Goal: Task Accomplishment & Management: Manage account settings

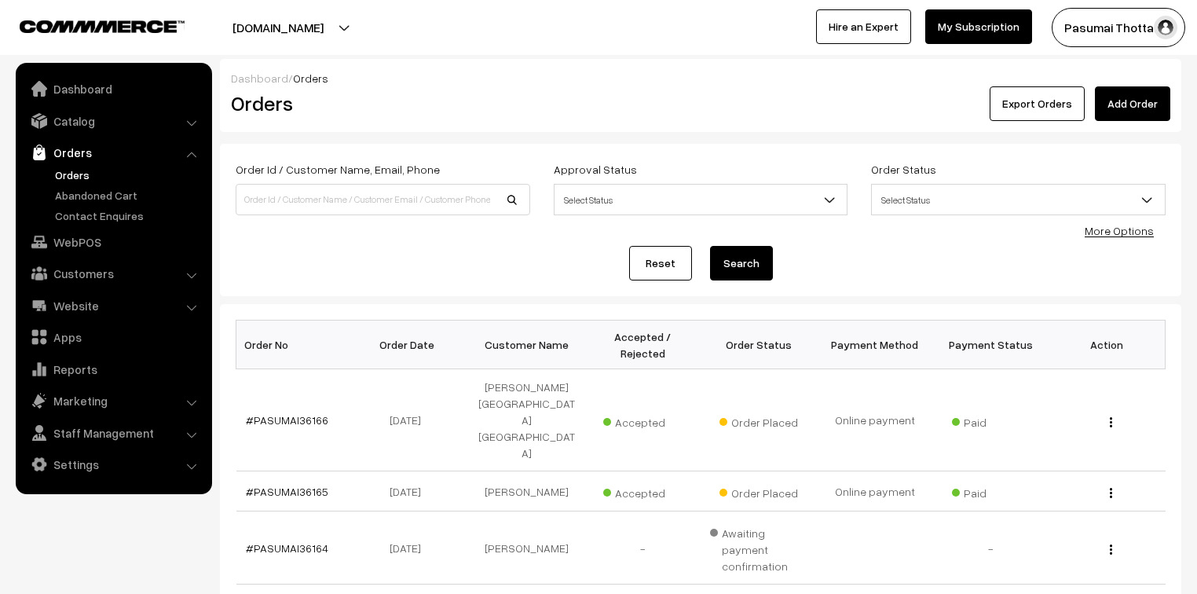
click at [1137, 233] on link "More Options" at bounding box center [1119, 230] width 69 height 13
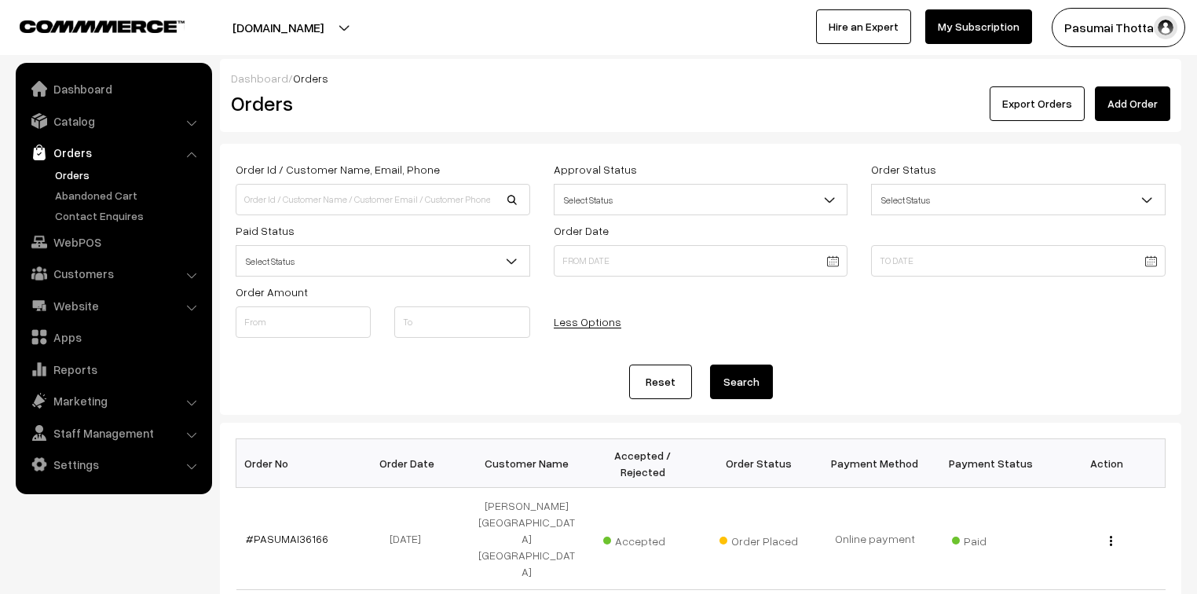
click at [427, 261] on span "Select Status" at bounding box center [382, 260] width 293 height 27
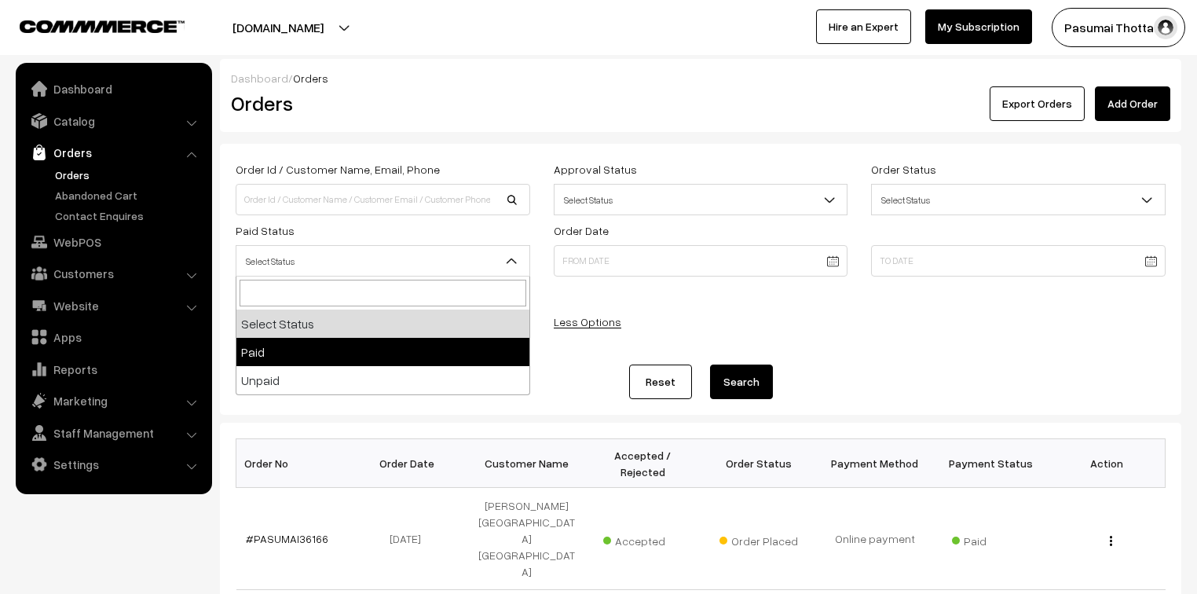
select select "1"
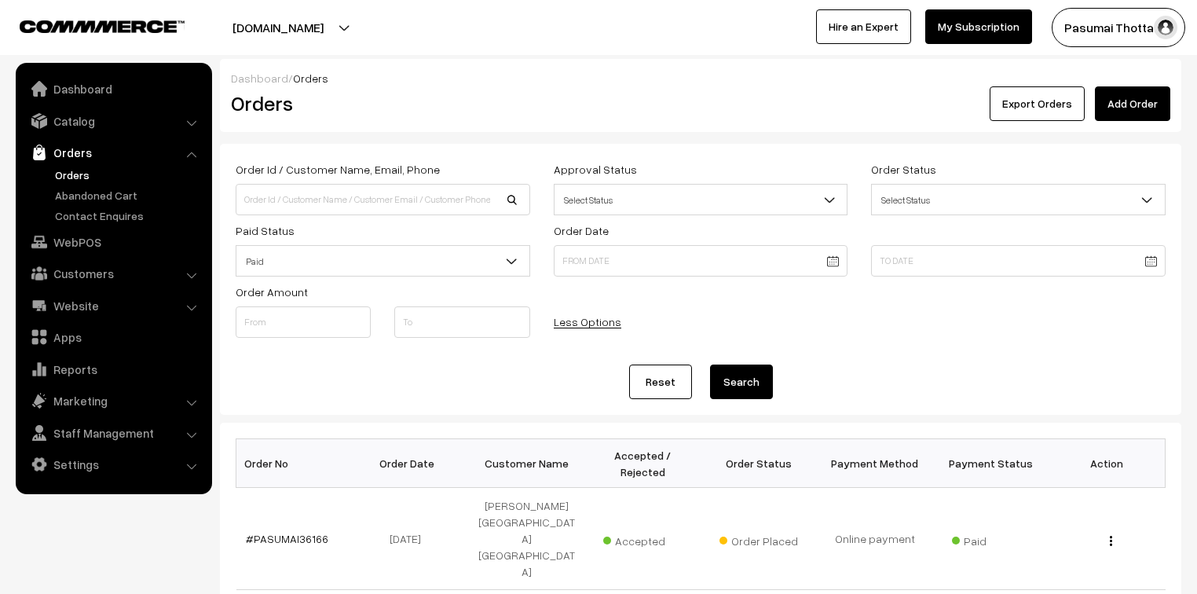
click at [760, 379] on button "Search" at bounding box center [741, 382] width 63 height 35
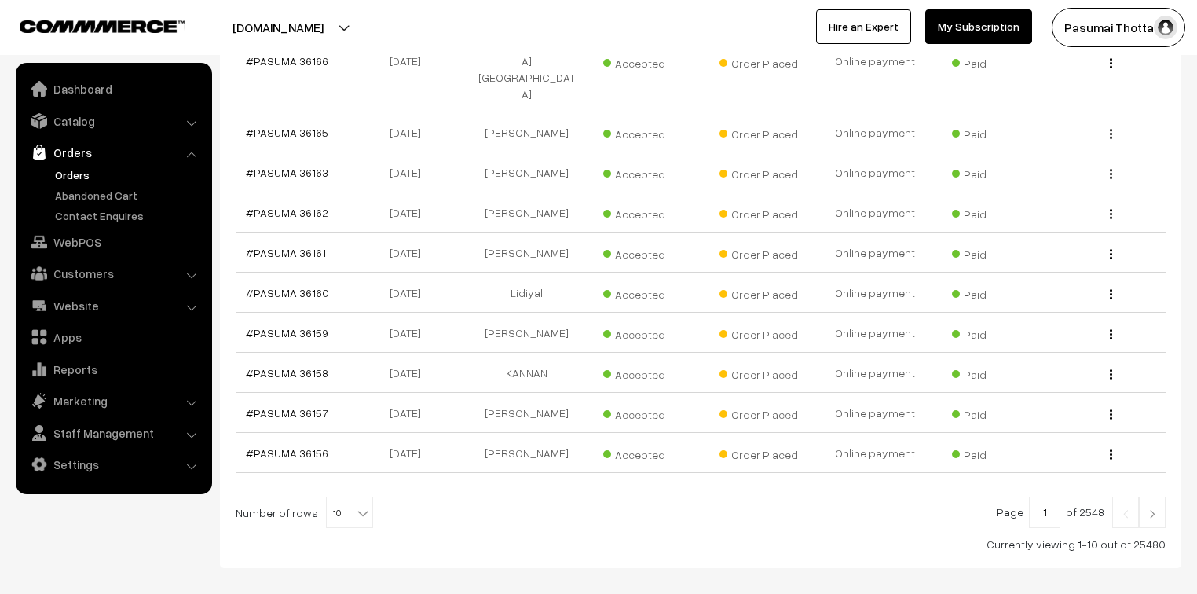
scroll to position [486, 0]
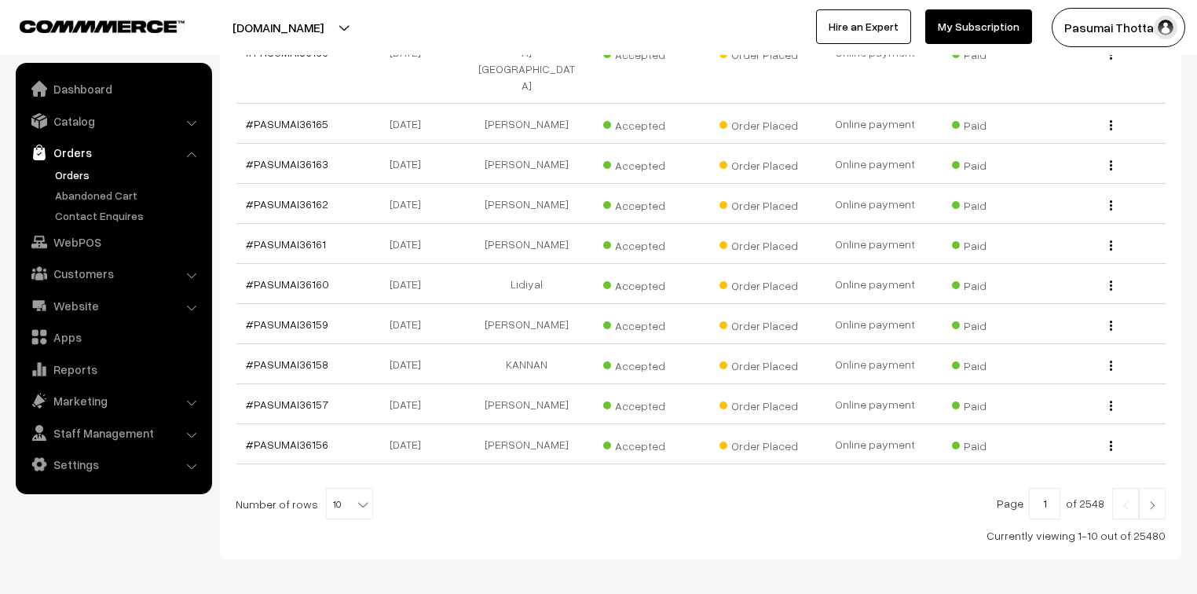
click at [365, 488] on div at bounding box center [701, 503] width 930 height 31
click at [357, 496] on b at bounding box center [363, 504] width 16 height 16
select select "40"
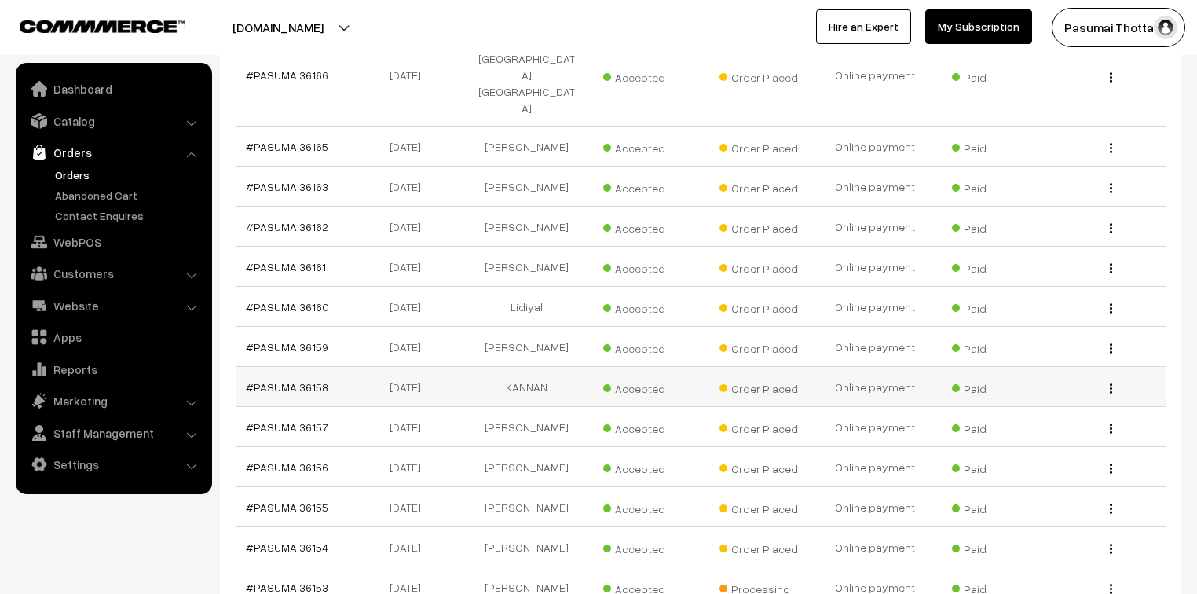
scroll to position [314, 0]
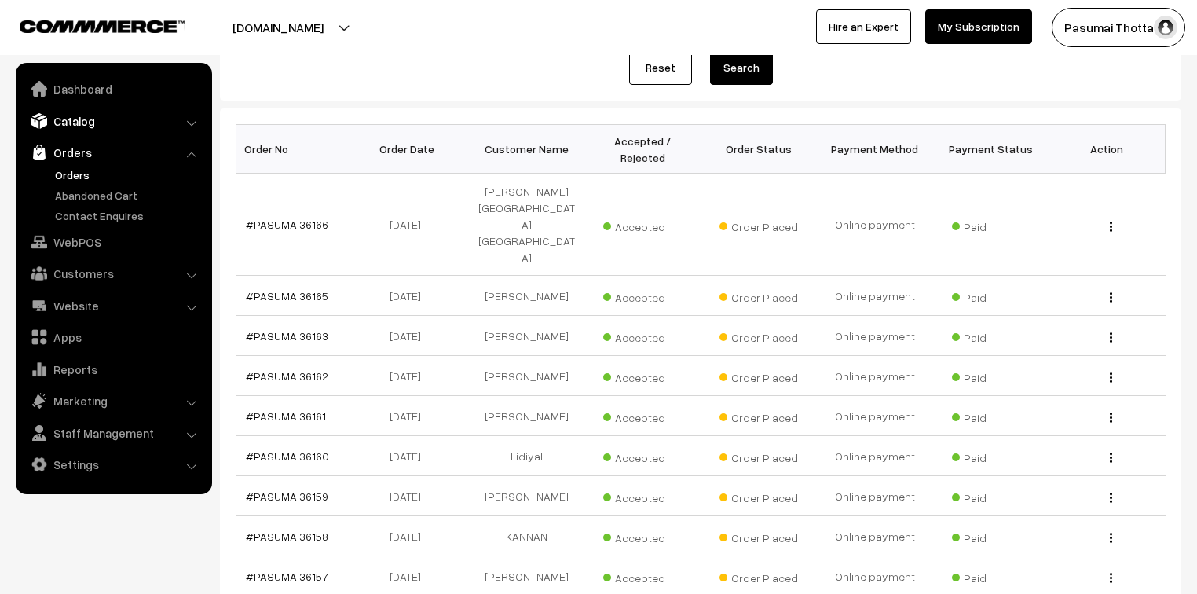
click at [68, 123] on link "Catalog" at bounding box center [113, 121] width 187 height 28
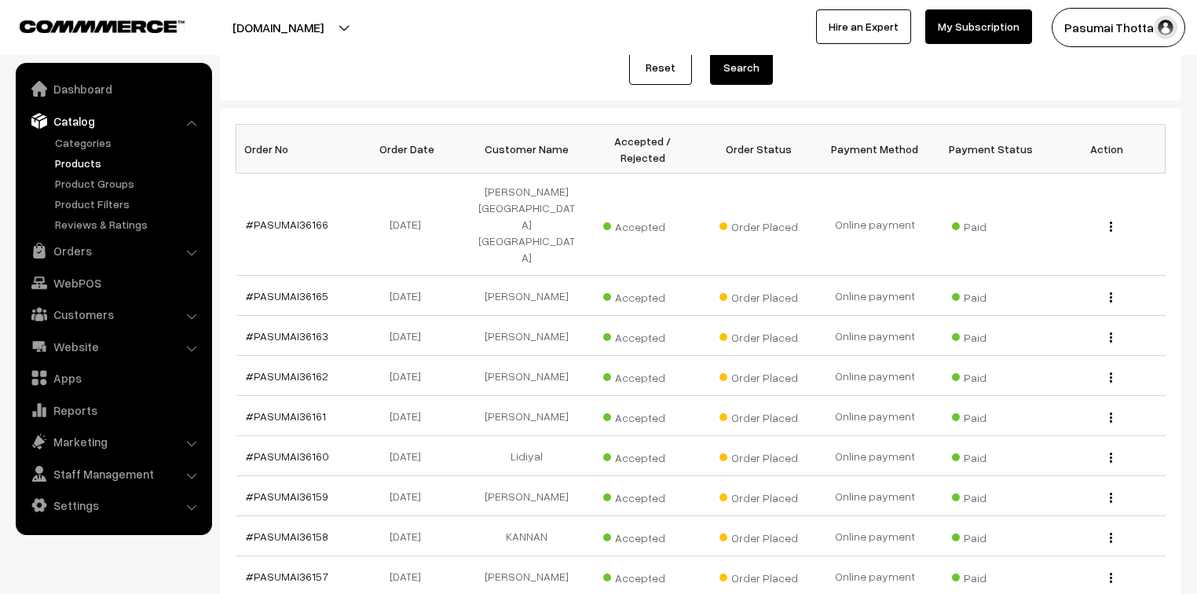
click at [73, 167] on link "Products" at bounding box center [129, 163] width 156 height 16
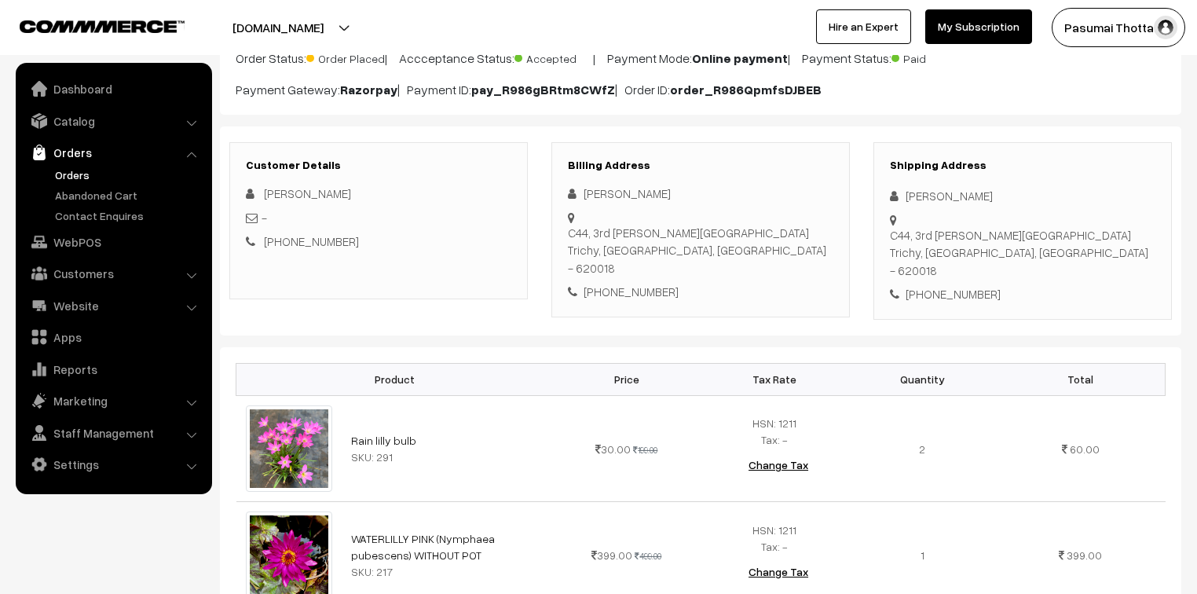
scroll to position [126, 0]
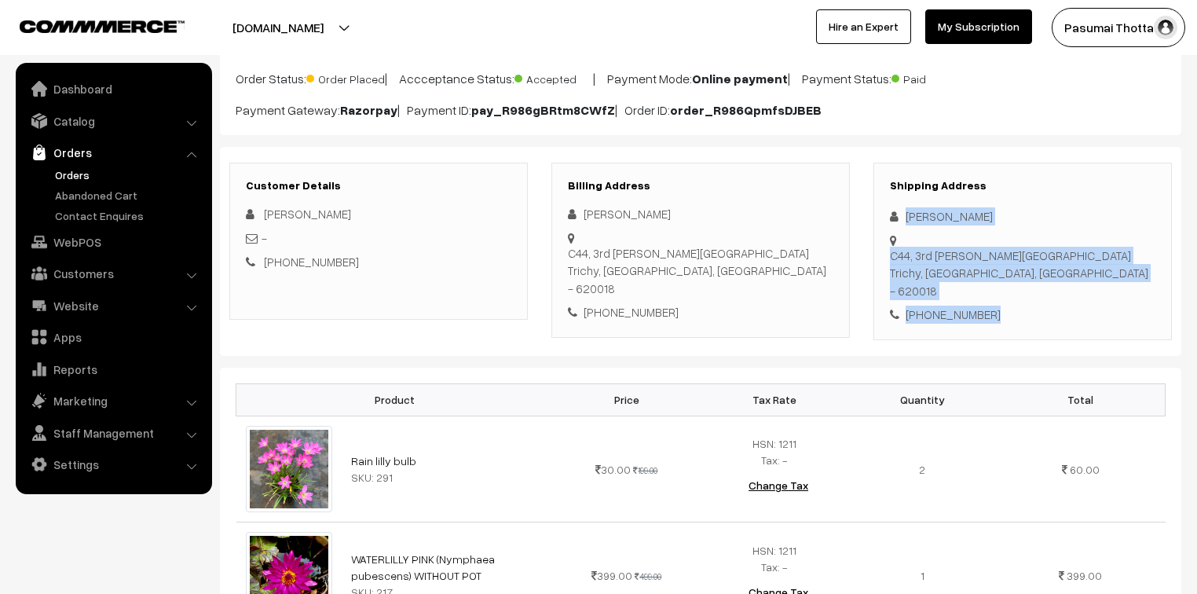
drag, startPoint x: 904, startPoint y: 218, endPoint x: 1005, endPoint y: 284, distance: 119.8
click at [1005, 284] on div "Shipping Address [PERSON_NAME] [STREET_ADDRESS][PERSON_NAME] [PHONE_NUMBER]" at bounding box center [1023, 252] width 299 height 178
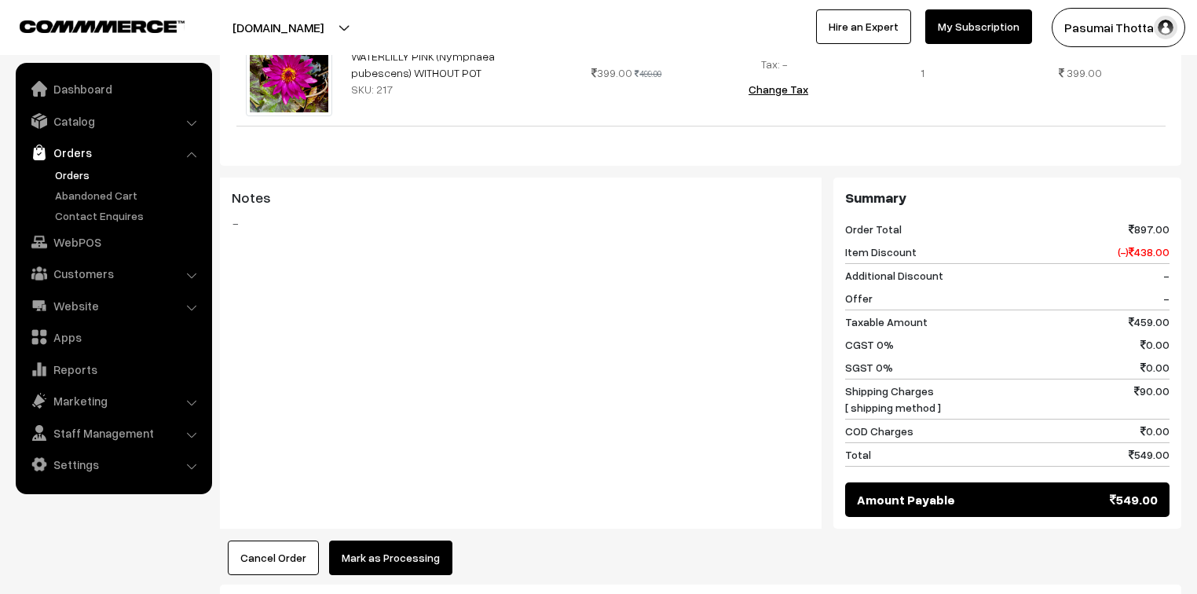
click at [376, 540] on button "Mark as Processing" at bounding box center [390, 557] width 123 height 35
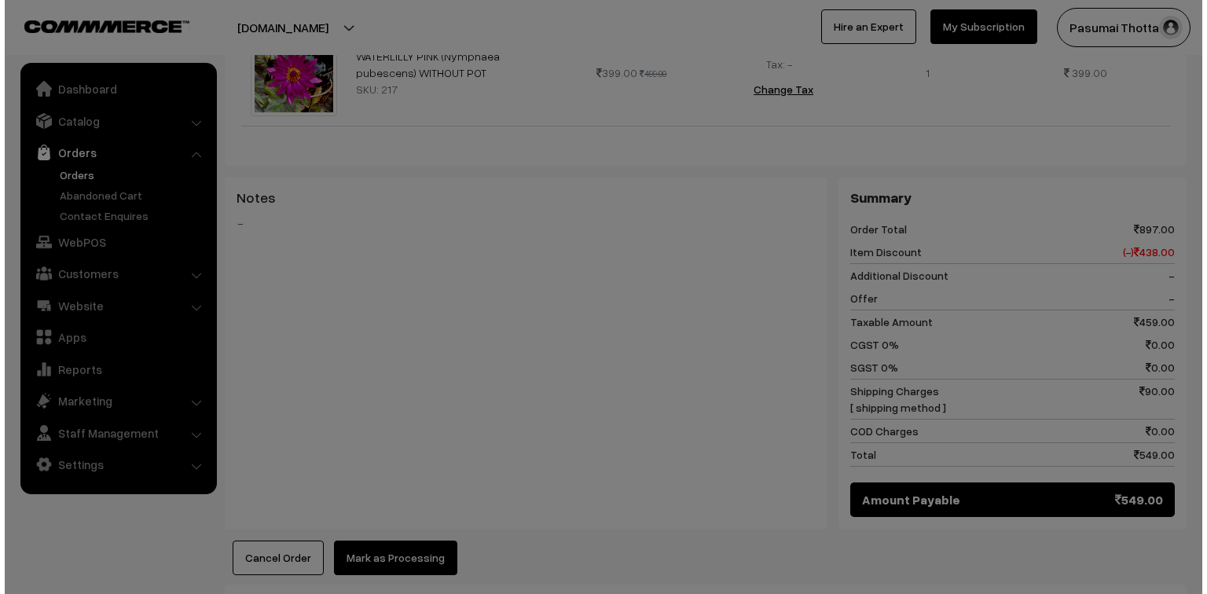
scroll to position [629, 0]
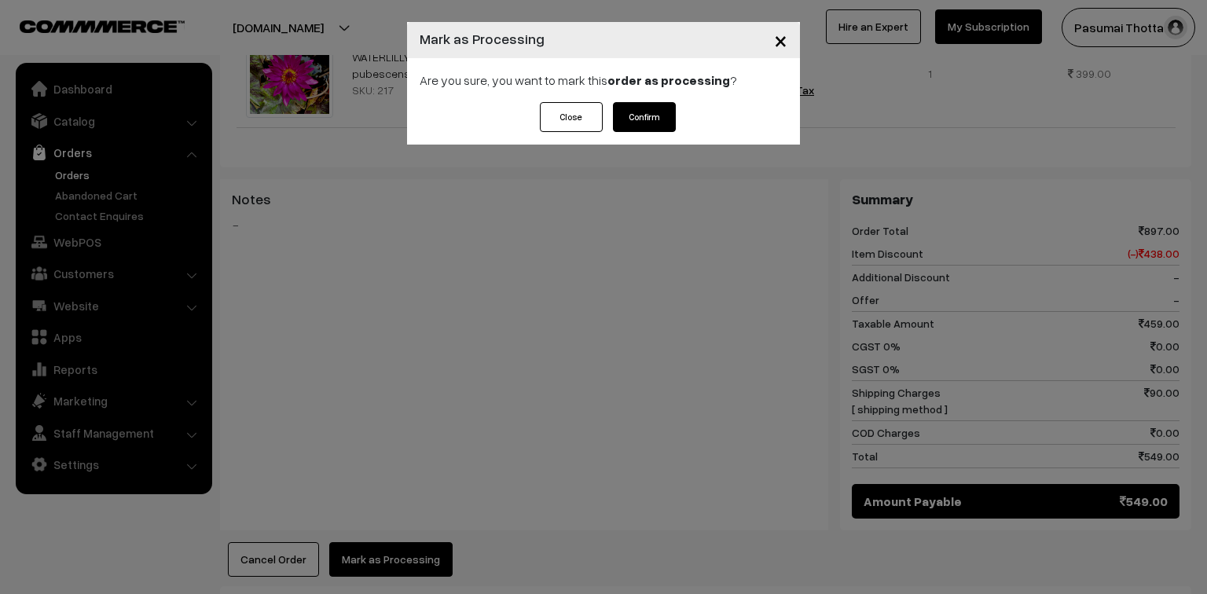
click at [652, 115] on button "Confirm" at bounding box center [644, 117] width 63 height 30
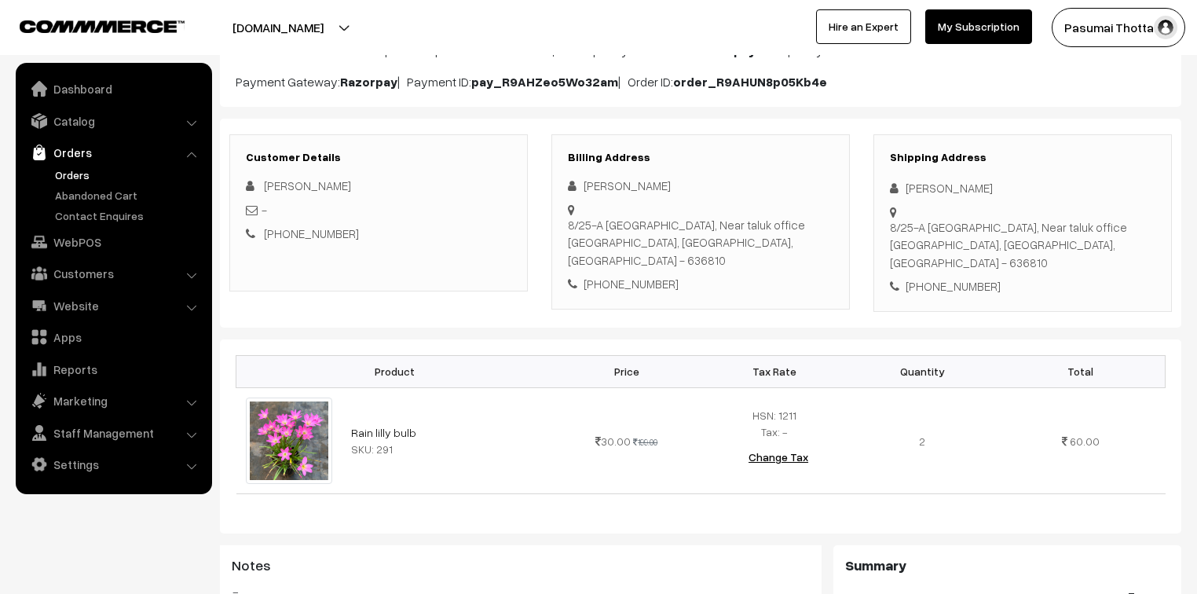
scroll to position [63, 0]
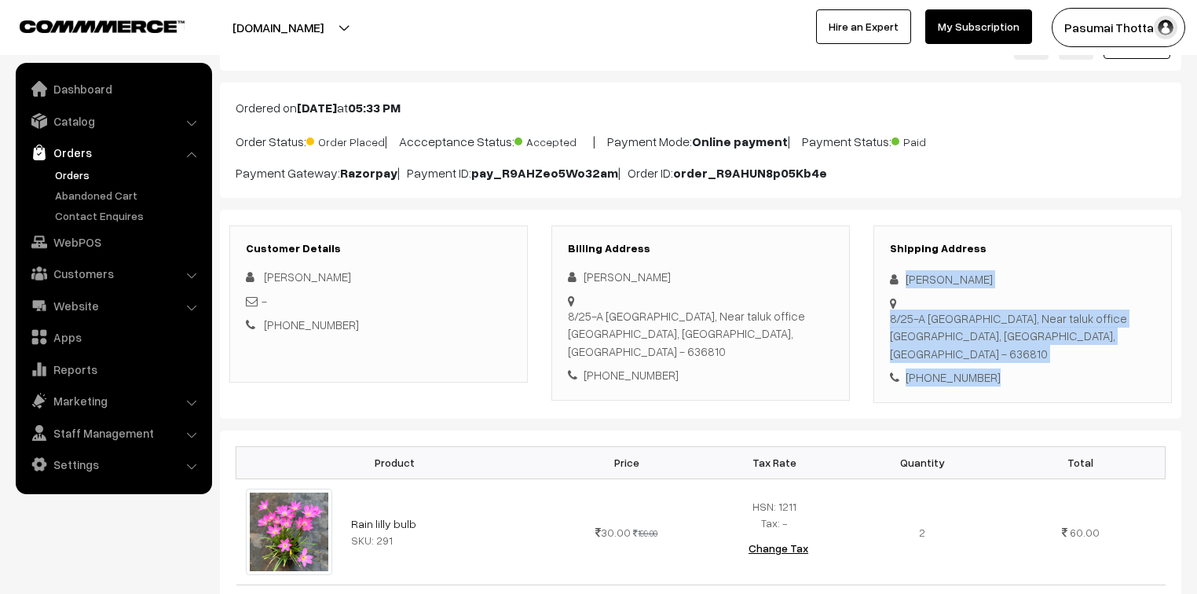
drag, startPoint x: 903, startPoint y: 281, endPoint x: 1013, endPoint y: 352, distance: 130.1
click at [1013, 352] on div "Shipping Address [PERSON_NAME] [STREET_ADDRESS] [PHONE_NUMBER]" at bounding box center [1023, 314] width 299 height 178
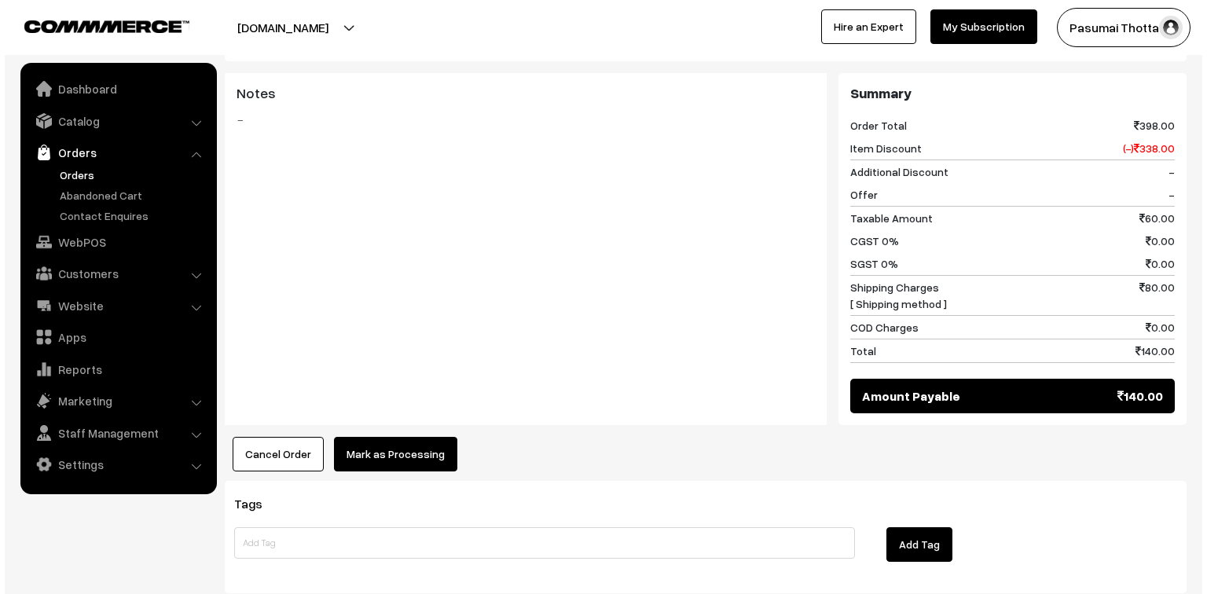
scroll to position [628, 0]
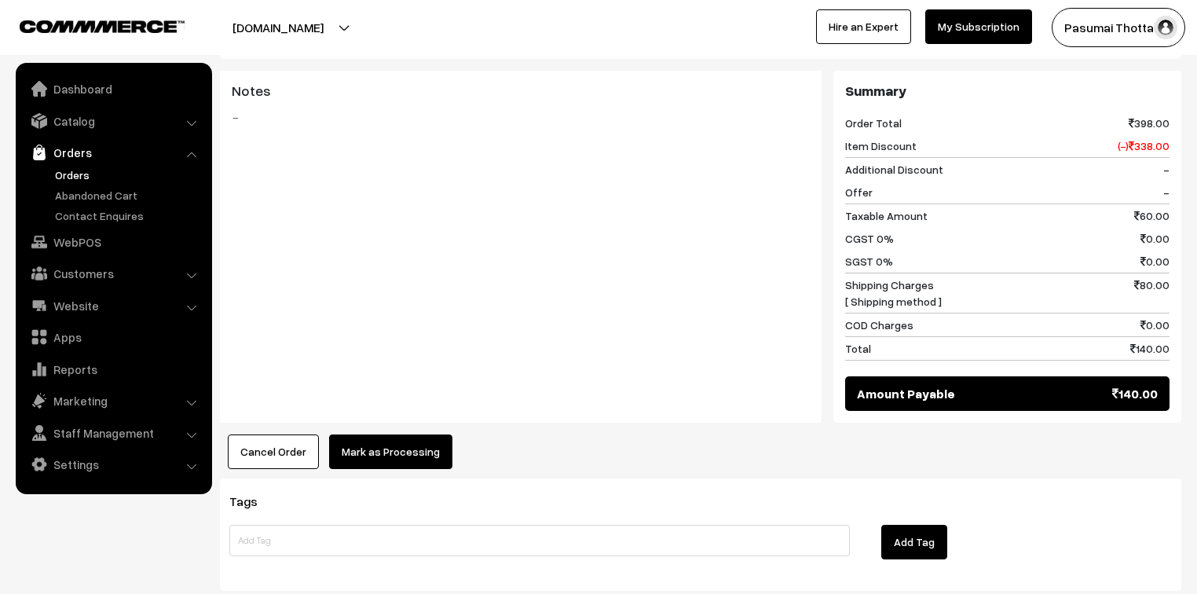
click at [428, 434] on button "Mark as Processing" at bounding box center [390, 451] width 123 height 35
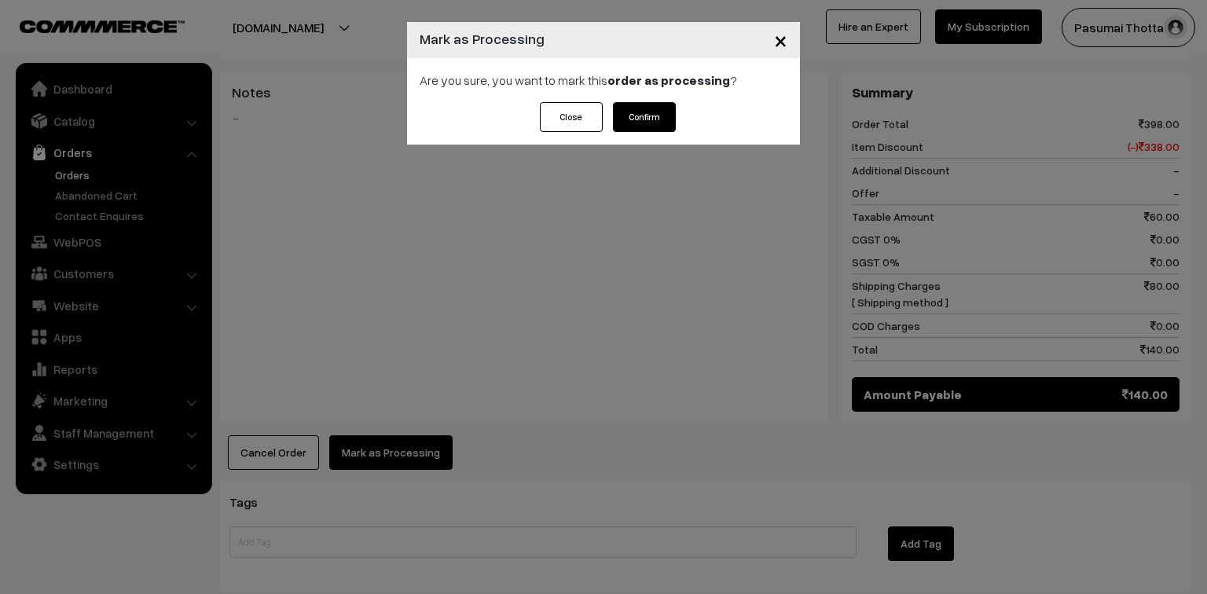
click at [645, 117] on button "Confirm" at bounding box center [644, 117] width 63 height 30
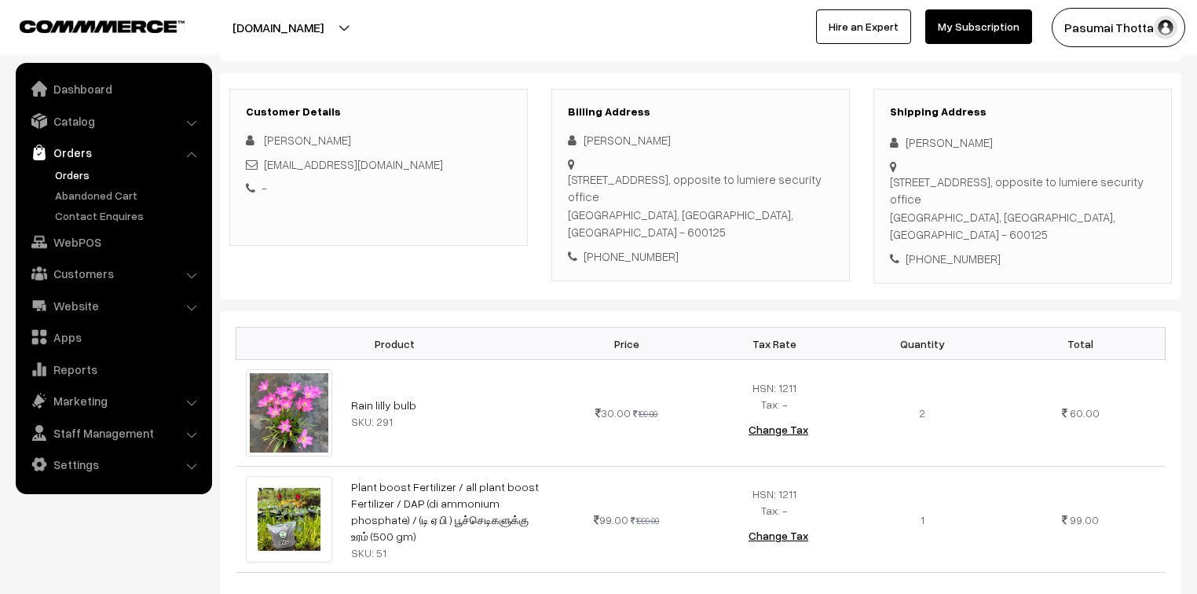
scroll to position [126, 0]
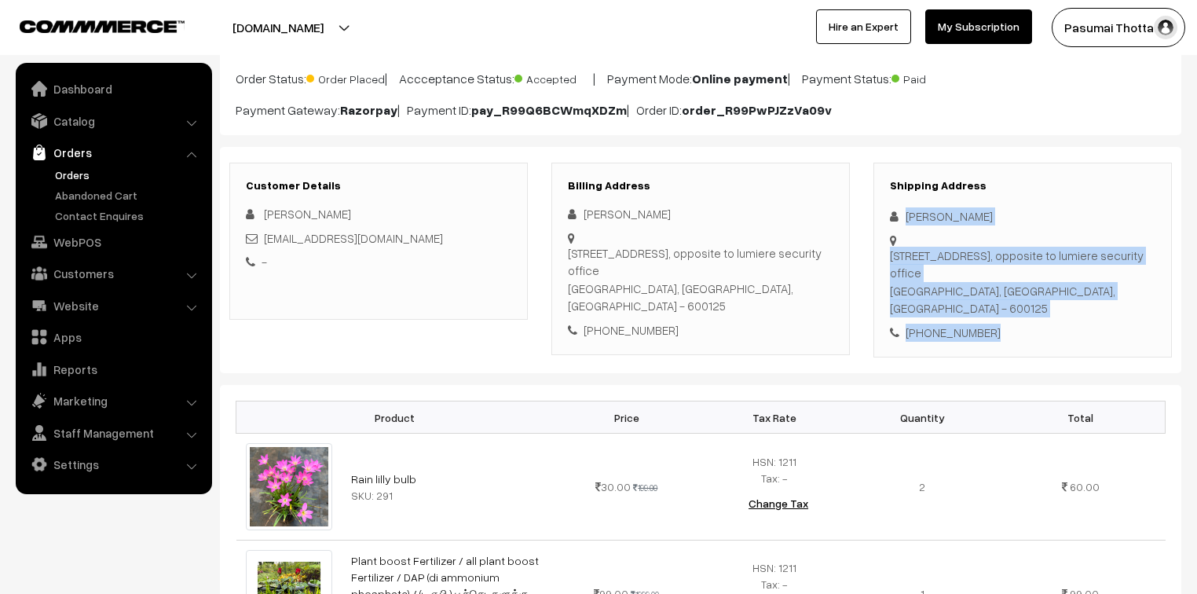
drag, startPoint x: 898, startPoint y: 214, endPoint x: 1015, endPoint y: 333, distance: 166.7
click at [1015, 333] on div "Shipping Address Jayasudha Sundar Plot no 1/1736,ground floor,2nd main road,Sri…" at bounding box center [1023, 261] width 299 height 196
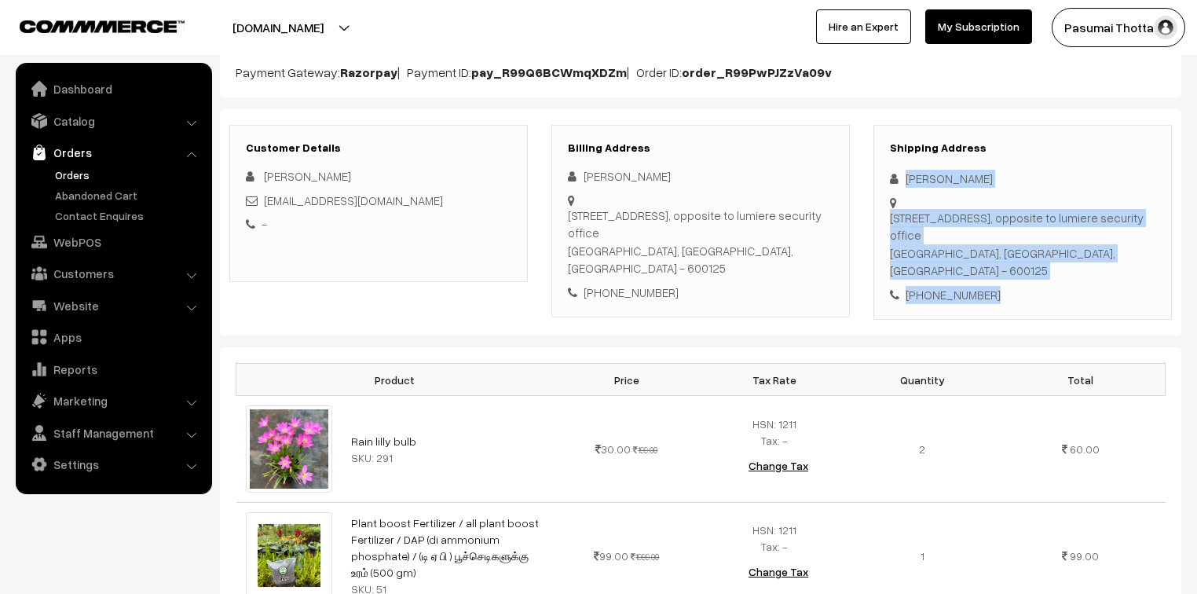
scroll to position [251, 0]
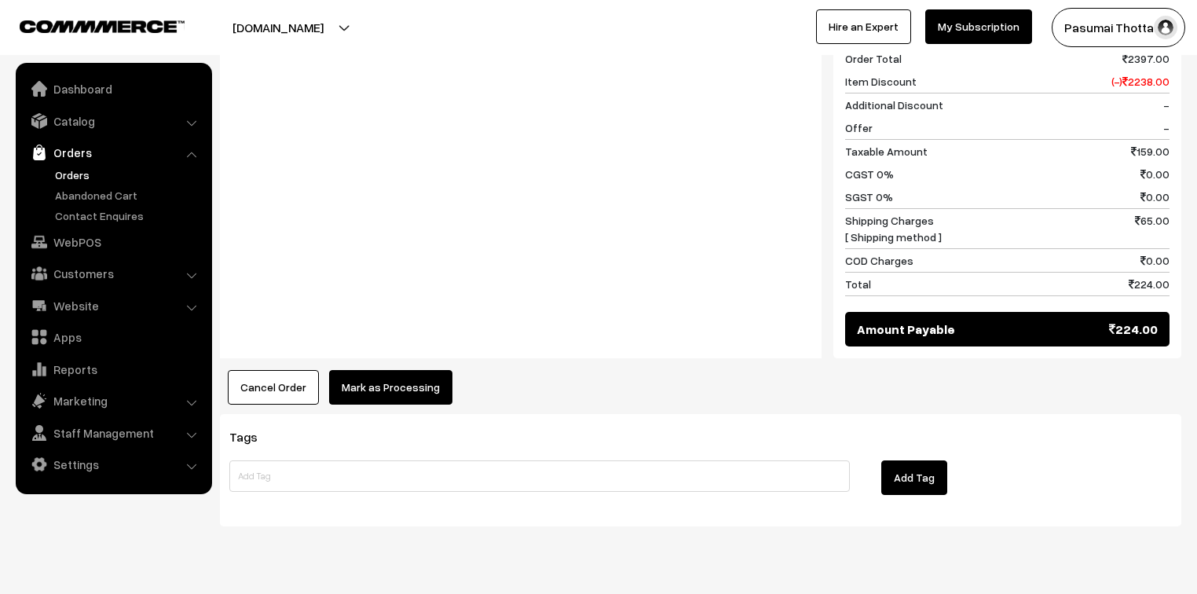
click at [387, 387] on button "Mark as Processing" at bounding box center [390, 387] width 123 height 35
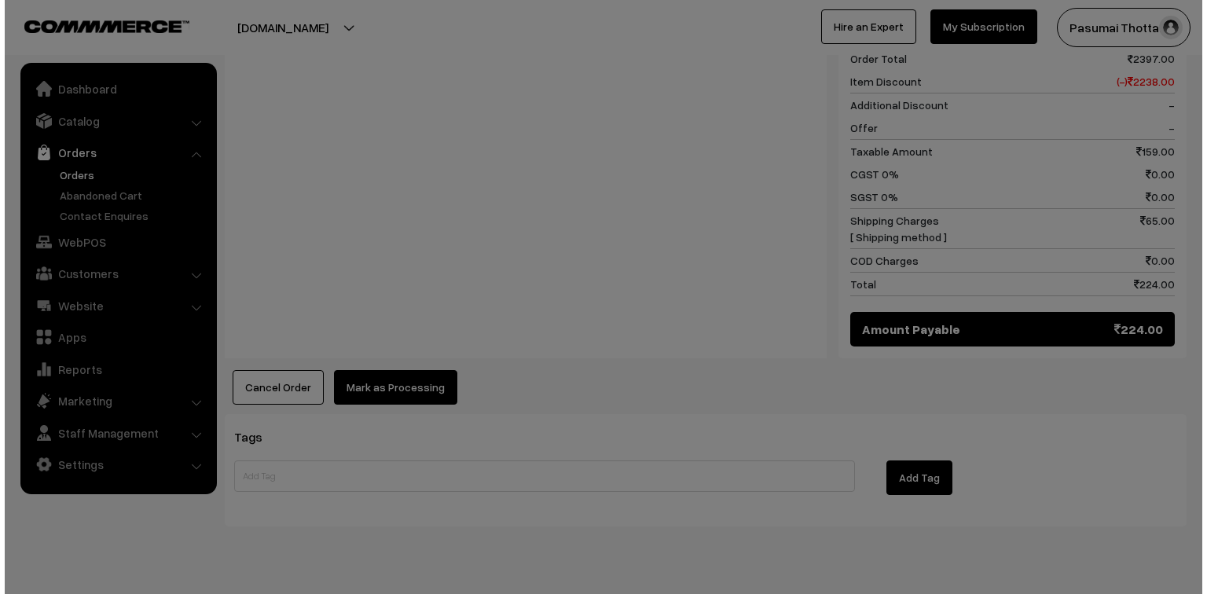
scroll to position [819, 0]
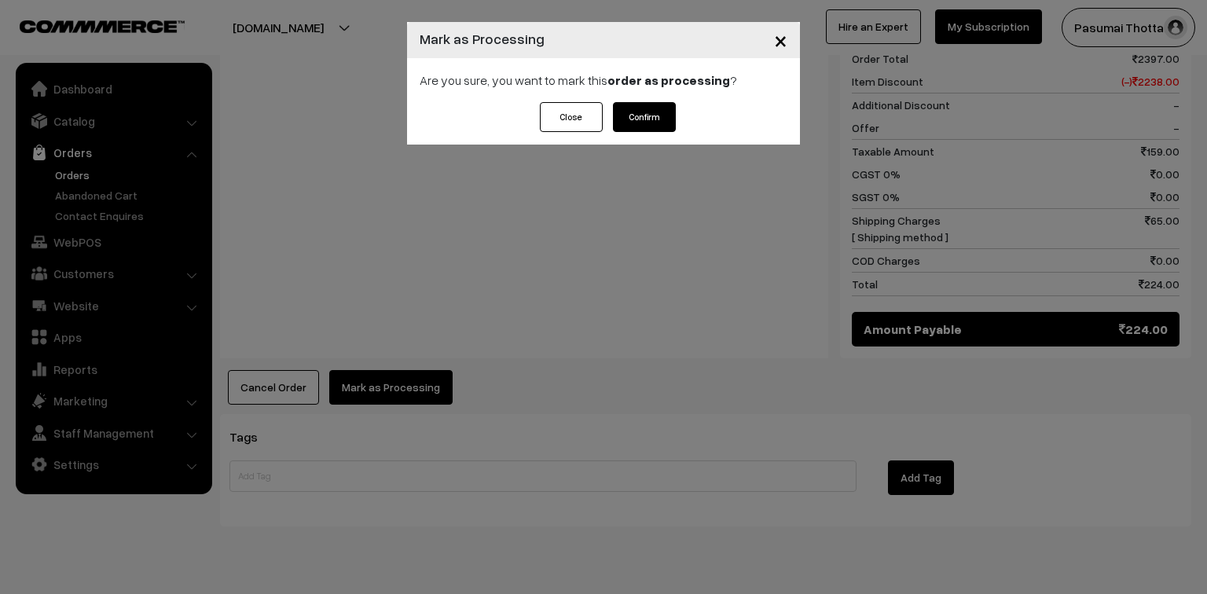
click at [676, 133] on div "Close Confirm" at bounding box center [603, 123] width 393 height 42
click at [660, 116] on button "Confirm" at bounding box center [644, 117] width 63 height 30
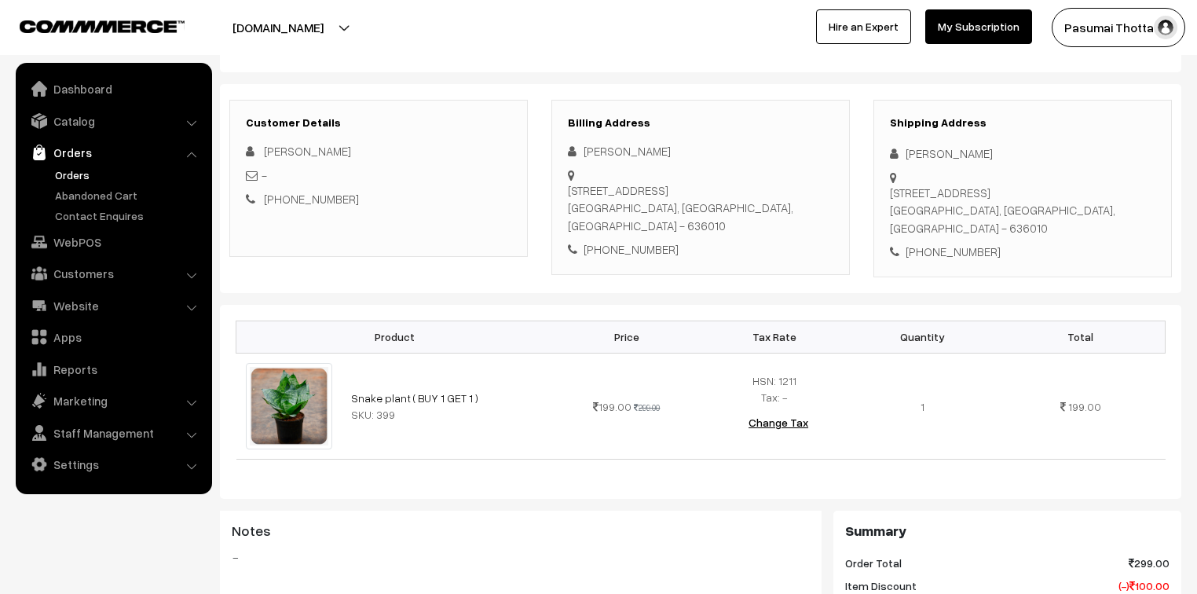
scroll to position [126, 0]
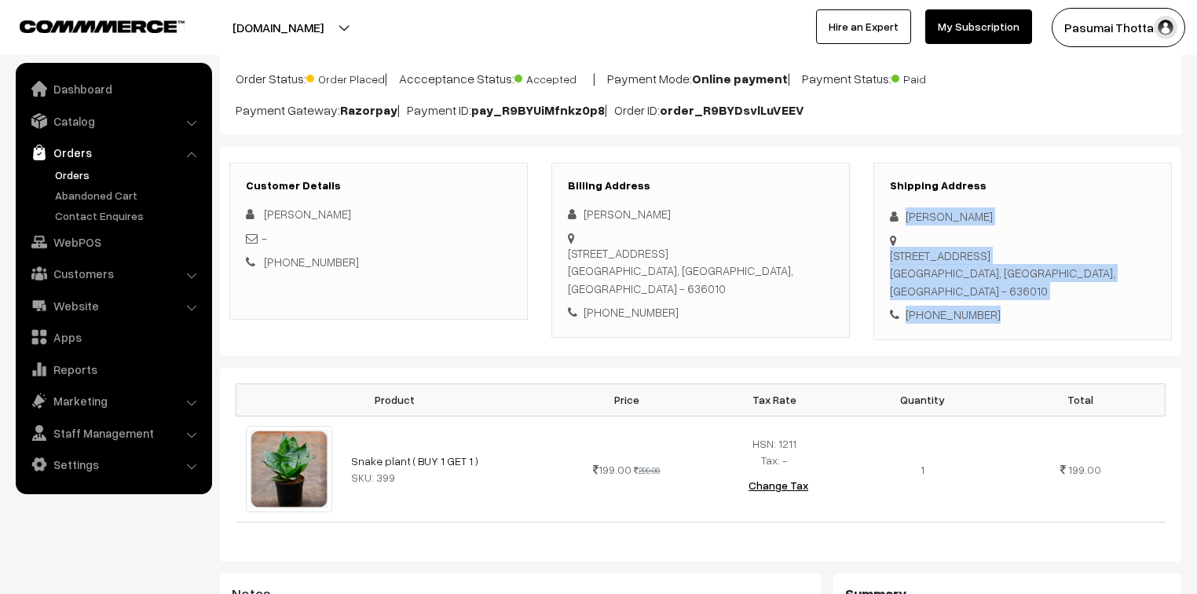
drag, startPoint x: 905, startPoint y: 220, endPoint x: 1013, endPoint y: 296, distance: 131.9
click at [1013, 296] on div "Shipping Address Jaya chandran Sivanantham 7/197 South Street,, periya Puthur ,…" at bounding box center [1023, 252] width 299 height 178
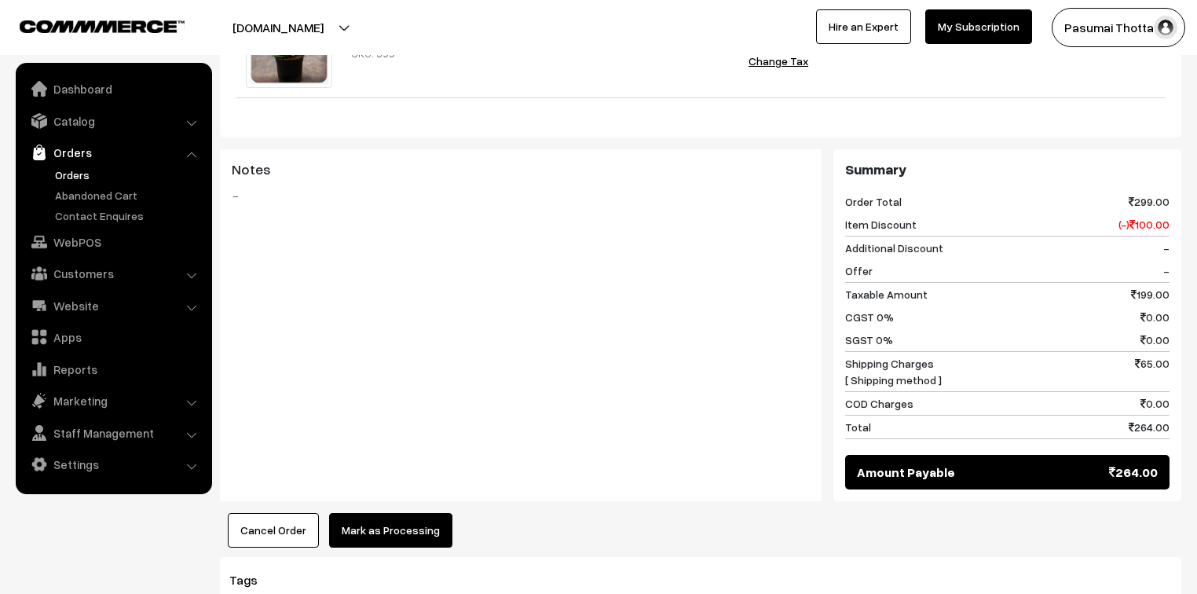
scroll to position [566, 0]
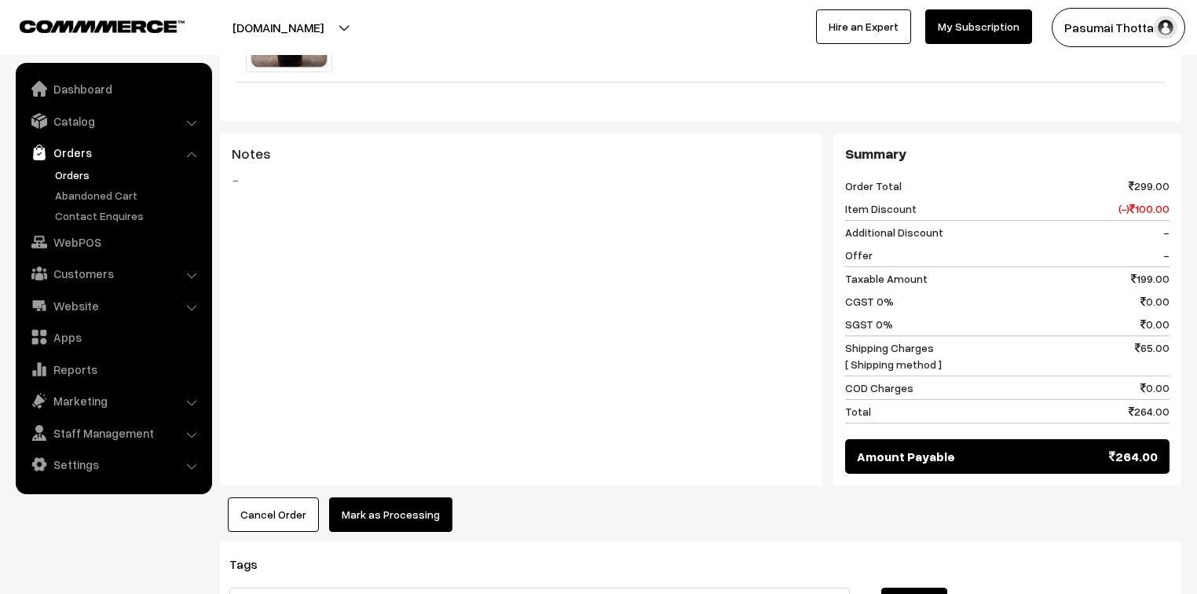
click at [380, 497] on button "Mark as Processing" at bounding box center [390, 514] width 123 height 35
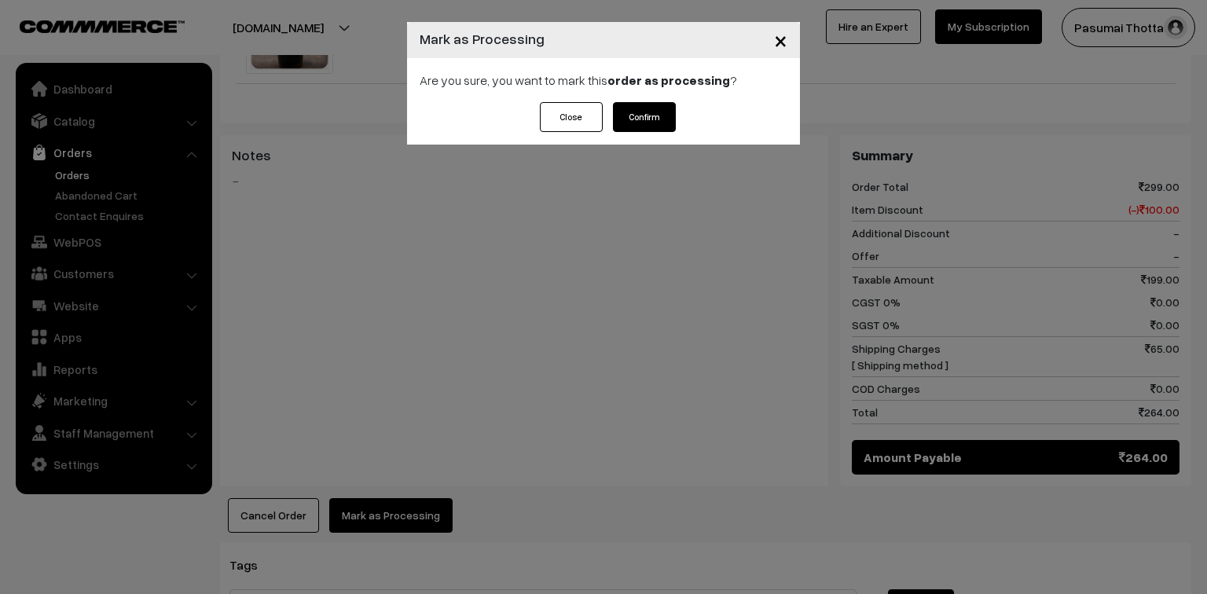
click at [640, 90] on div "Are you sure, you want to mark this order as processing ?" at bounding box center [603, 80] width 393 height 44
click at [637, 114] on button "Confirm" at bounding box center [644, 117] width 63 height 30
click at [652, 132] on div "Close Please Wait…" at bounding box center [603, 123] width 393 height 42
drag, startPoint x: 765, startPoint y: 38, endPoint x: 781, endPoint y: 38, distance: 15.7
click at [766, 38] on button "×" at bounding box center [780, 40] width 38 height 49
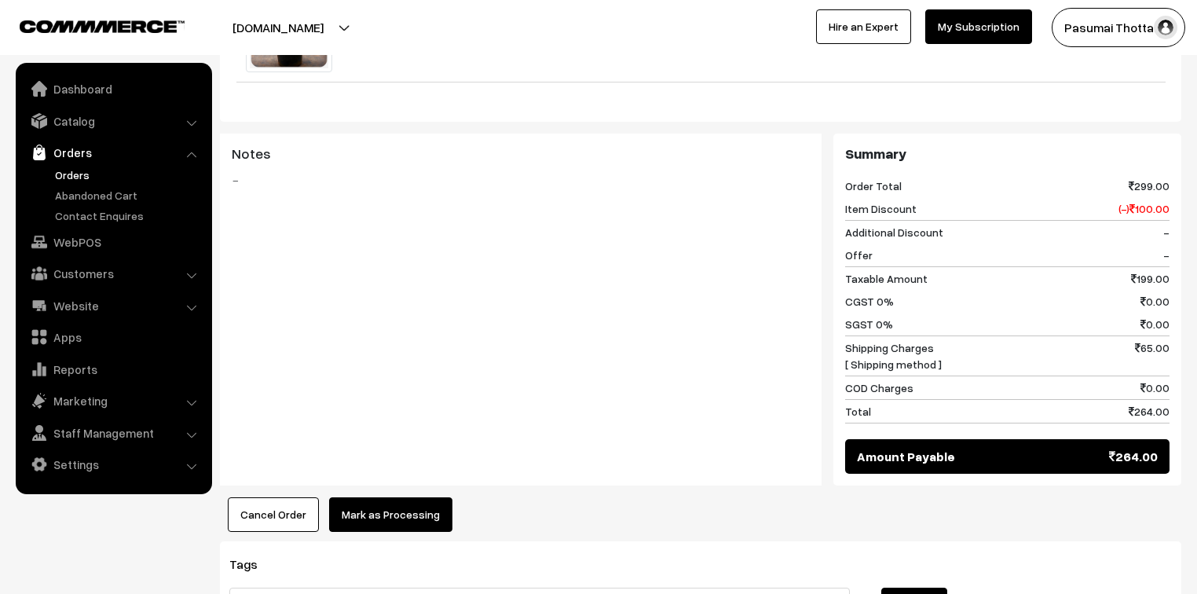
click at [781, 38] on div at bounding box center [598, 297] width 1197 height 594
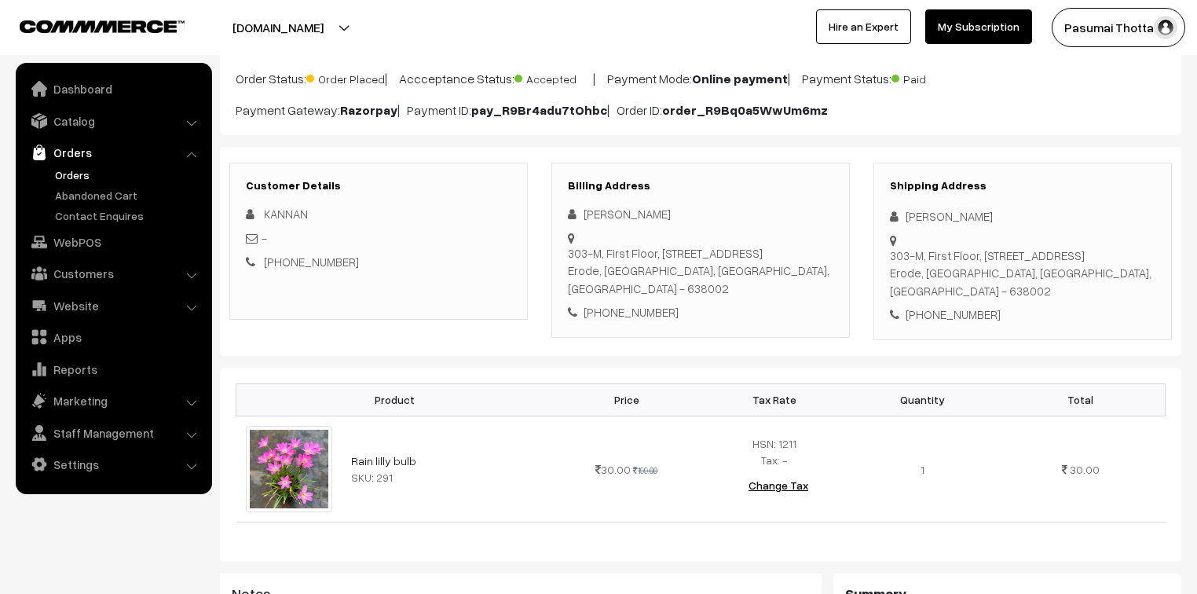
scroll to position [126, 0]
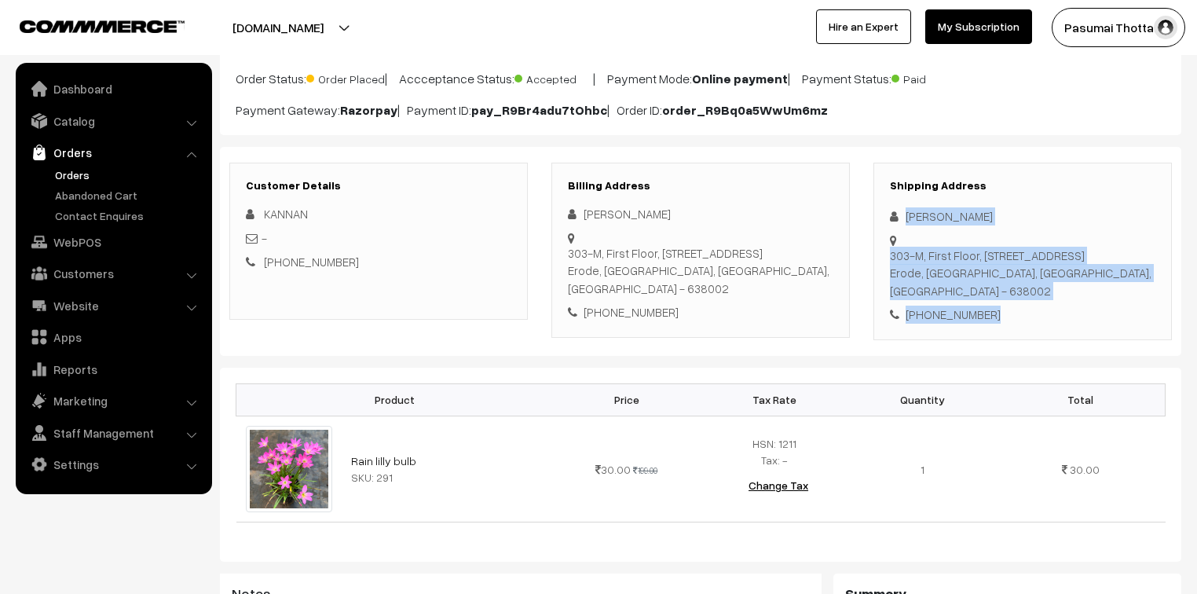
drag, startPoint x: 906, startPoint y: 220, endPoint x: 1017, endPoint y: 299, distance: 135.8
click at [1017, 299] on div "Shipping Address [PERSON_NAME] [STREET_ADDRESS] [PHONE_NUMBER]" at bounding box center [1023, 252] width 299 height 178
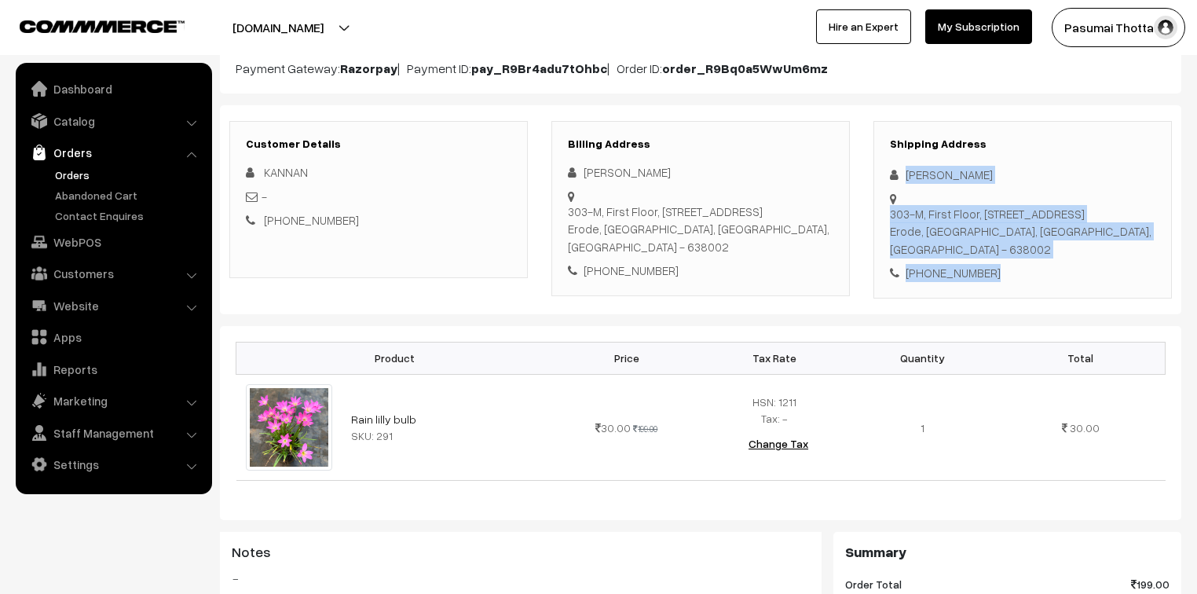
scroll to position [189, 0]
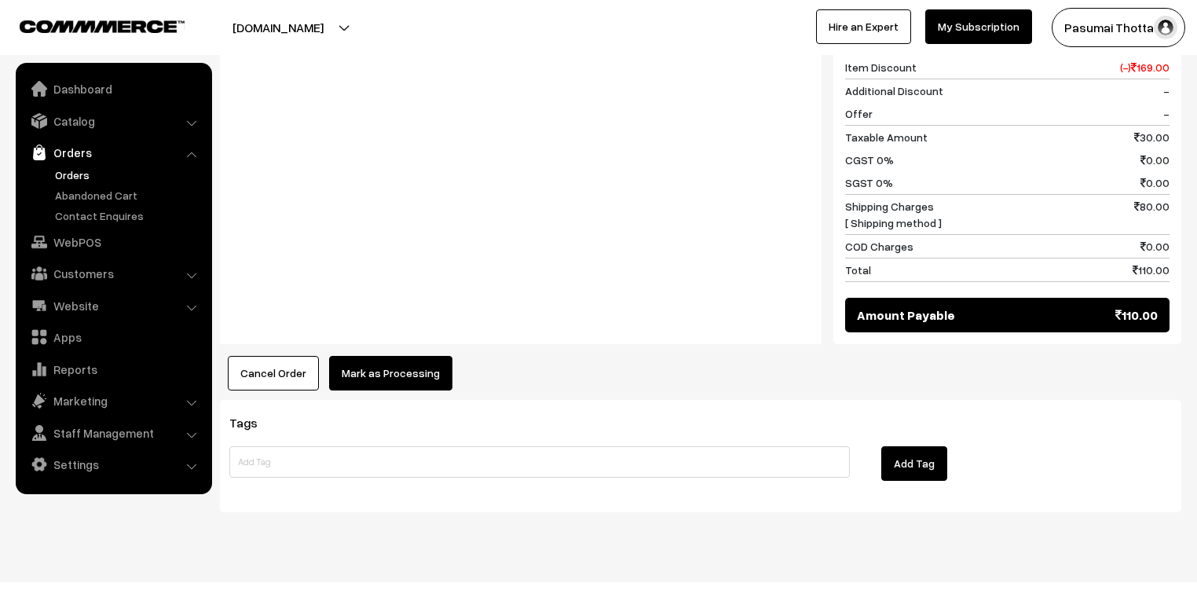
click at [427, 356] on button "Mark as Processing" at bounding box center [390, 373] width 123 height 35
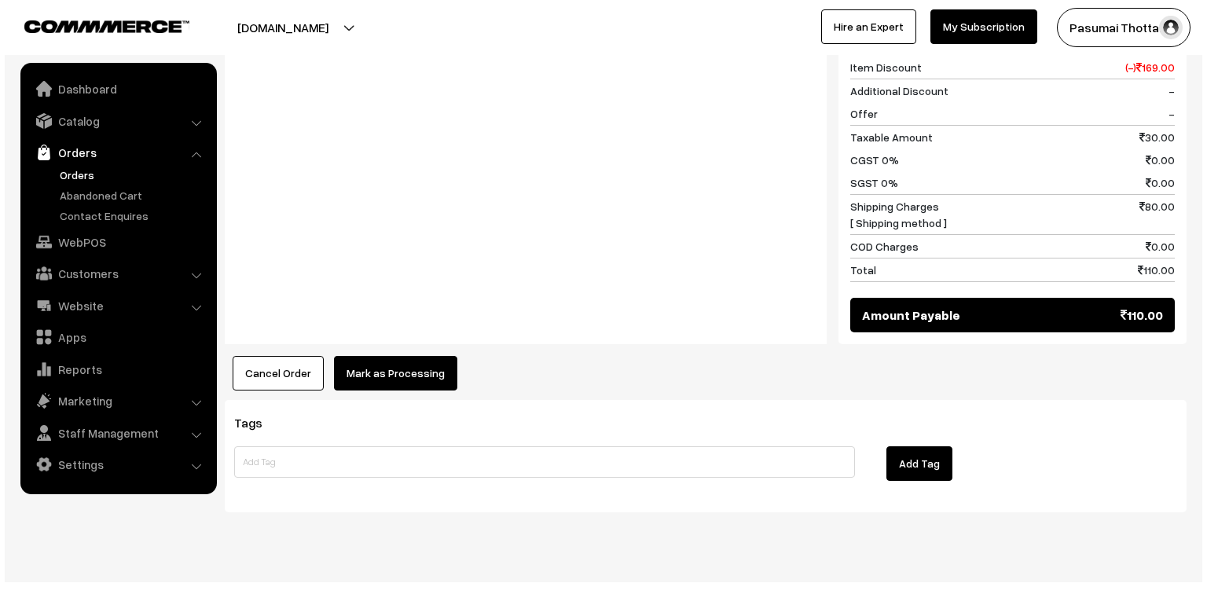
scroll to position [708, 0]
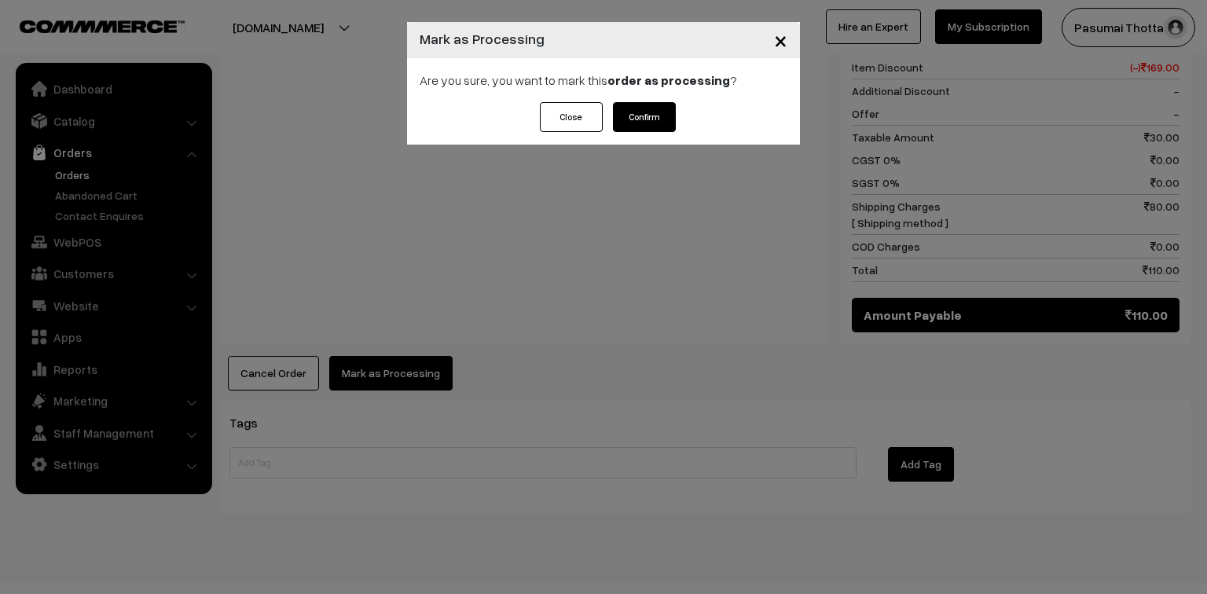
click at [644, 126] on button "Confirm" at bounding box center [644, 117] width 63 height 30
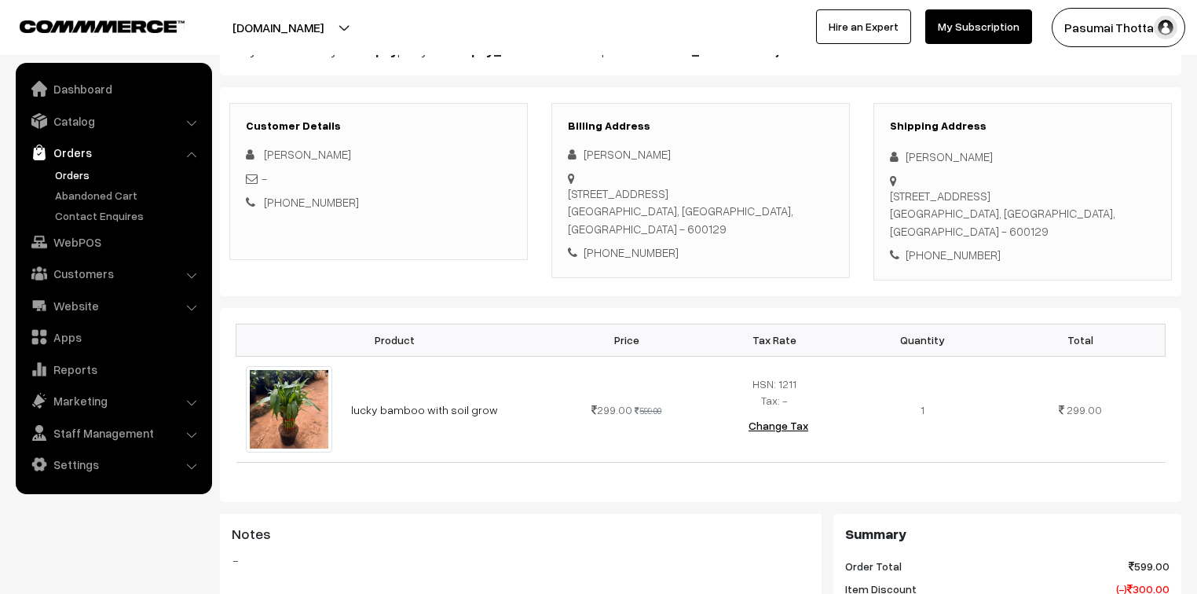
scroll to position [189, 0]
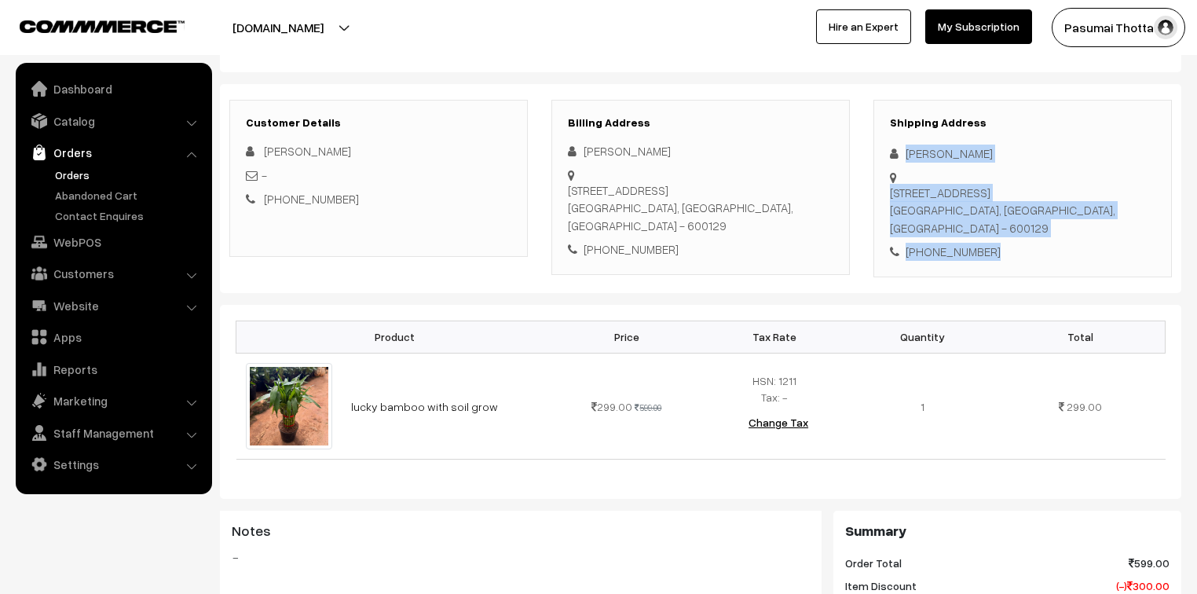
drag, startPoint x: 902, startPoint y: 157, endPoint x: 996, endPoint y: 269, distance: 146.1
click at [996, 269] on div "Shipping Address [PERSON_NAME] [STREET_ADDRESS] [PHONE_NUMBER]" at bounding box center [1023, 189] width 299 height 178
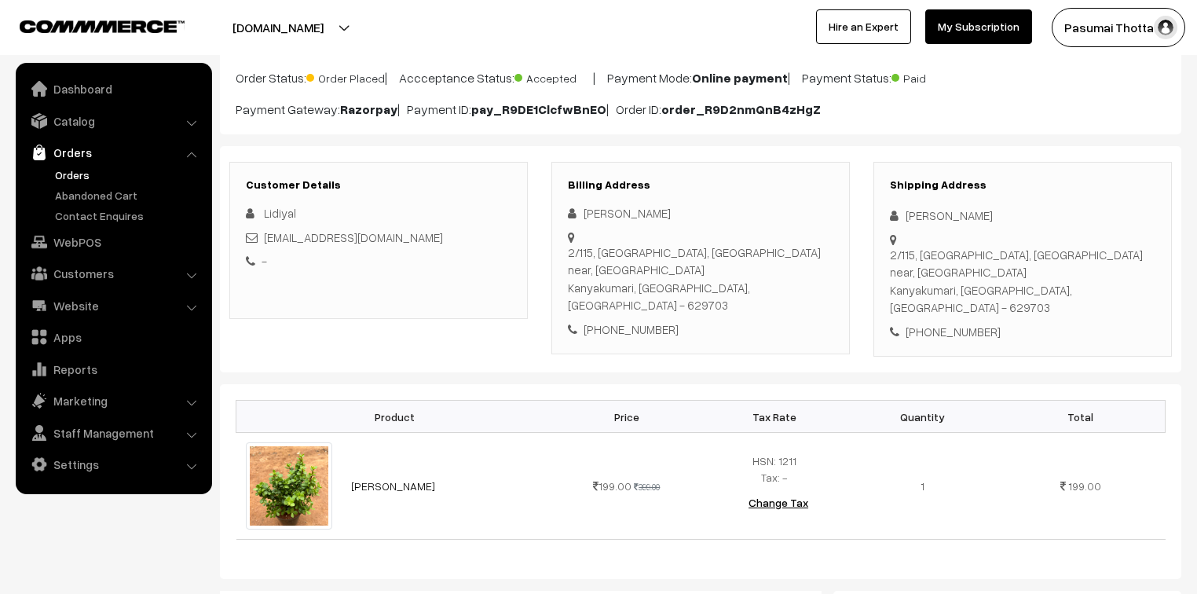
scroll to position [126, 0]
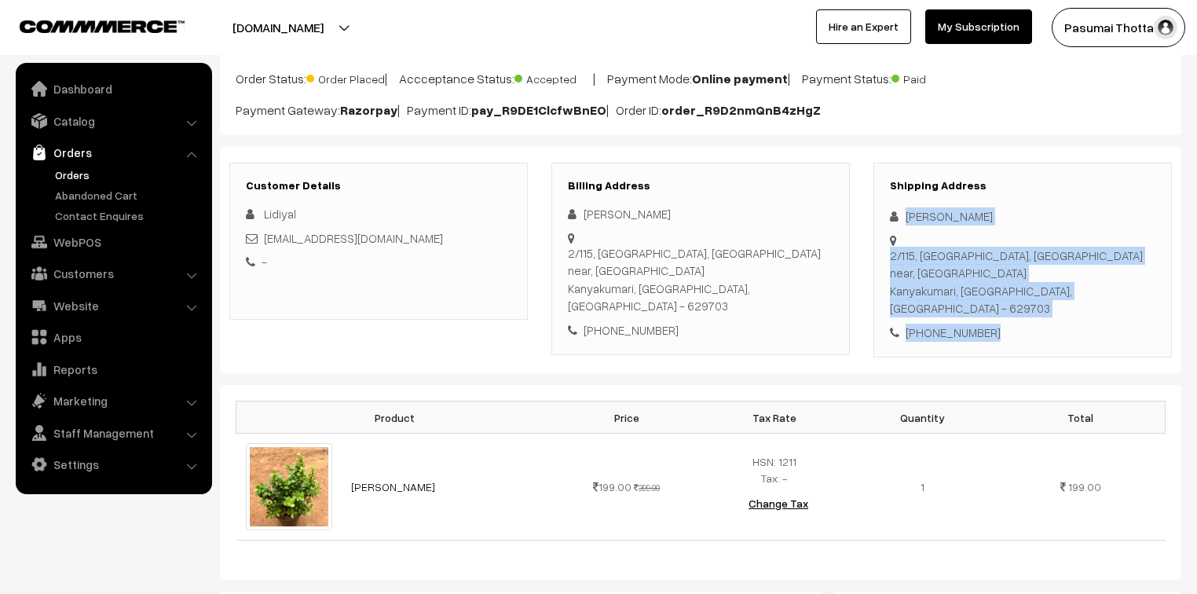
drag, startPoint x: 905, startPoint y: 216, endPoint x: 1011, endPoint y: 314, distance: 144.5
click at [1011, 314] on div "Shipping Address Lidiyal David kumar 2/115, mission compound, Jayan hospital ne…" at bounding box center [1023, 261] width 299 height 196
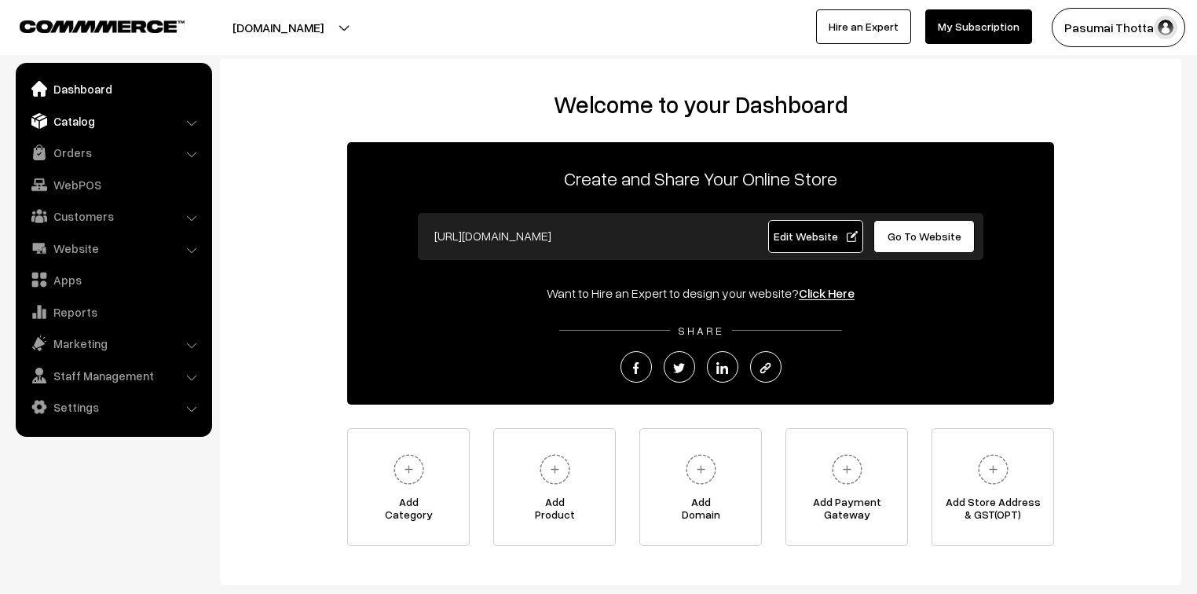
click at [80, 119] on link "Catalog" at bounding box center [113, 121] width 187 height 28
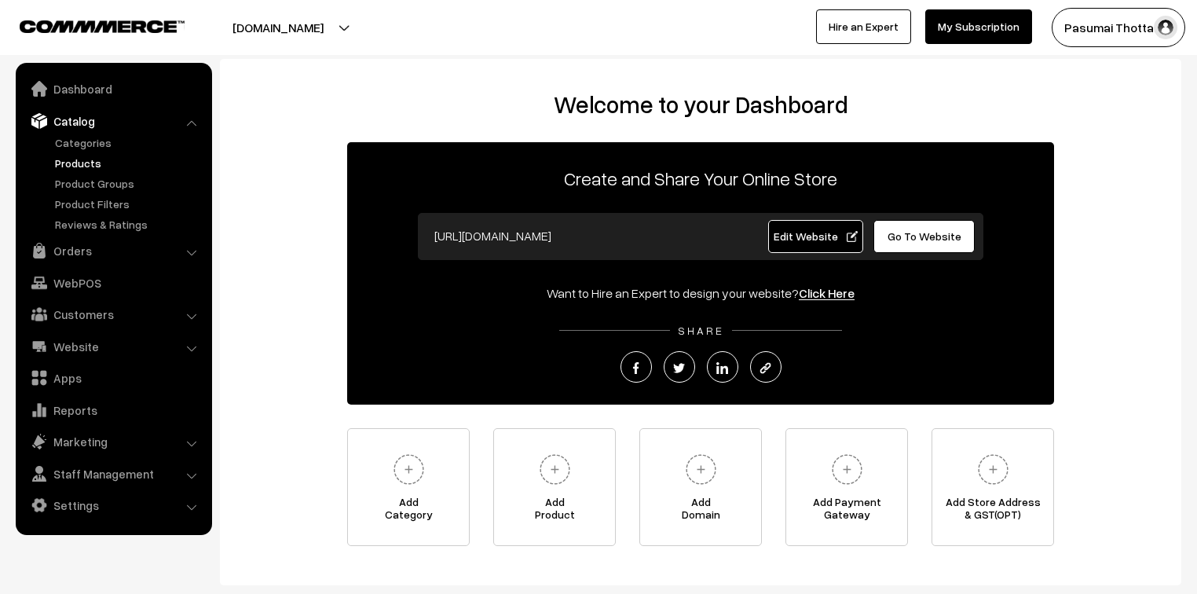
click at [81, 157] on link "Products" at bounding box center [129, 163] width 156 height 16
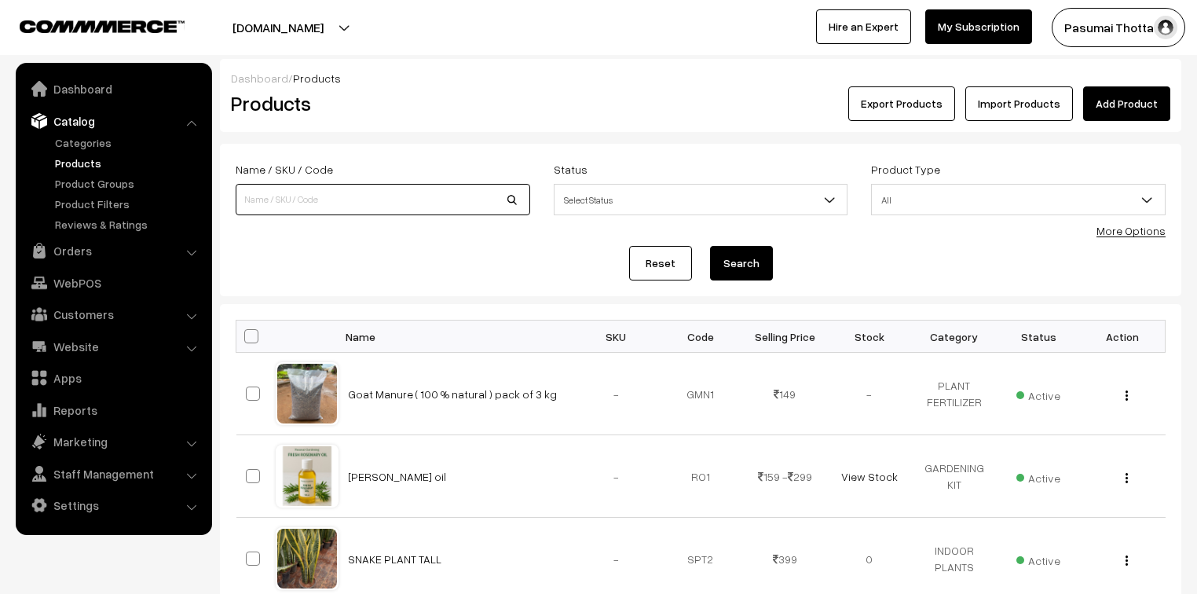
click at [324, 196] on input at bounding box center [383, 199] width 295 height 31
type input "jade"
click at [710, 246] on button "Search" at bounding box center [741, 263] width 63 height 35
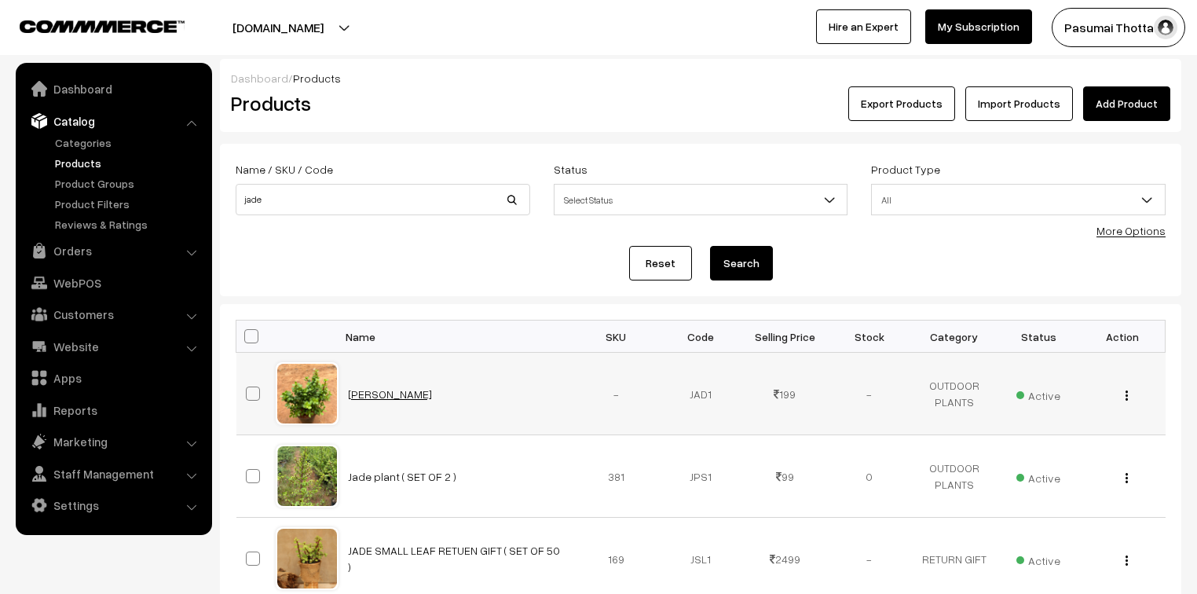
drag, startPoint x: 376, startPoint y: 394, endPoint x: 358, endPoint y: 394, distance: 18.1
click at [74, 258] on link "Orders" at bounding box center [113, 250] width 187 height 28
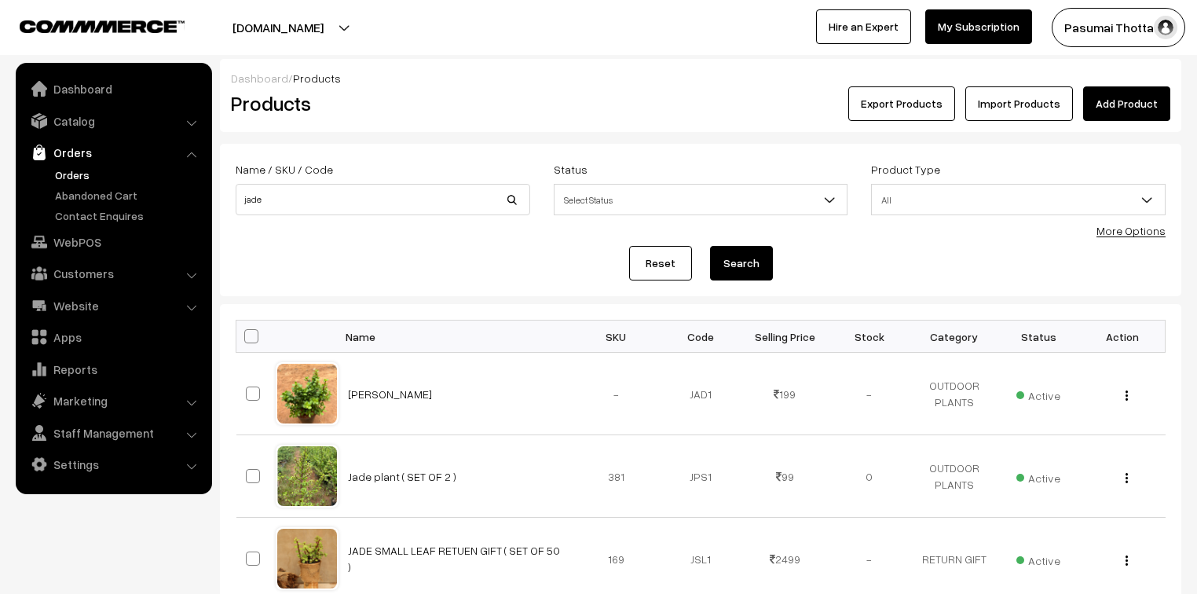
click at [64, 176] on link "Orders" at bounding box center [129, 175] width 156 height 16
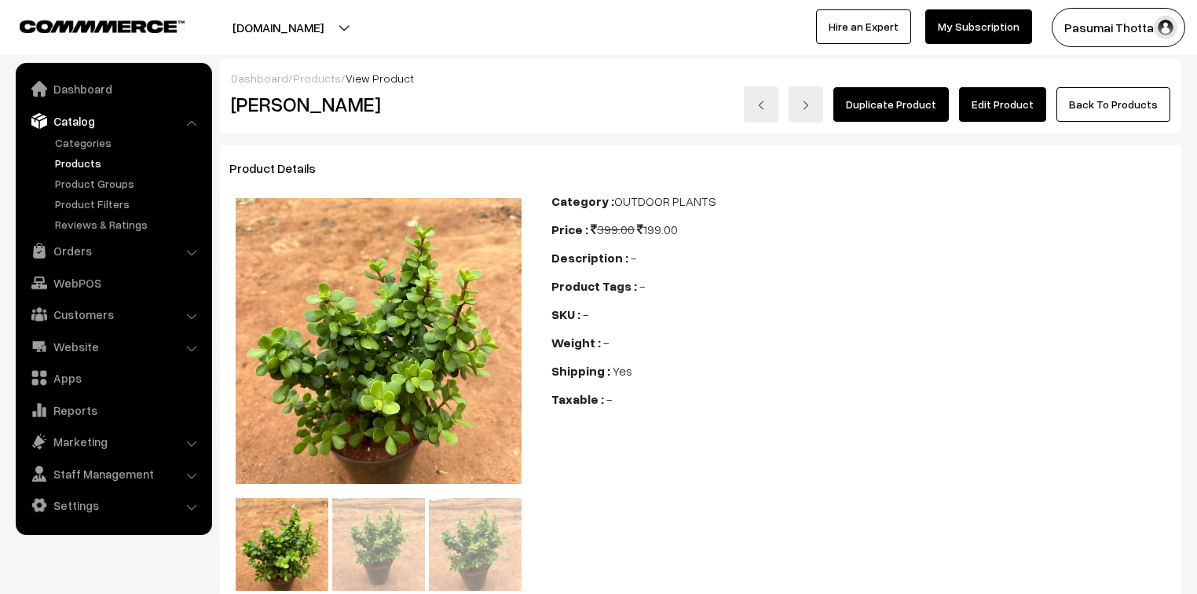
click at [1009, 96] on link "Edit Product" at bounding box center [1002, 104] width 87 height 35
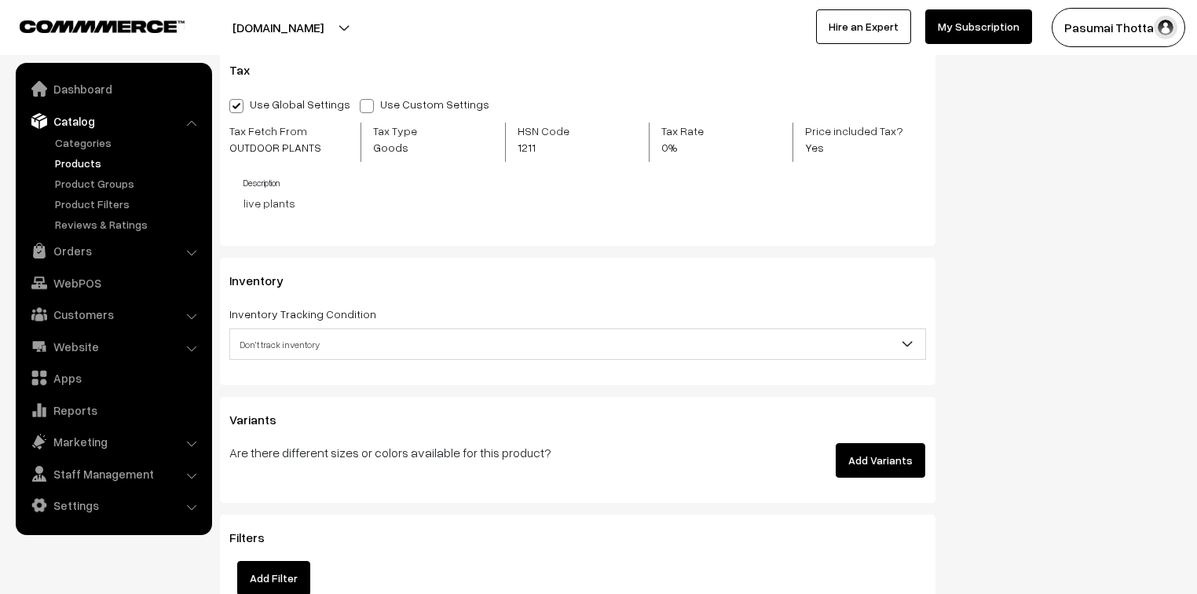
scroll to position [1383, 0]
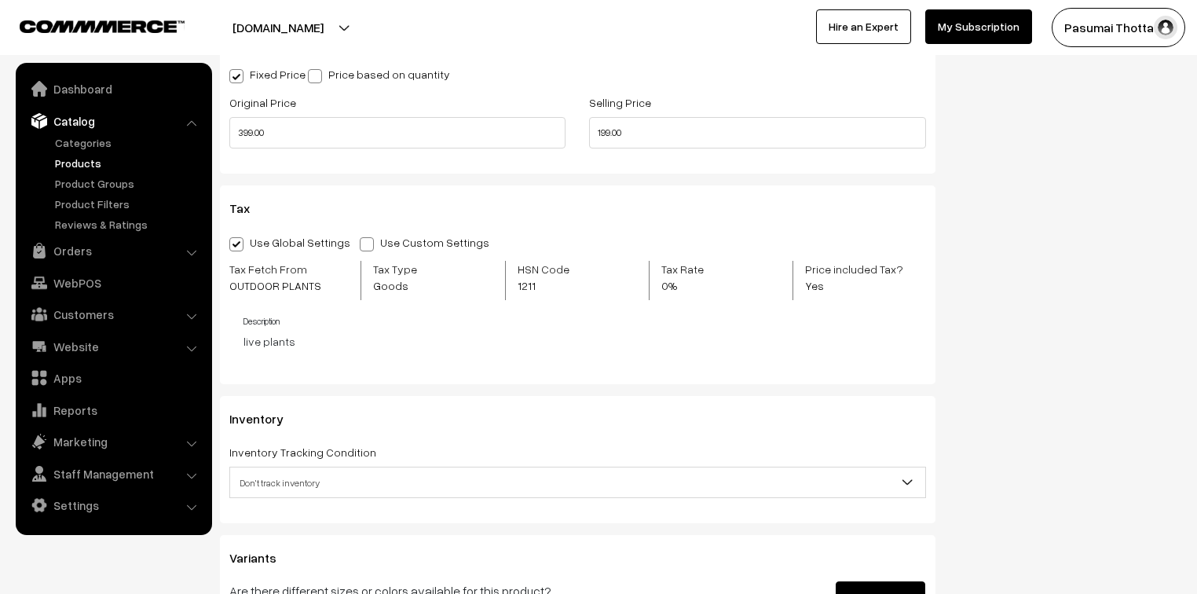
click at [358, 468] on span "Don't track inventory" at bounding box center [577, 482] width 697 height 31
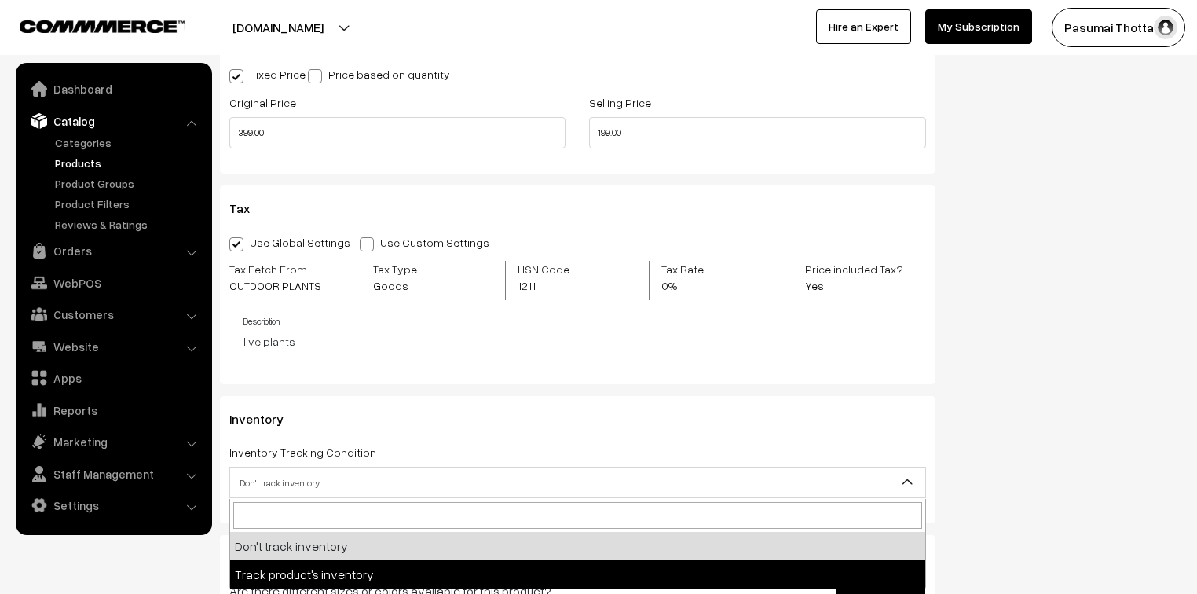
select select "2"
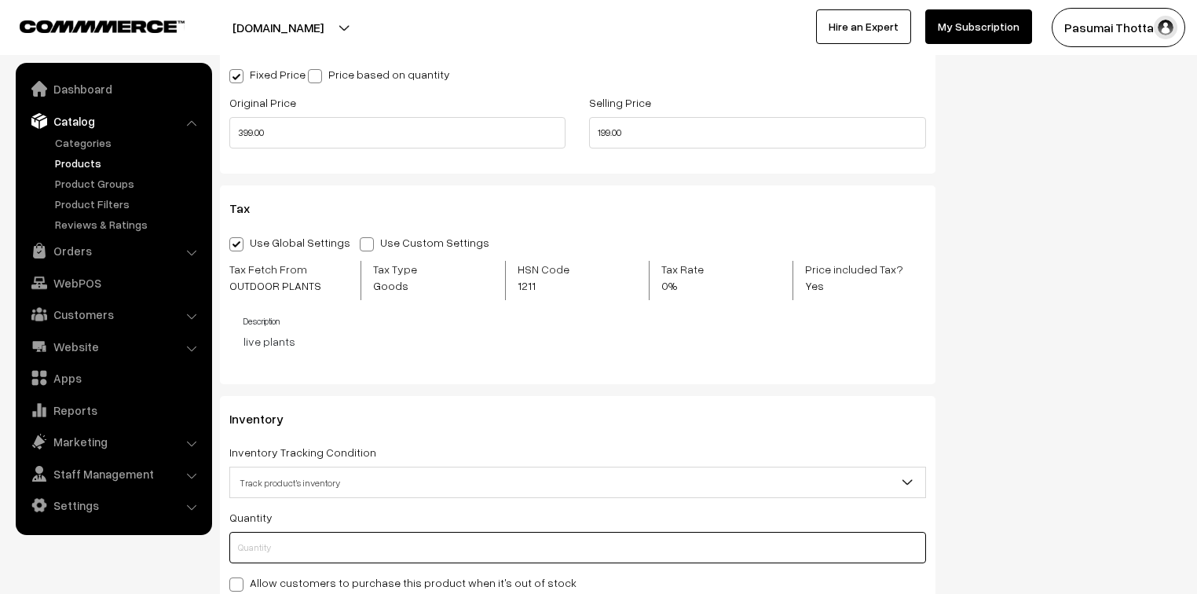
click at [310, 552] on input "text" at bounding box center [577, 547] width 697 height 31
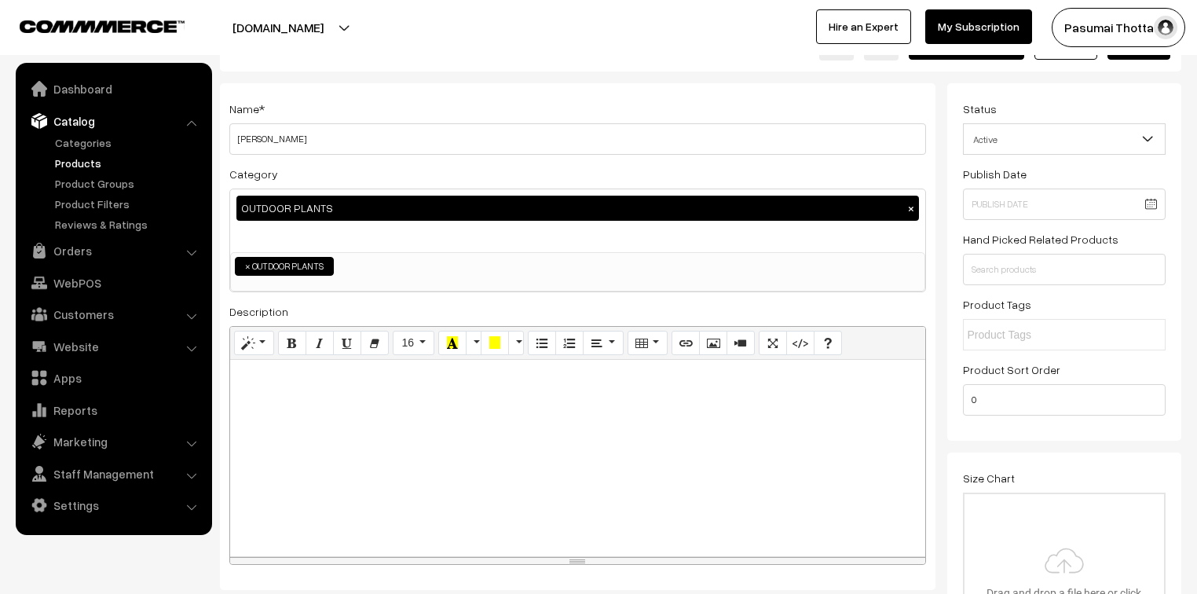
scroll to position [0, 0]
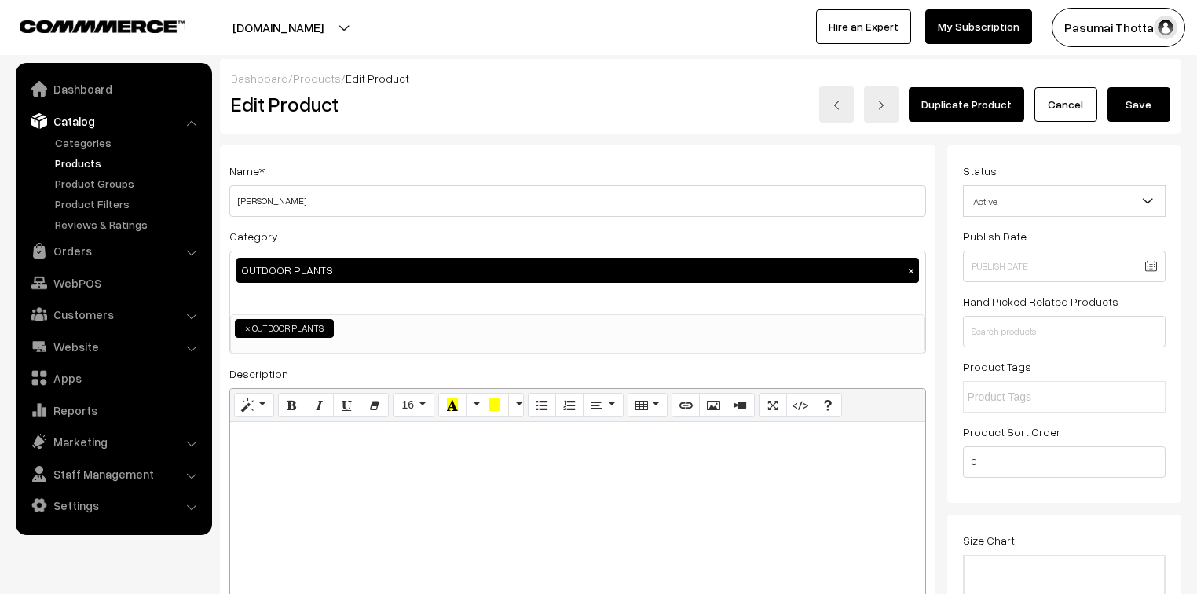
type input "0"
click at [1156, 102] on button "Save" at bounding box center [1139, 104] width 63 height 35
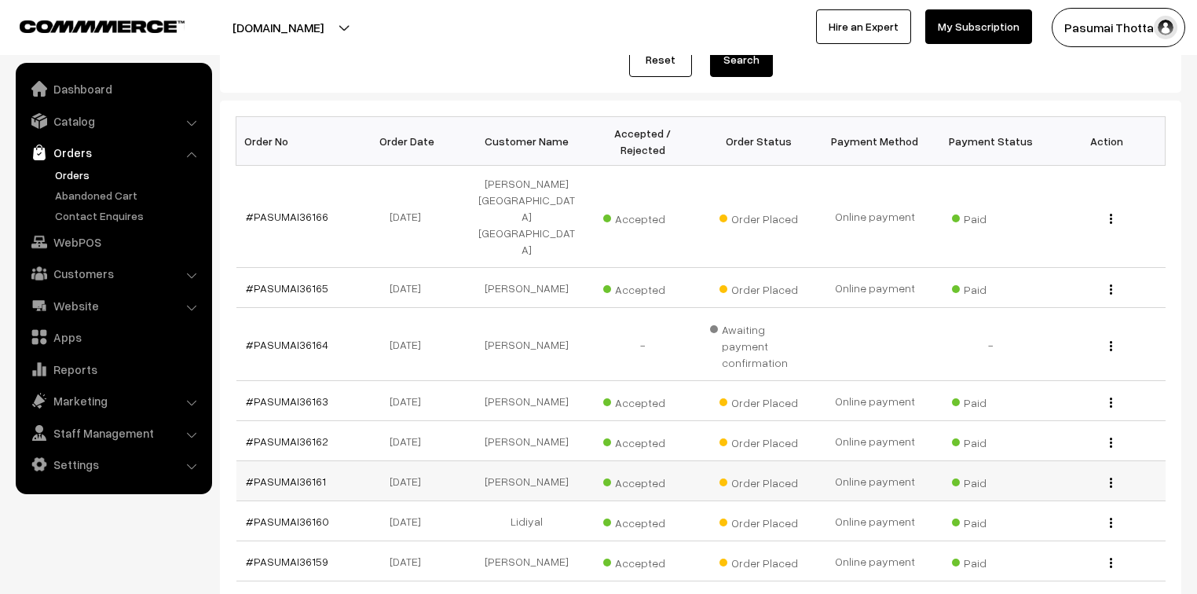
scroll to position [63, 0]
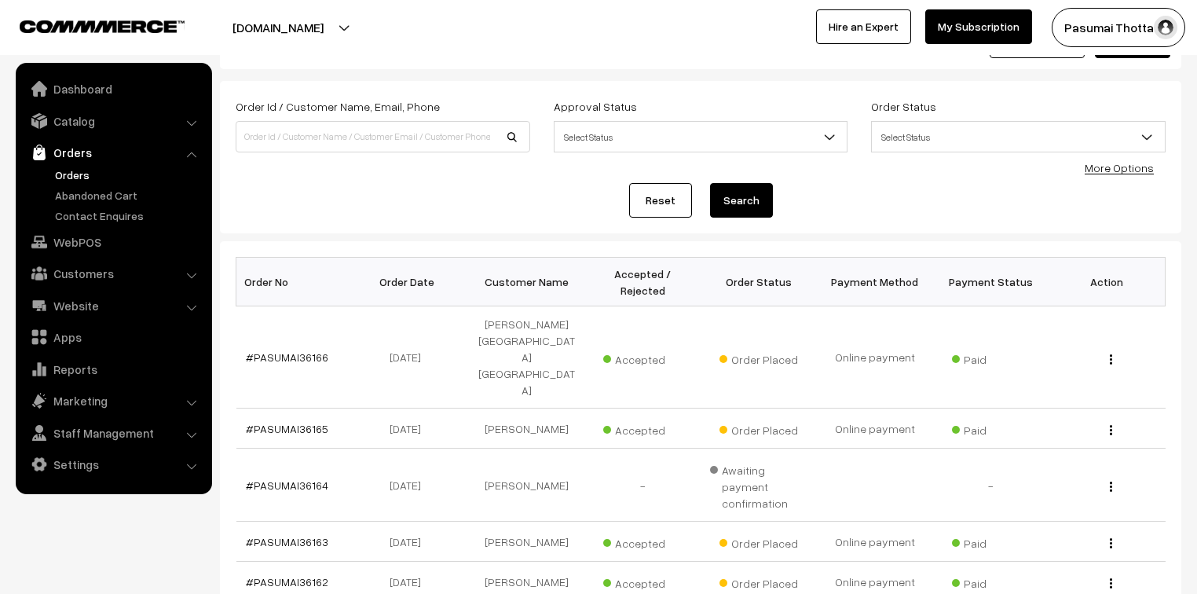
click at [1111, 167] on link "More Options" at bounding box center [1119, 167] width 69 height 13
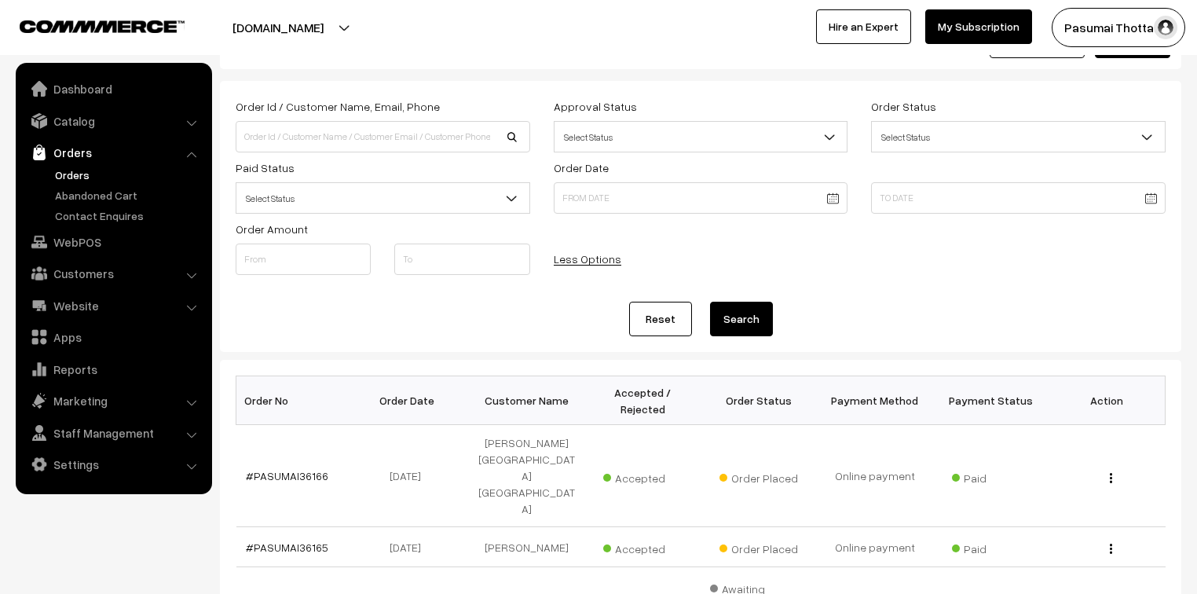
click at [346, 193] on span "Select Status" at bounding box center [382, 198] width 293 height 27
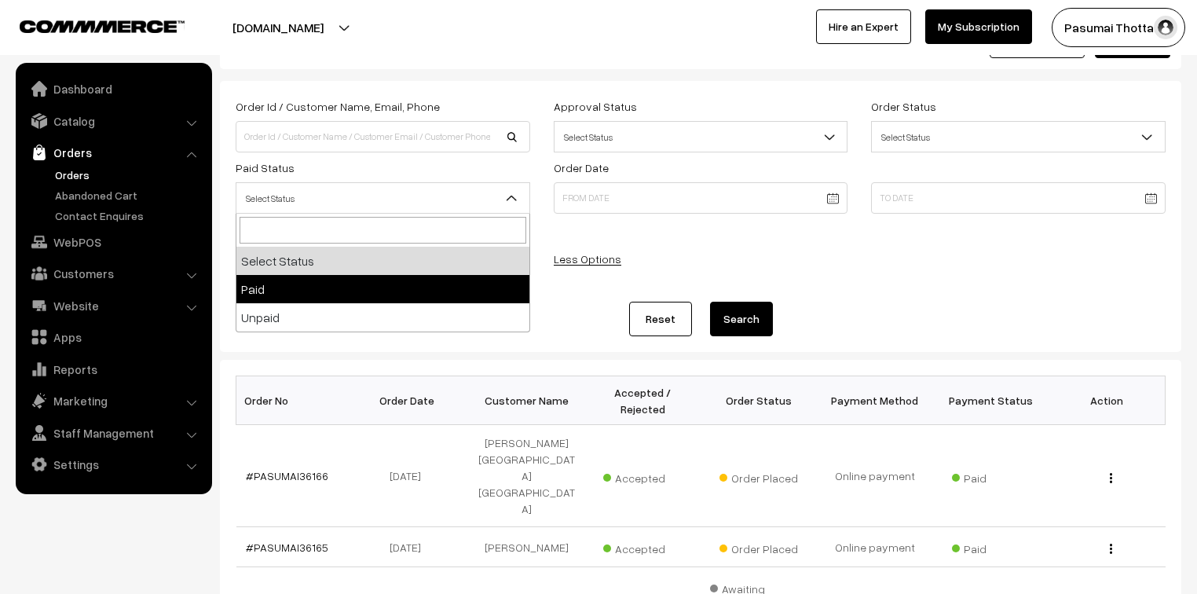
select select "1"
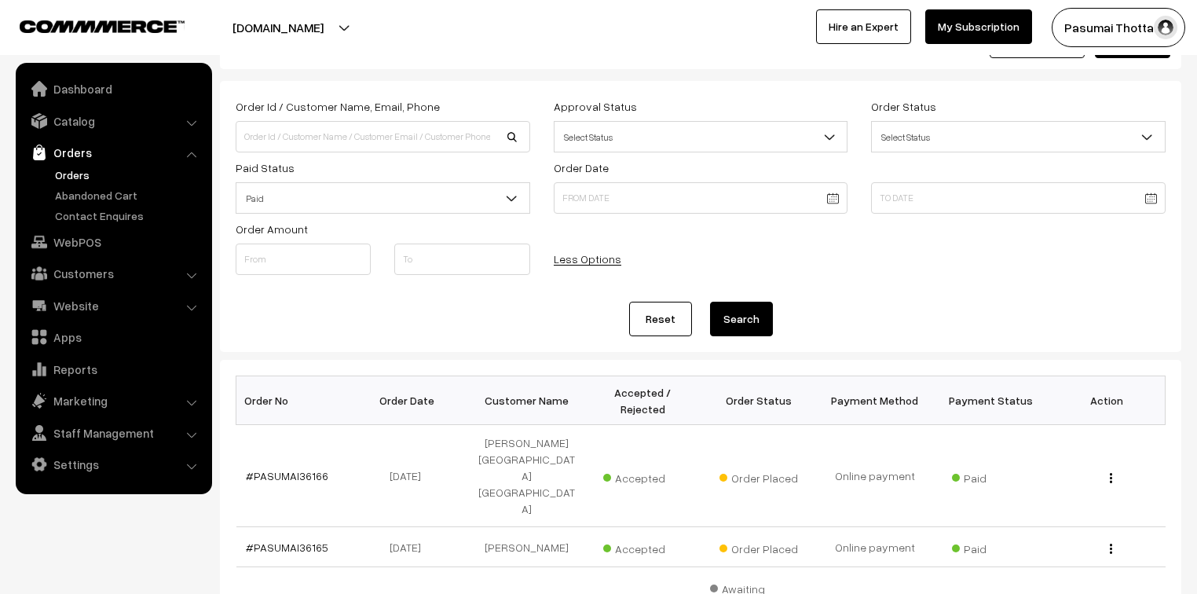
click at [723, 322] on button "Search" at bounding box center [741, 319] width 63 height 35
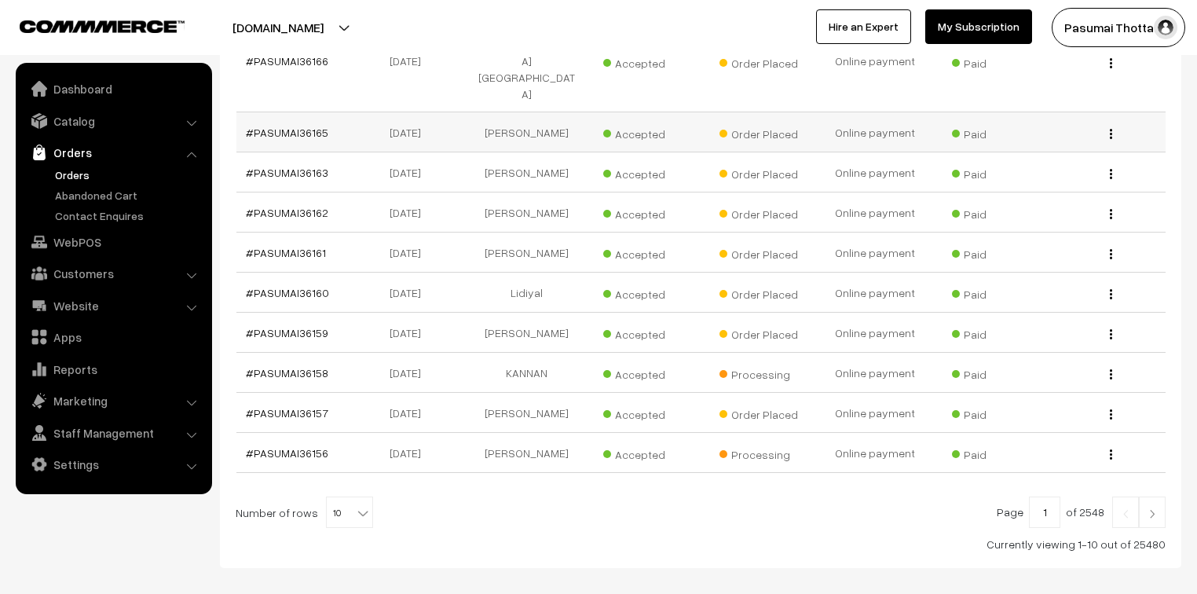
scroll to position [486, 0]
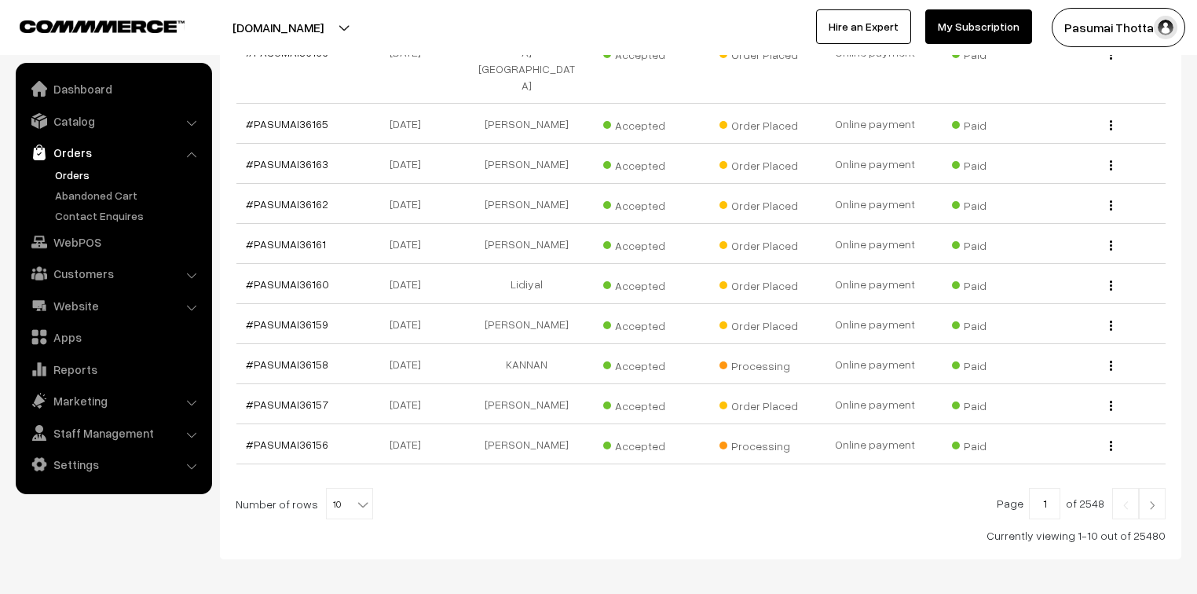
click at [345, 489] on span "10" at bounding box center [350, 504] width 46 height 31
select select "50"
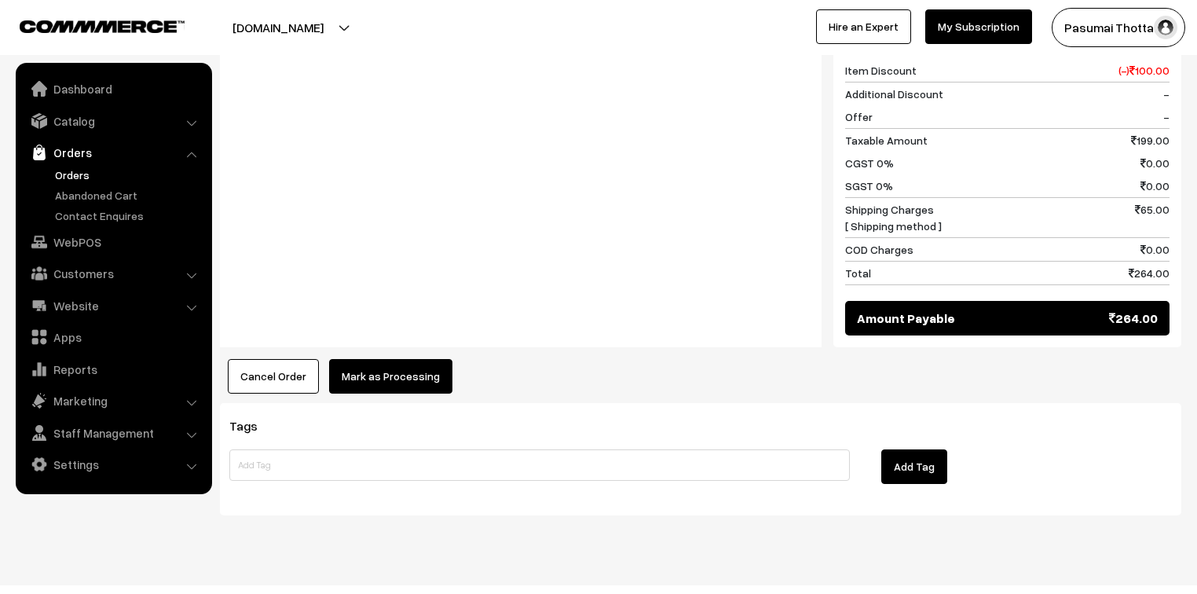
click at [404, 359] on button "Mark as Processing" at bounding box center [390, 376] width 123 height 35
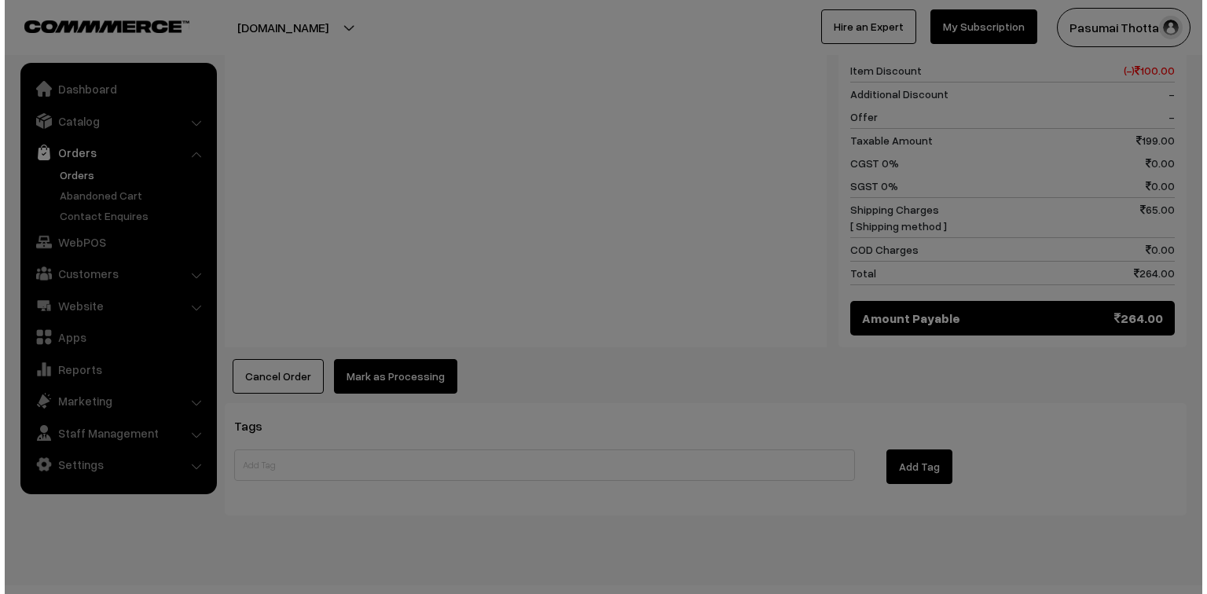
scroll to position [705, 0]
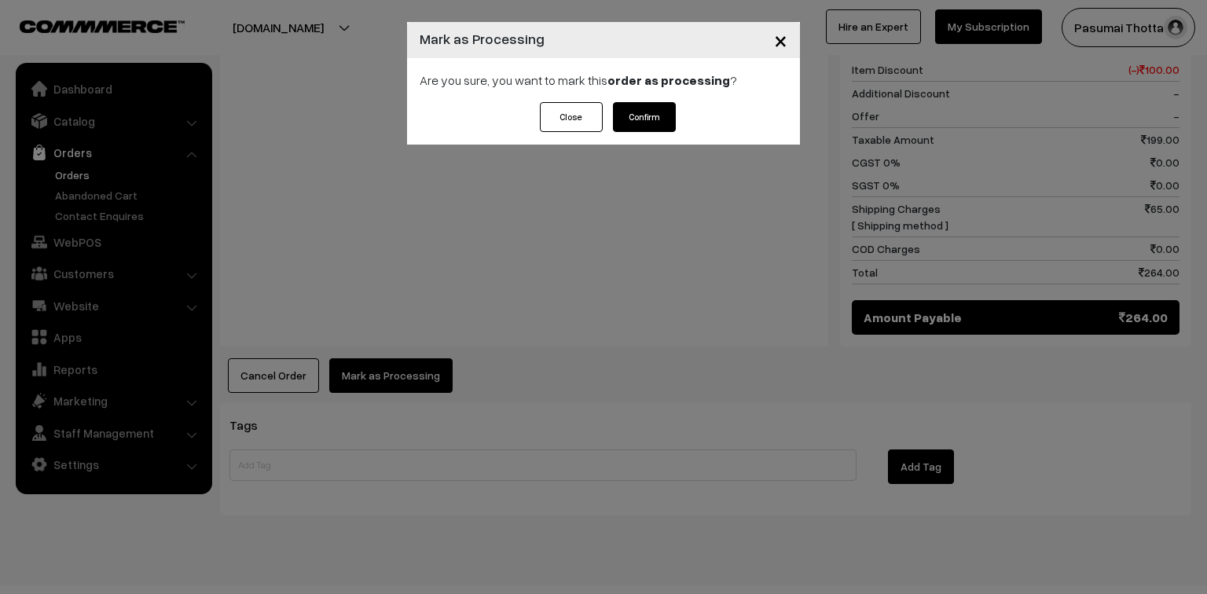
click at [628, 130] on button "Confirm" at bounding box center [644, 117] width 63 height 30
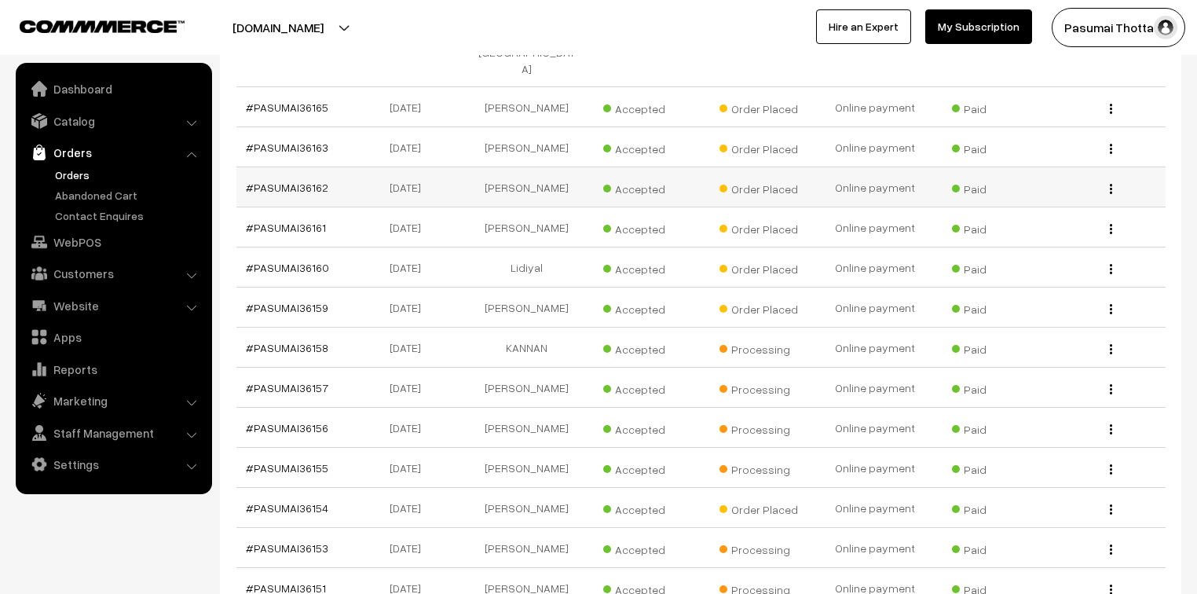
scroll to position [566, 0]
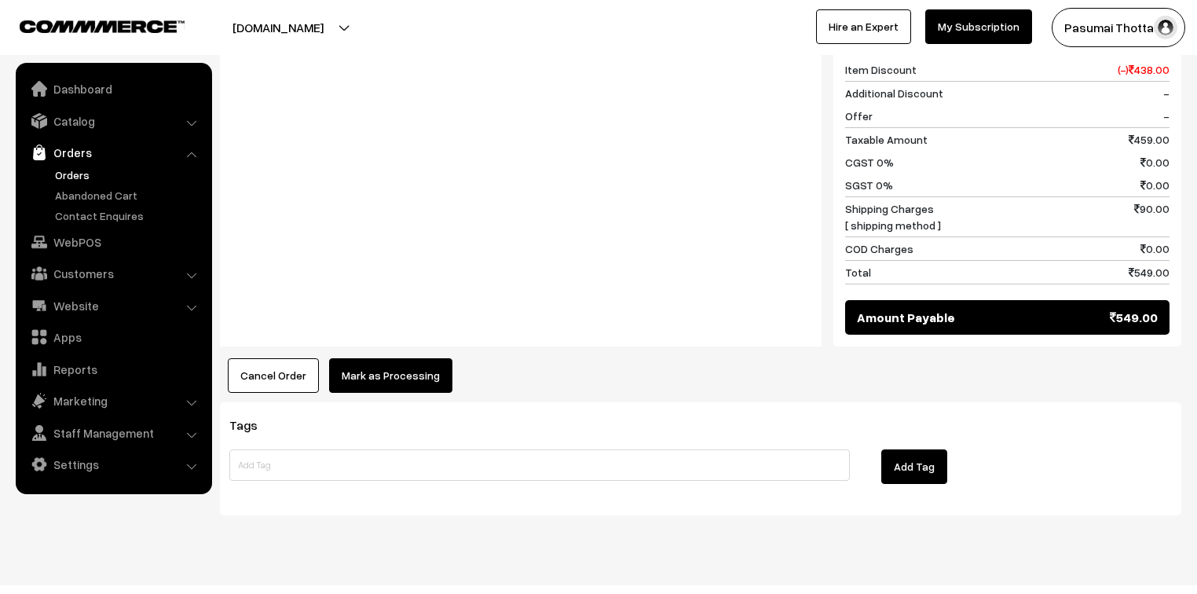
click at [401, 361] on button "Mark as Processing" at bounding box center [390, 375] width 123 height 35
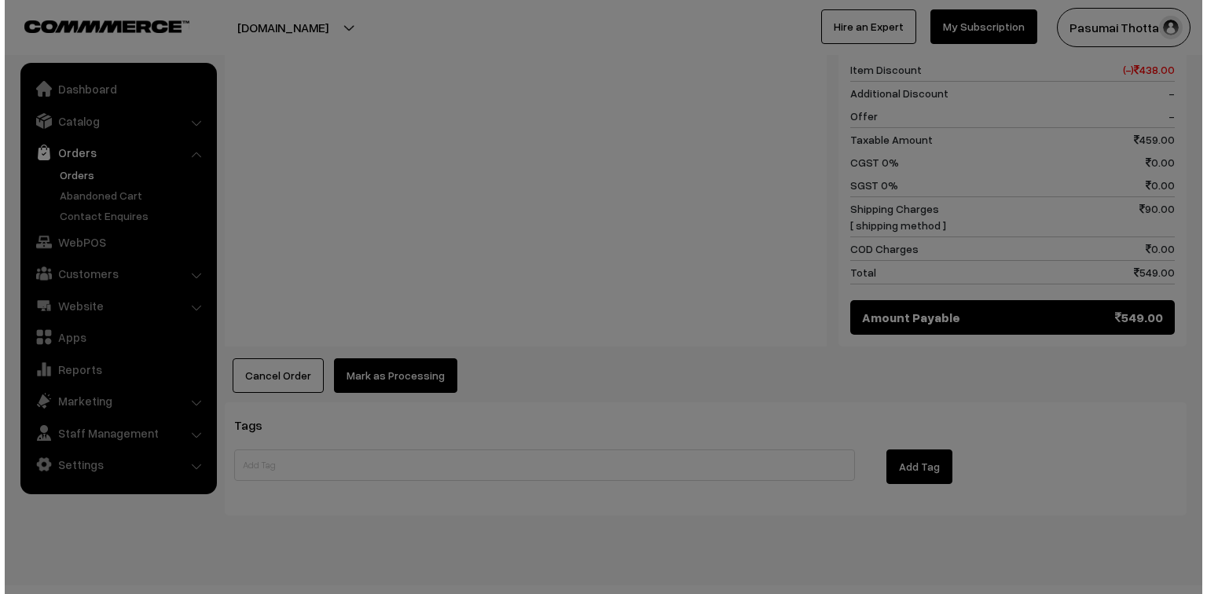
scroll to position [813, 0]
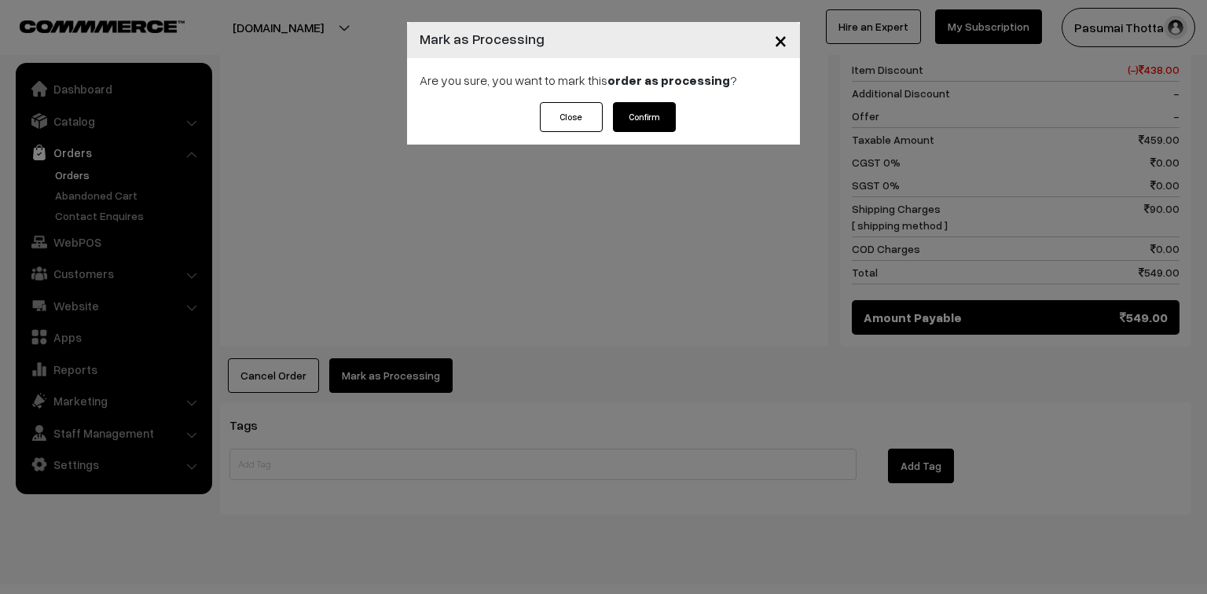
click at [644, 125] on button "Confirm" at bounding box center [644, 117] width 63 height 30
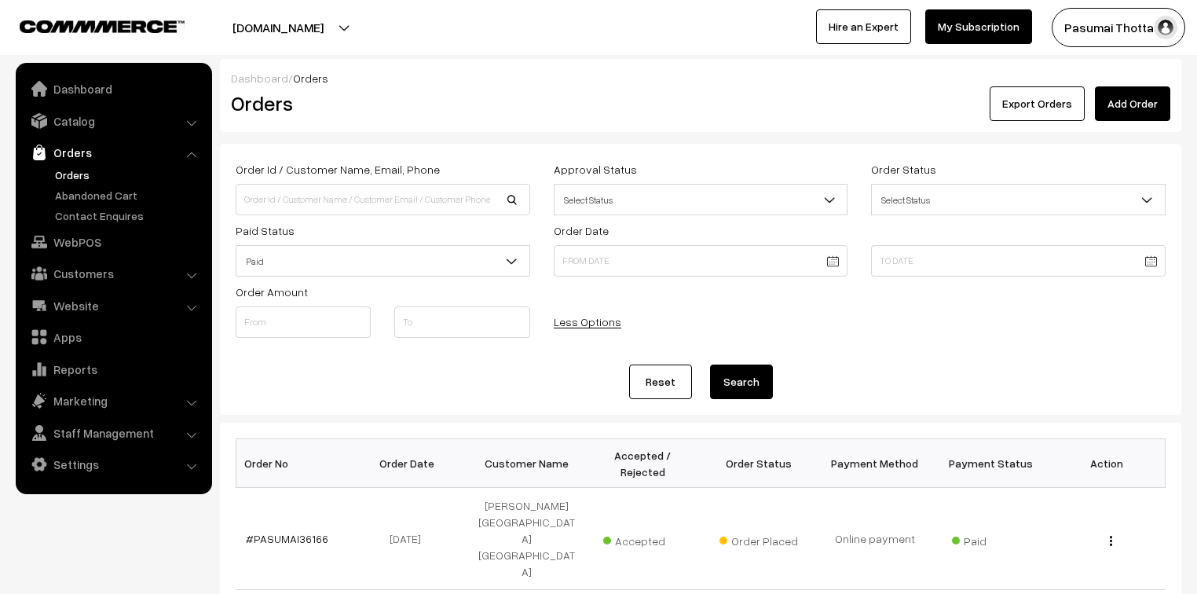
scroll to position [566, 0]
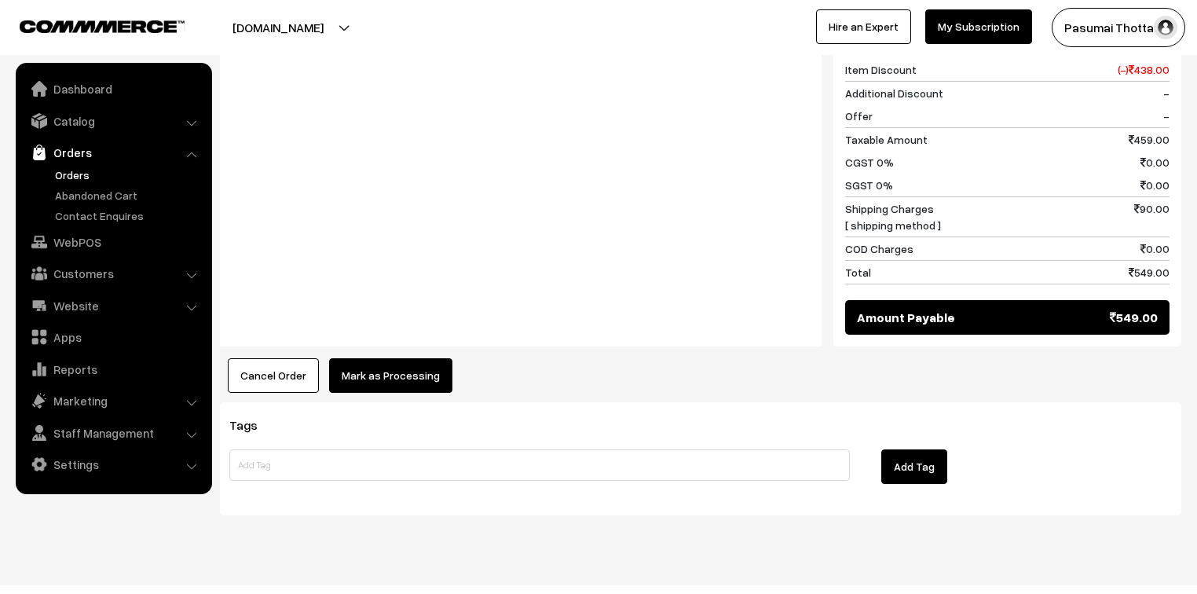
click at [402, 358] on button "Mark as Processing" at bounding box center [390, 375] width 123 height 35
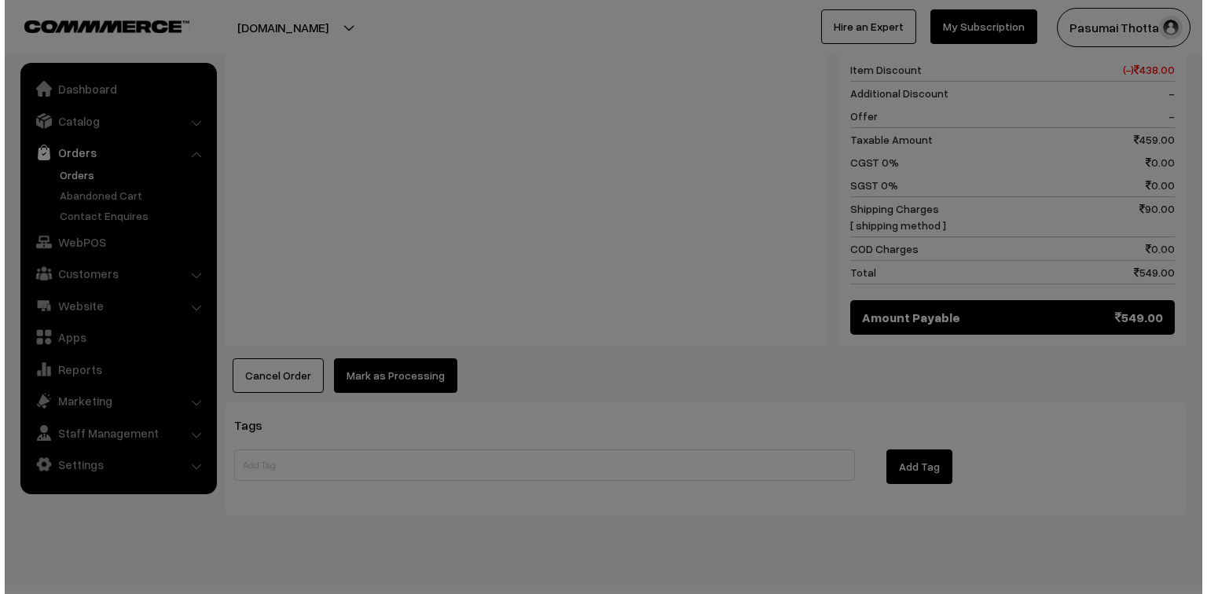
scroll to position [813, 0]
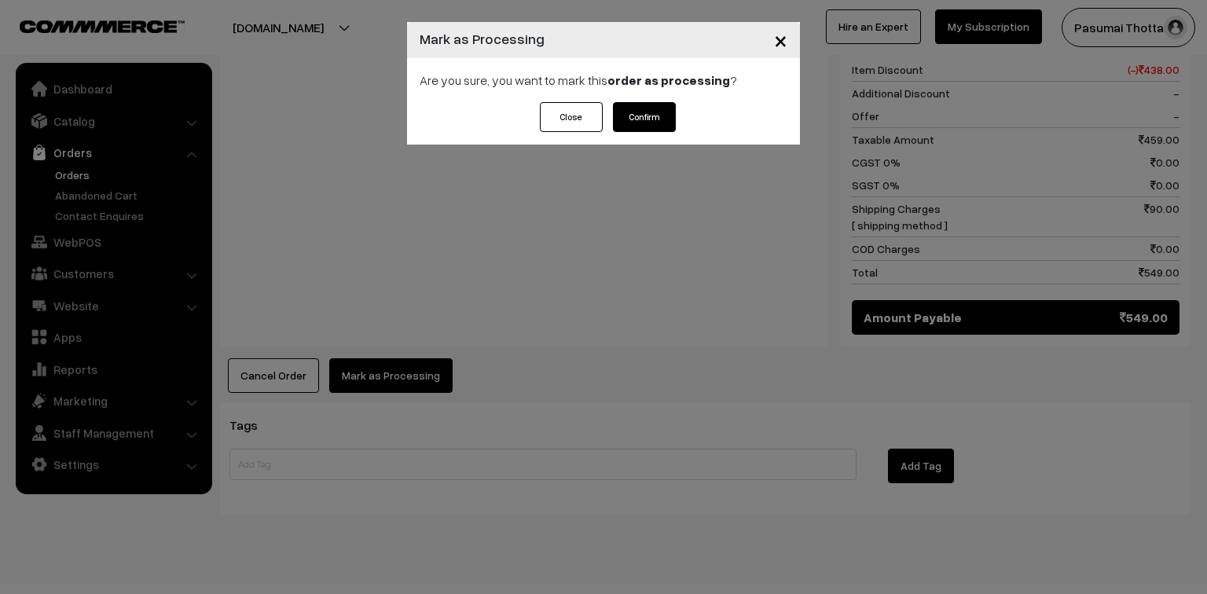
click at [634, 110] on button "Confirm" at bounding box center [644, 117] width 63 height 30
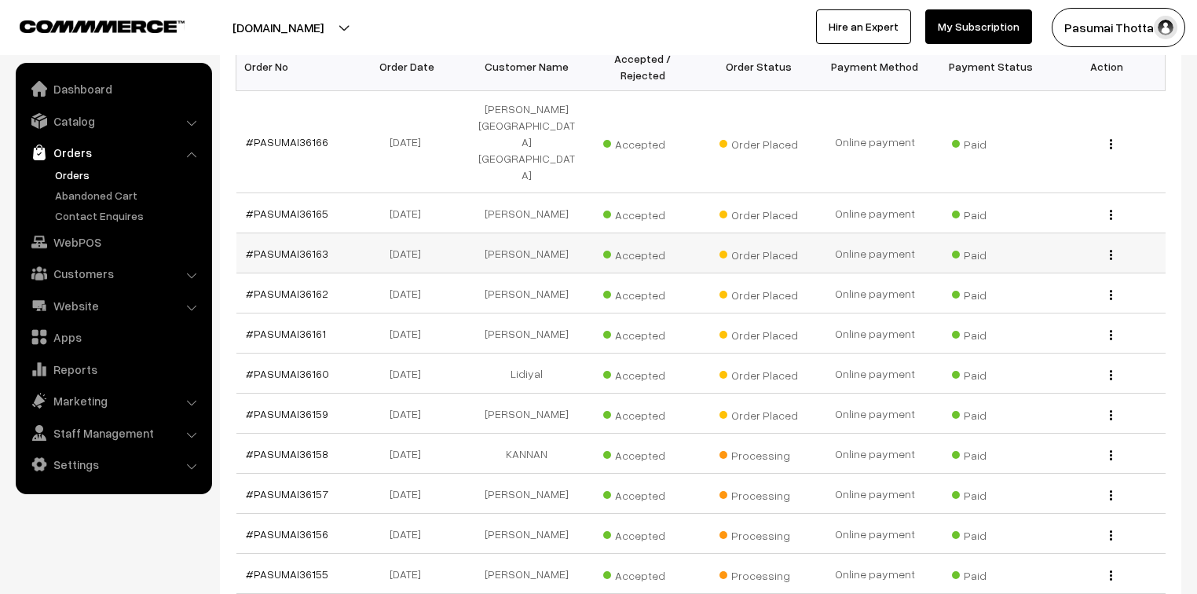
scroll to position [377, 0]
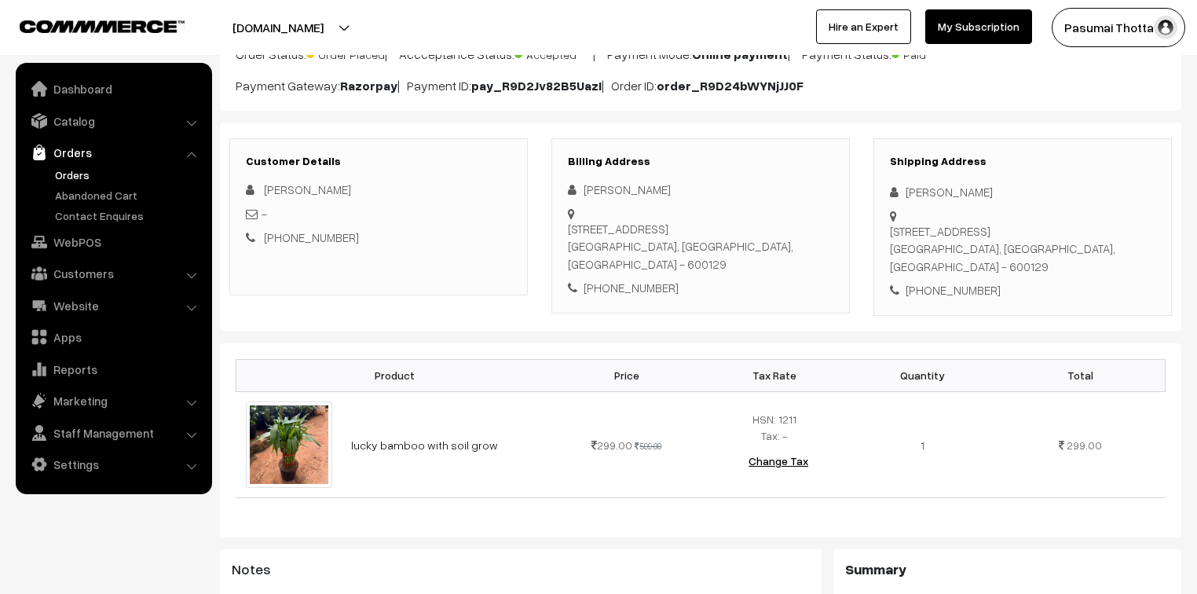
scroll to position [189, 0]
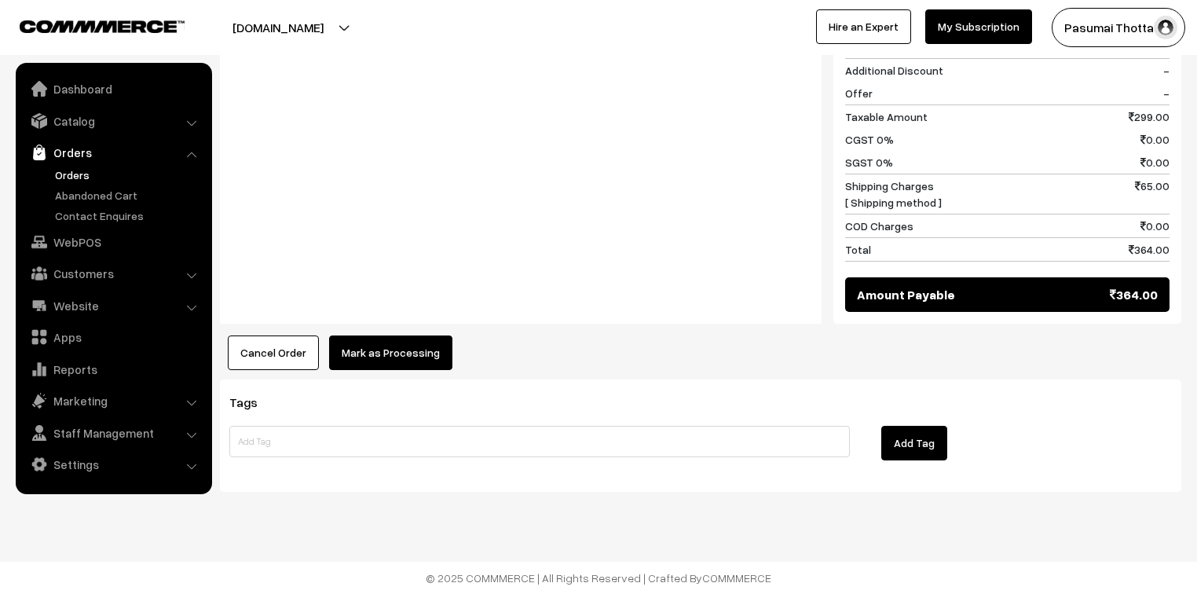
click at [413, 344] on button "Mark as Processing" at bounding box center [390, 352] width 123 height 35
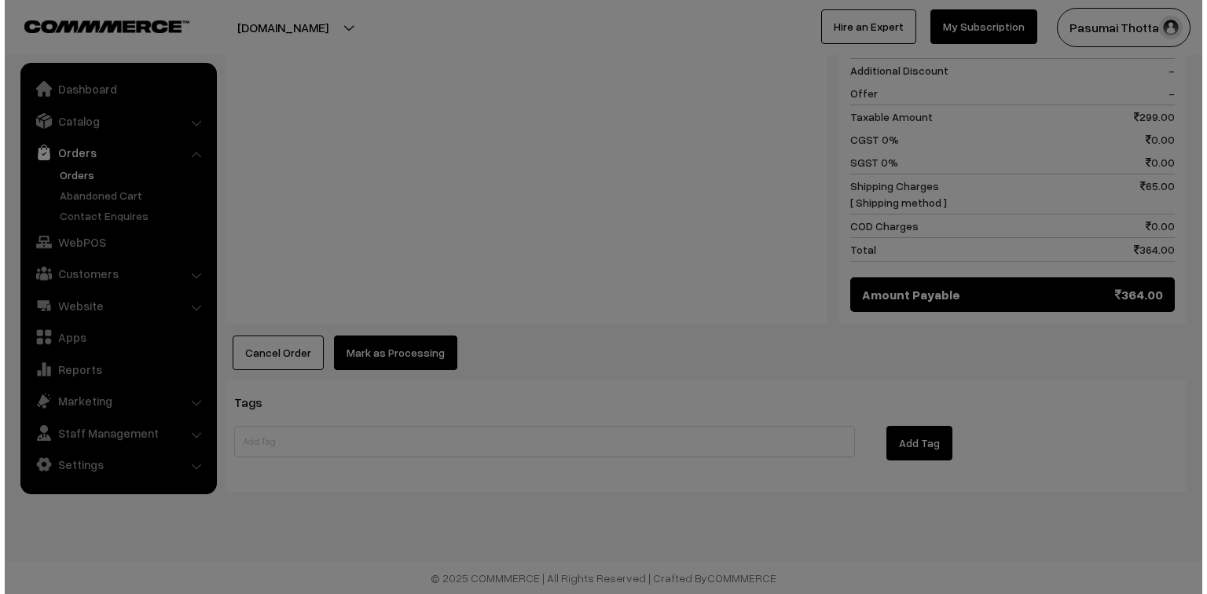
scroll to position [744, 0]
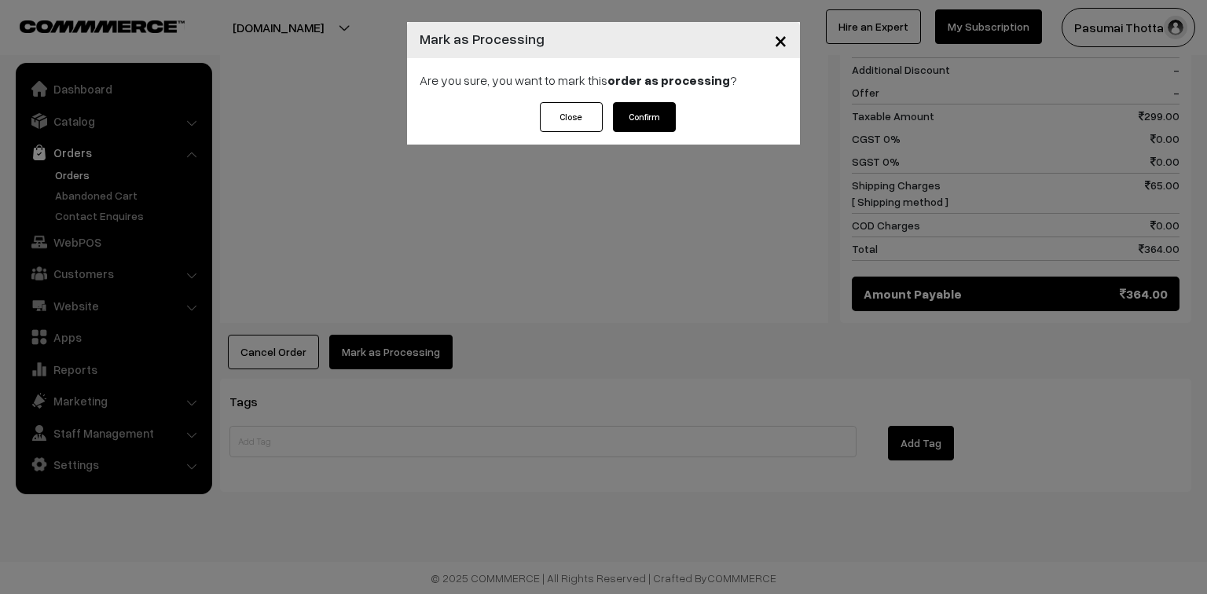
click at [638, 126] on button "Confirm" at bounding box center [644, 117] width 63 height 30
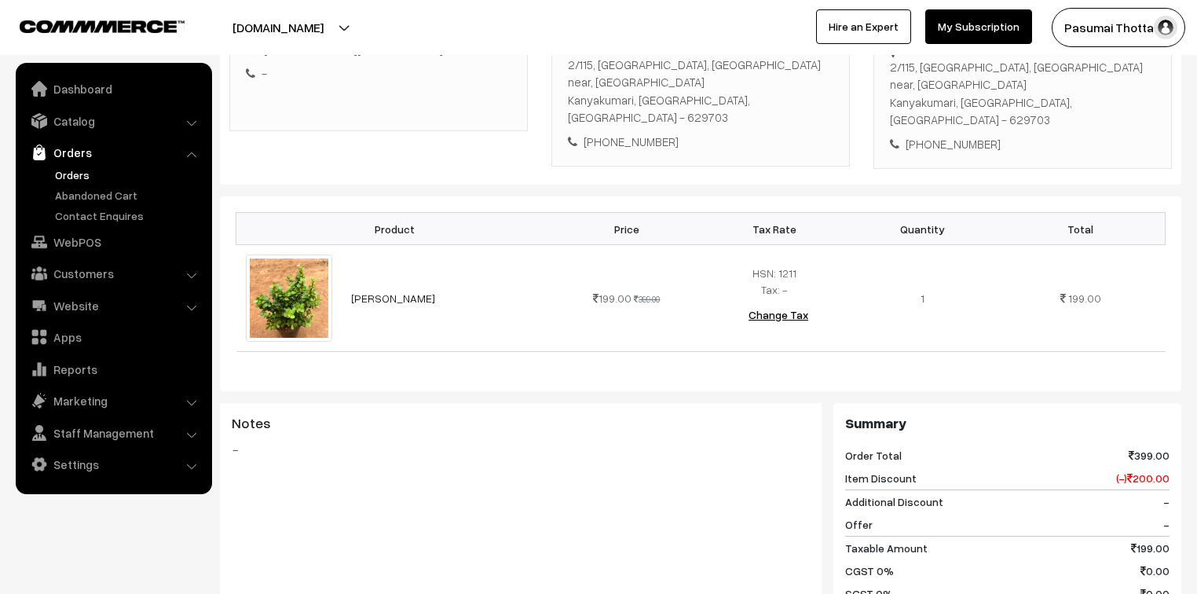
scroll to position [126, 0]
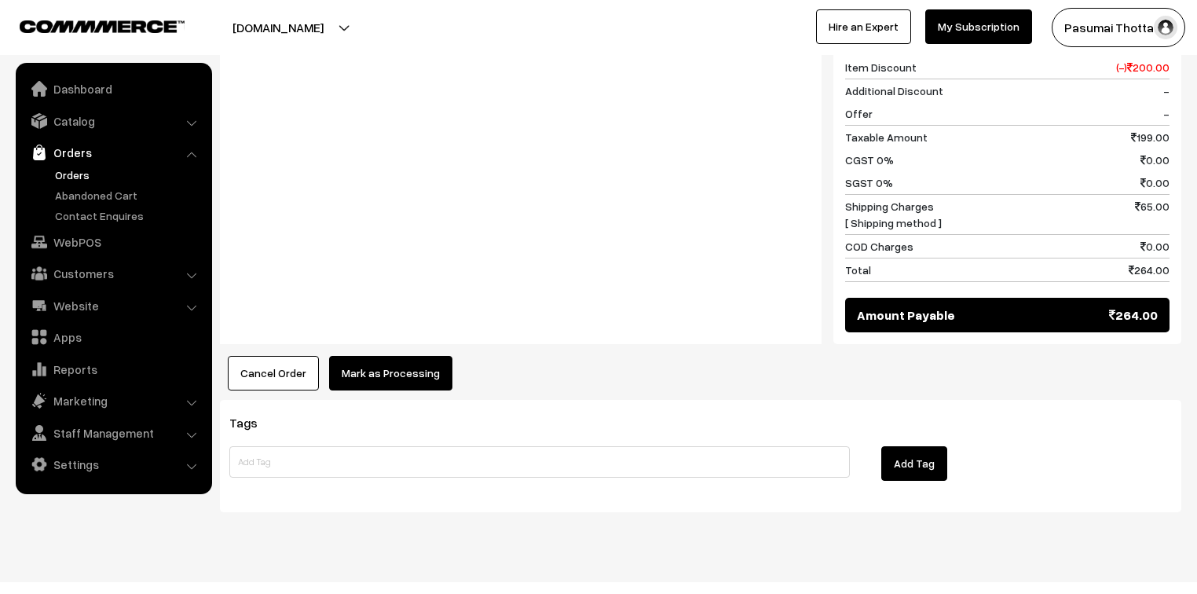
click at [418, 356] on button "Mark as Processing" at bounding box center [390, 373] width 123 height 35
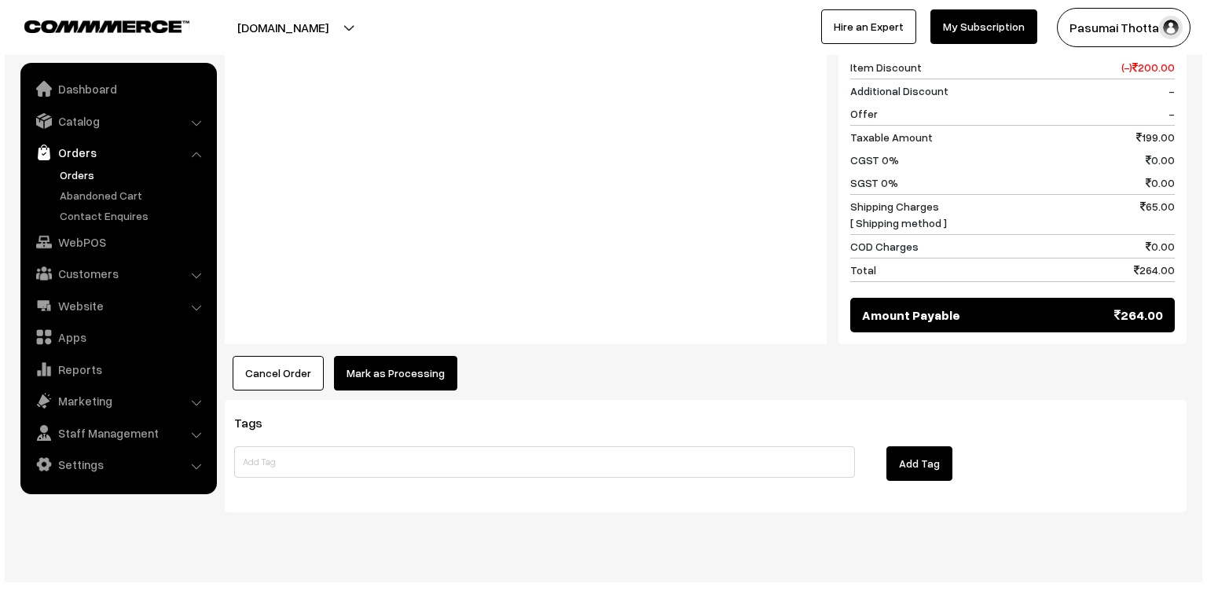
scroll to position [708, 0]
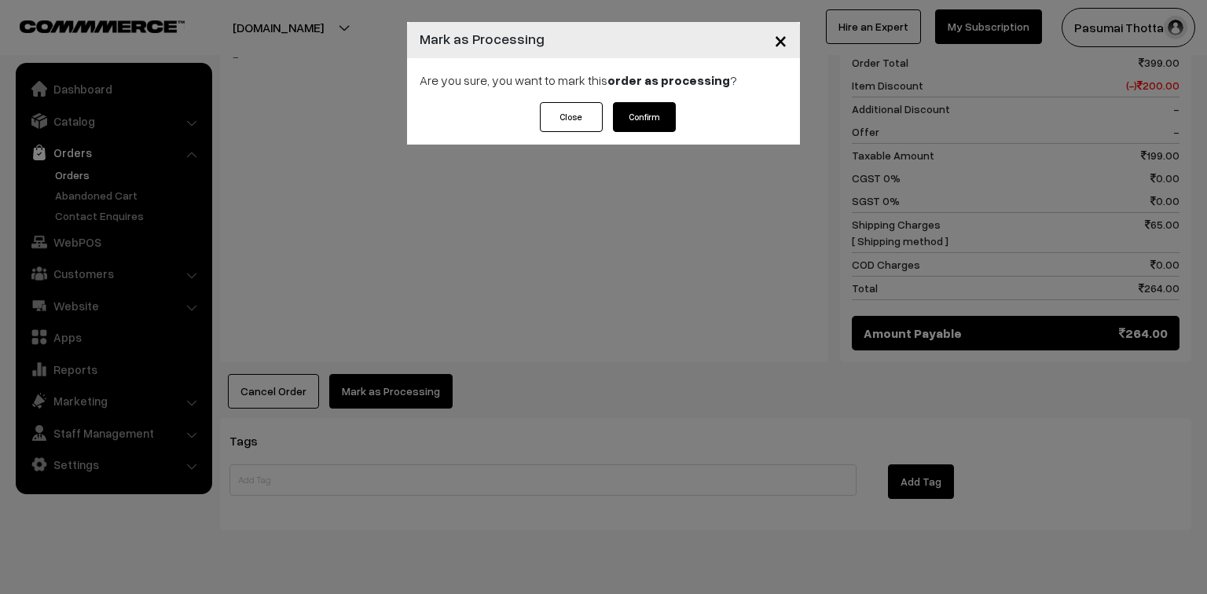
drag, startPoint x: 650, startPoint y: 96, endPoint x: 650, endPoint y: 106, distance: 10.2
click at [650, 98] on div "Are you sure, you want to mark this order as processing ?" at bounding box center [603, 80] width 393 height 44
click at [650, 109] on button "Confirm" at bounding box center [644, 117] width 63 height 30
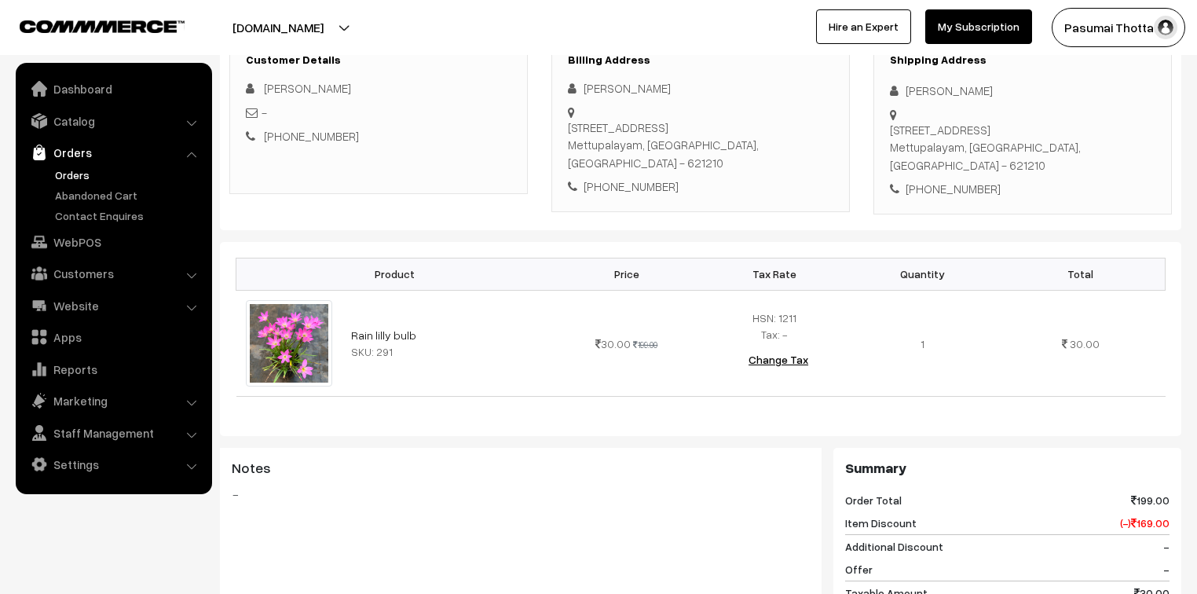
scroll to position [189, 0]
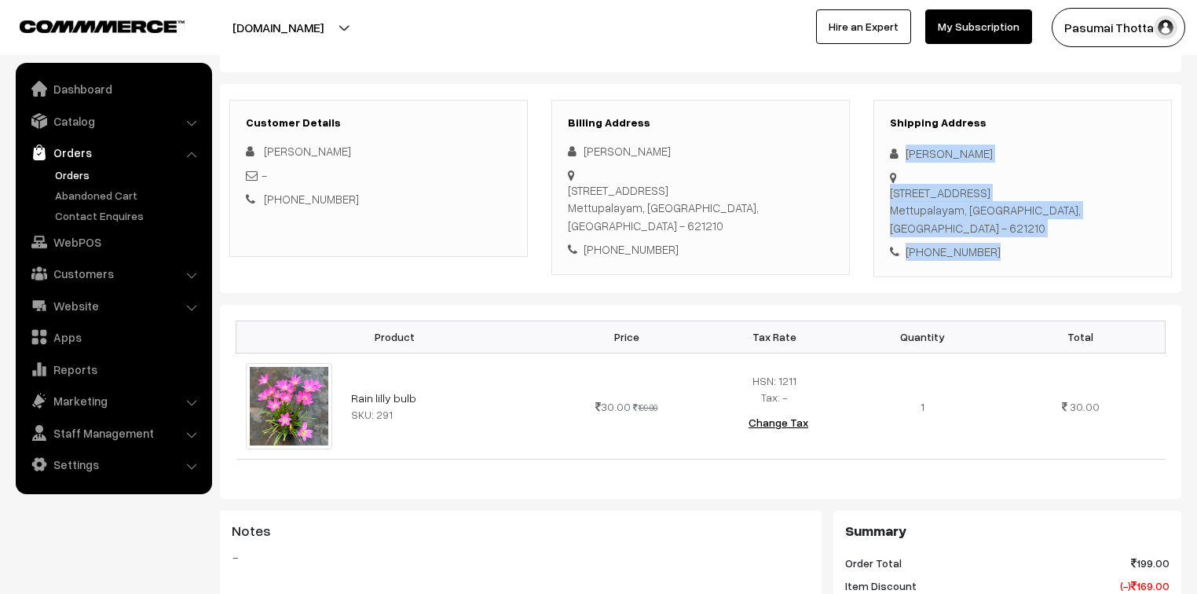
drag, startPoint x: 905, startPoint y: 157, endPoint x: 1023, endPoint y: 222, distance: 134.3
click at [1023, 222] on div "Shipping Address [PERSON_NAME] [STREET_ADDRESS] [PHONE_NUMBER]" at bounding box center [1023, 189] width 299 height 178
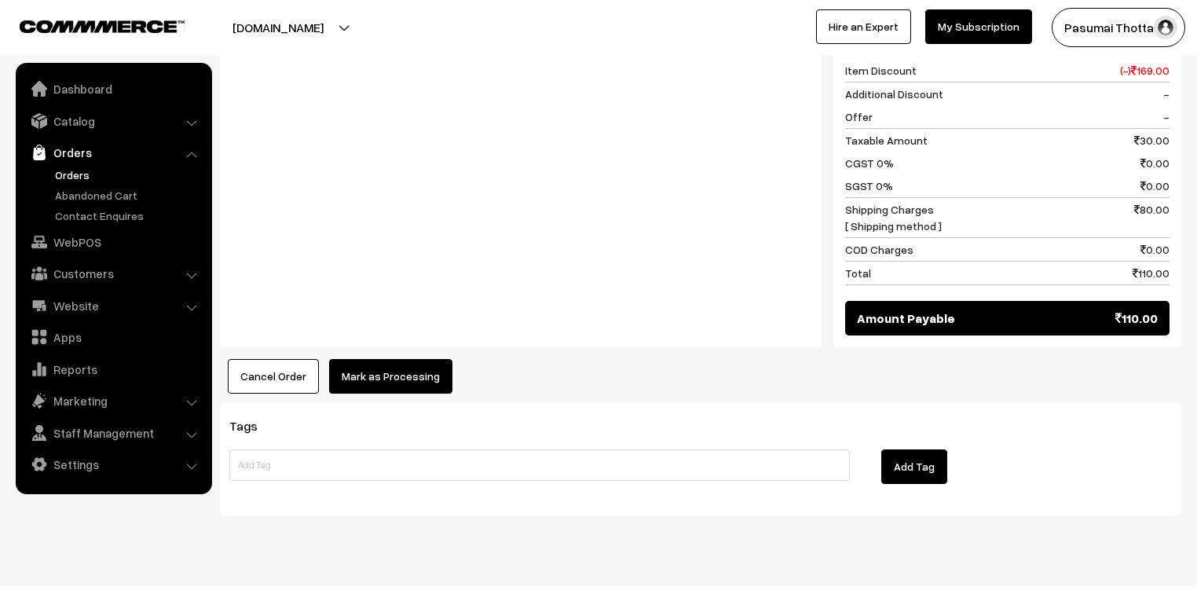
click at [428, 359] on button "Mark as Processing" at bounding box center [390, 376] width 123 height 35
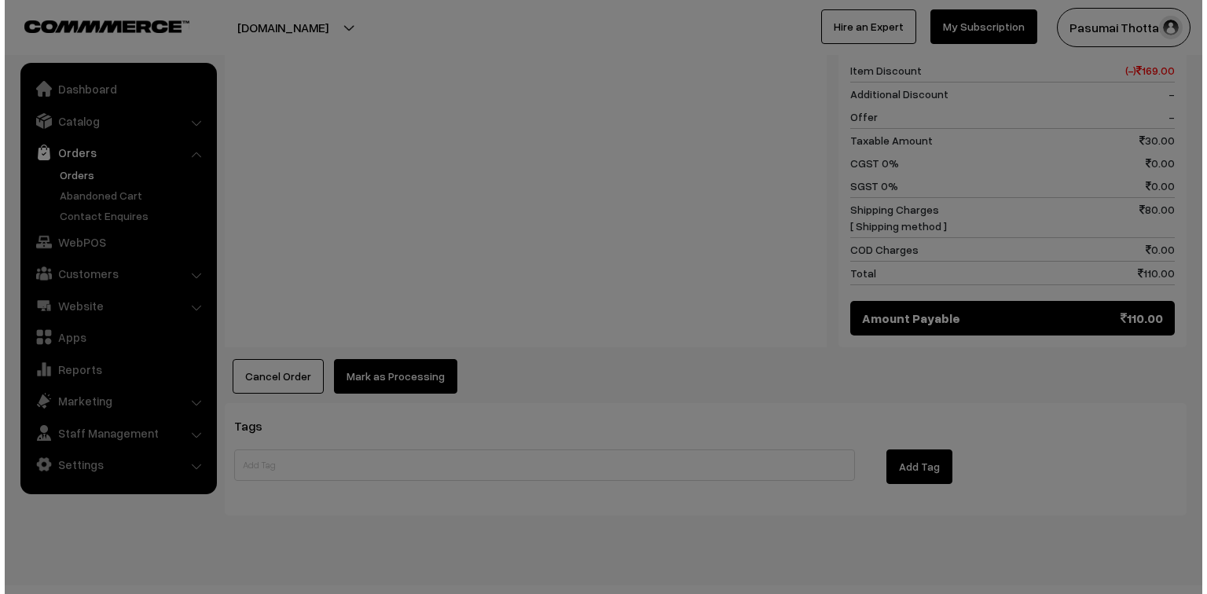
scroll to position [705, 0]
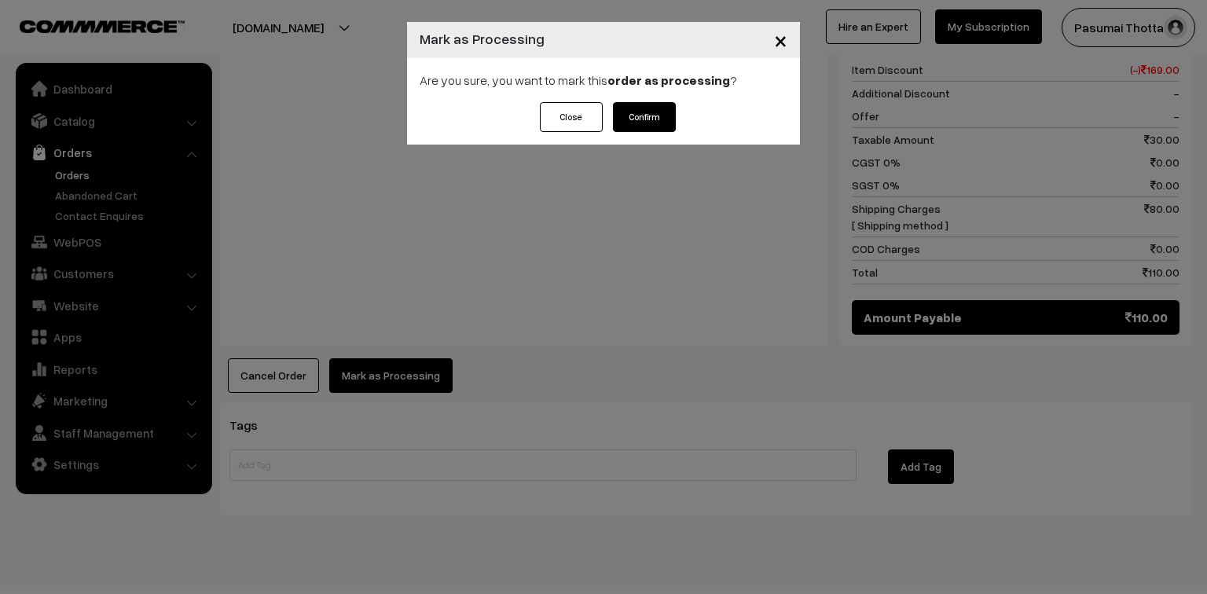
click at [641, 116] on button "Confirm" at bounding box center [644, 117] width 63 height 30
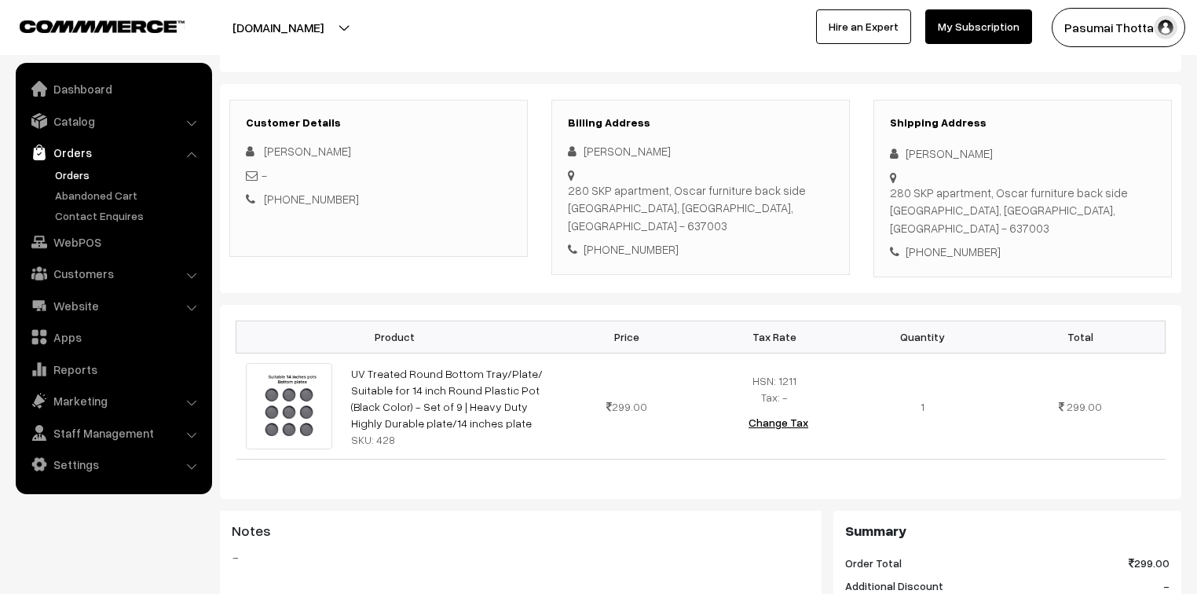
scroll to position [126, 0]
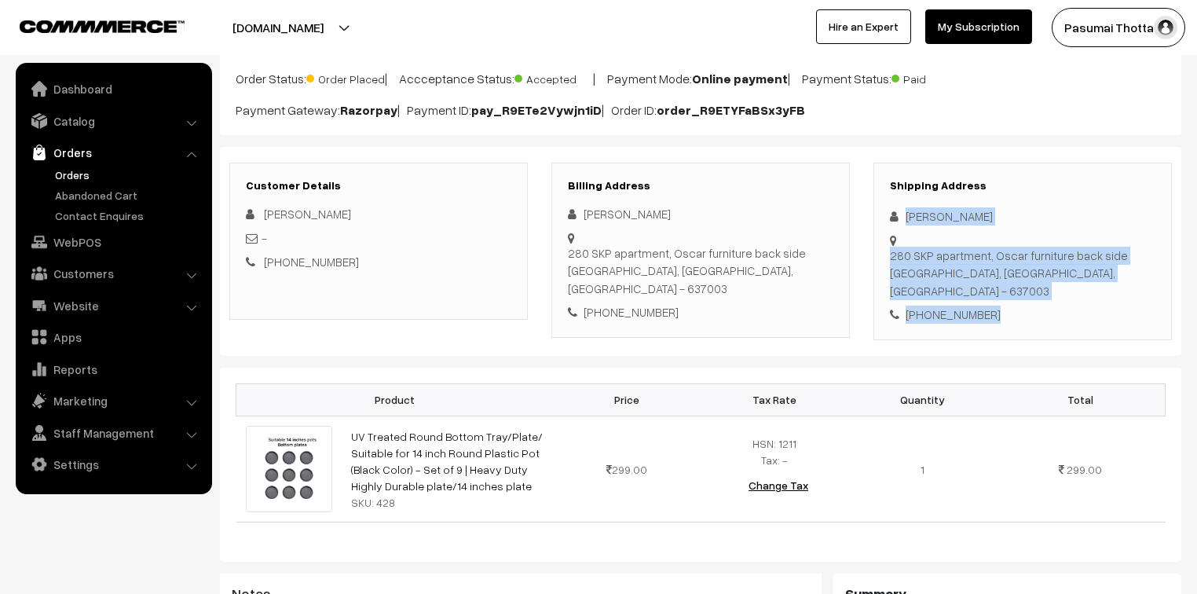
drag, startPoint x: 907, startPoint y: 216, endPoint x: 1000, endPoint y: 294, distance: 121.6
click at [1000, 294] on div "Shipping Address [PERSON_NAME] 280 SKP apartment, Oscar furniture back side [GE…" at bounding box center [1023, 252] width 299 height 178
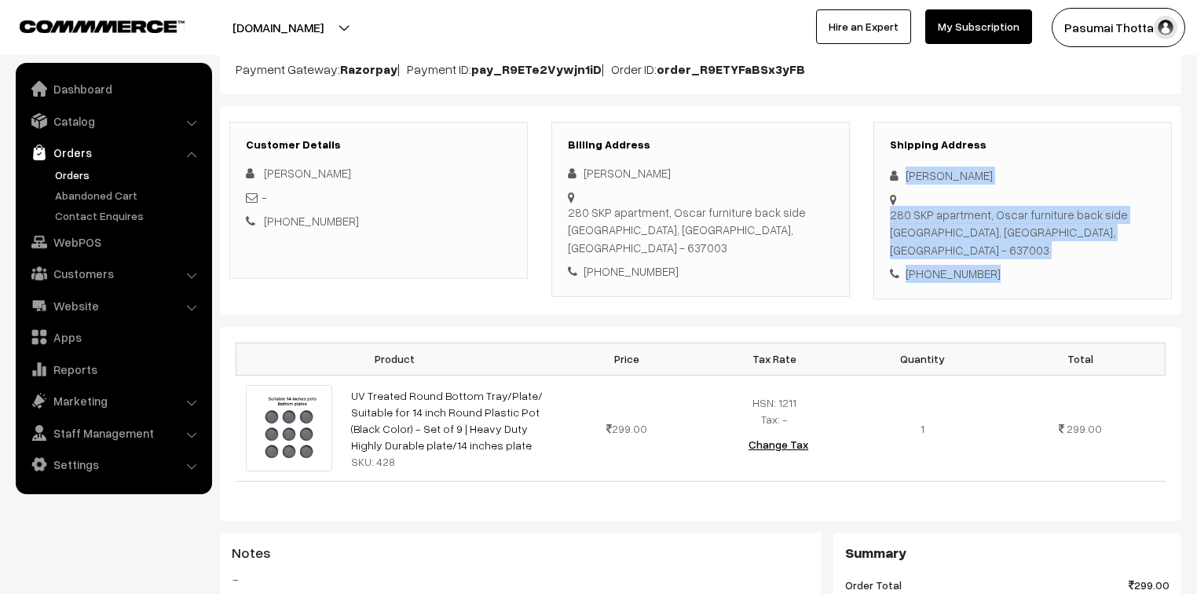
scroll to position [189, 0]
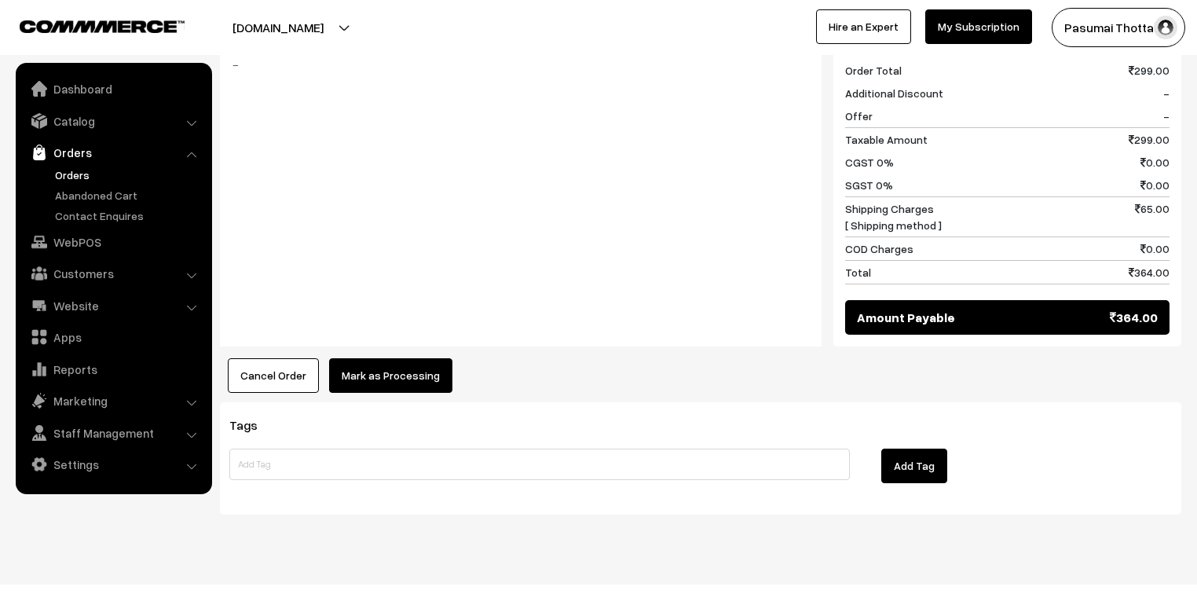
click at [418, 358] on button "Mark as Processing" at bounding box center [390, 375] width 123 height 35
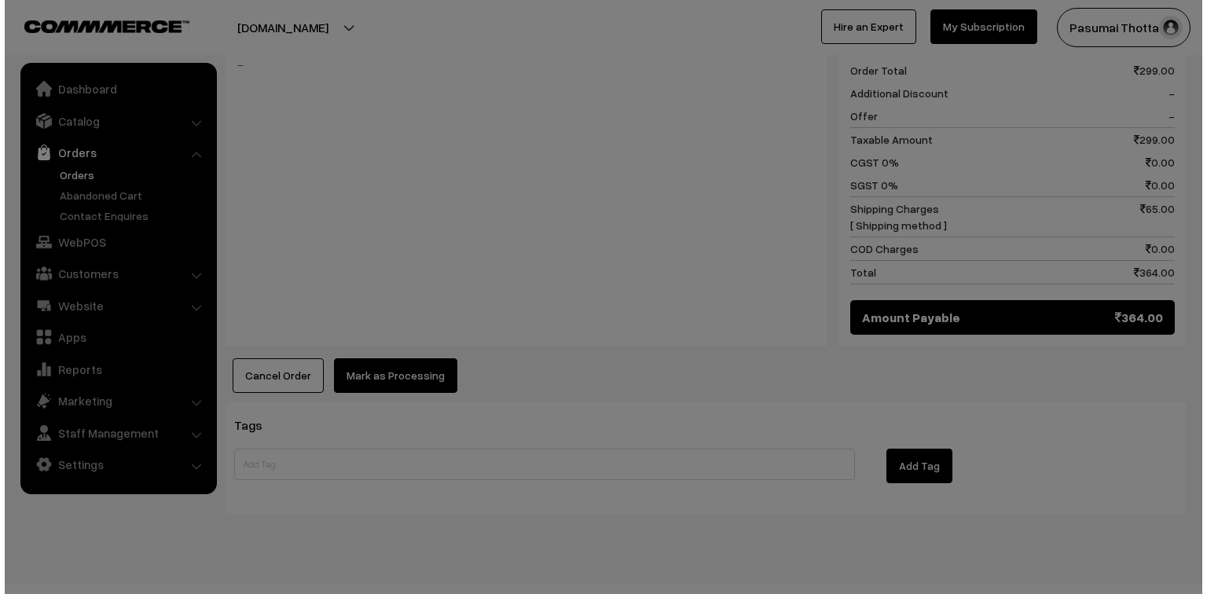
scroll to position [682, 0]
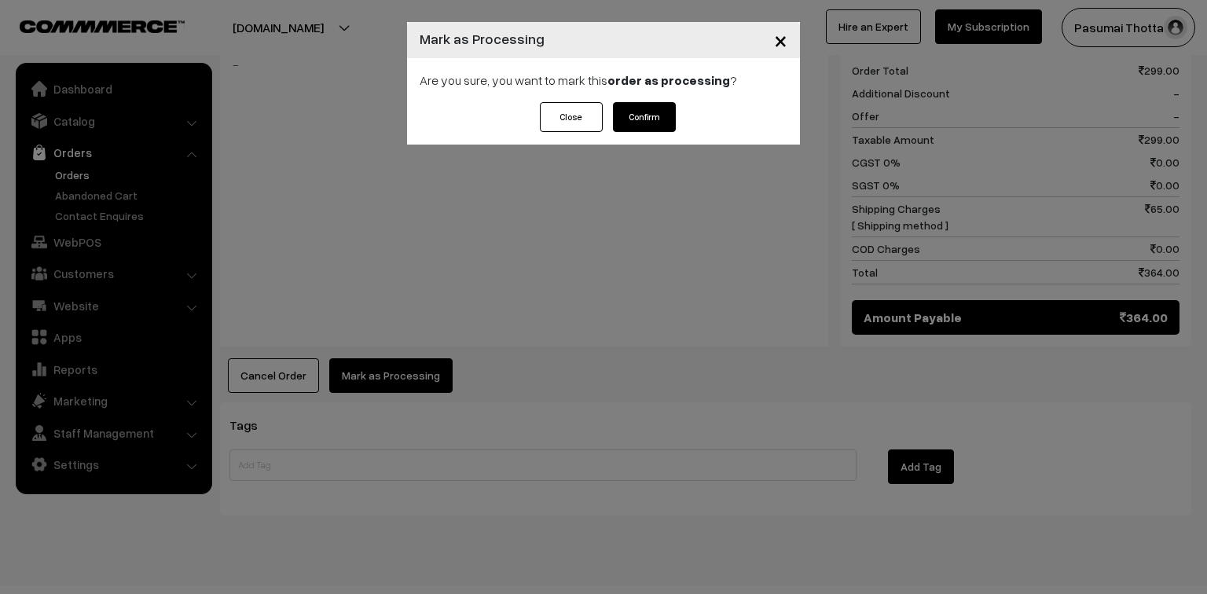
click at [639, 116] on button "Confirm" at bounding box center [644, 117] width 63 height 30
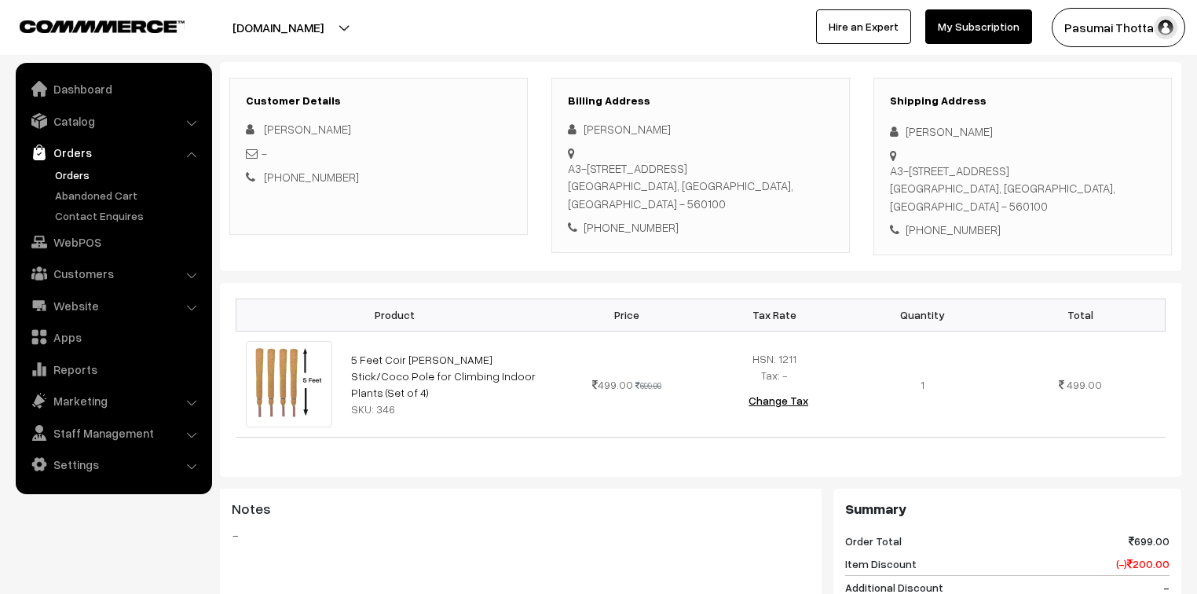
scroll to position [189, 0]
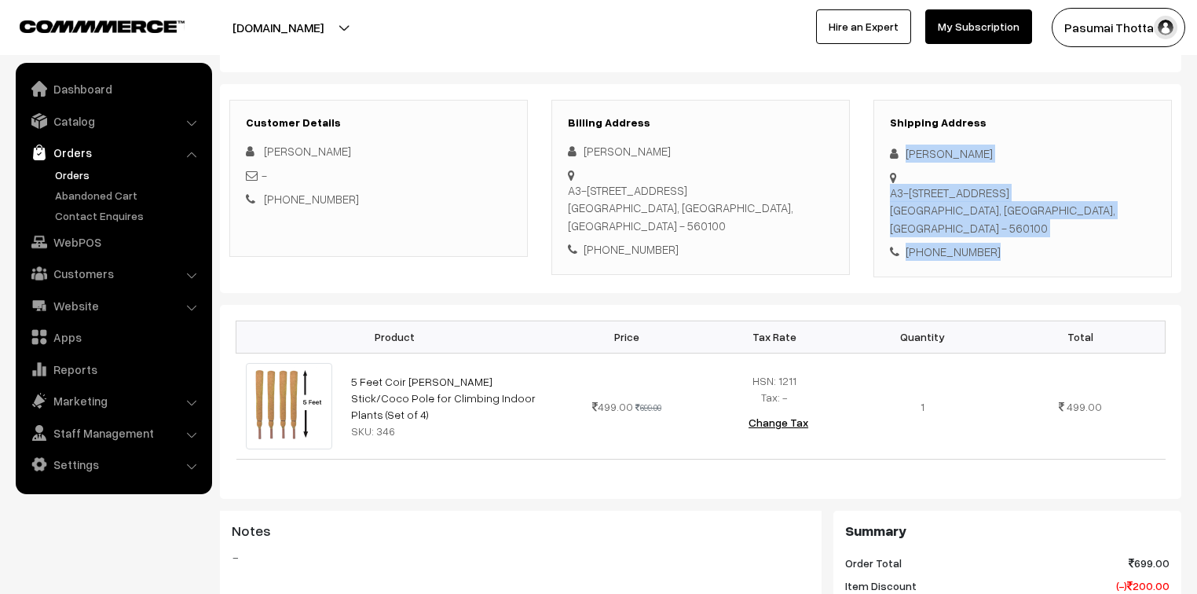
drag, startPoint x: 904, startPoint y: 151, endPoint x: 1013, endPoint y: 251, distance: 147.3
click at [1013, 251] on div "Shipping Address Divya Karthikeyan A3-402,Mahendra Aarna Apartment, Ananthnagar…" at bounding box center [1023, 189] width 299 height 178
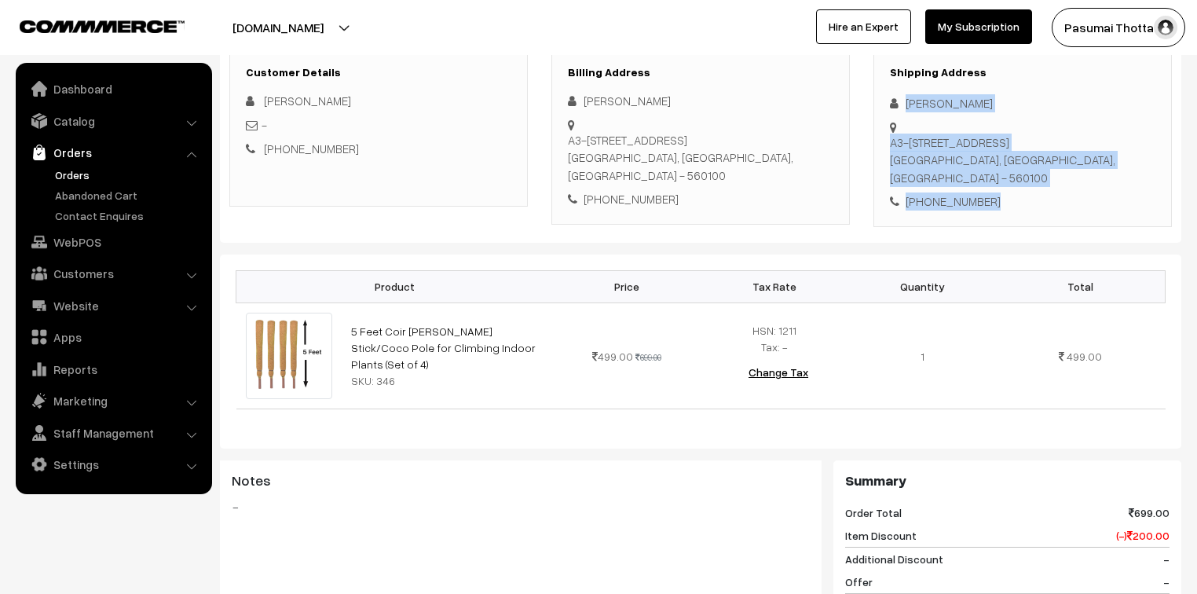
scroll to position [314, 0]
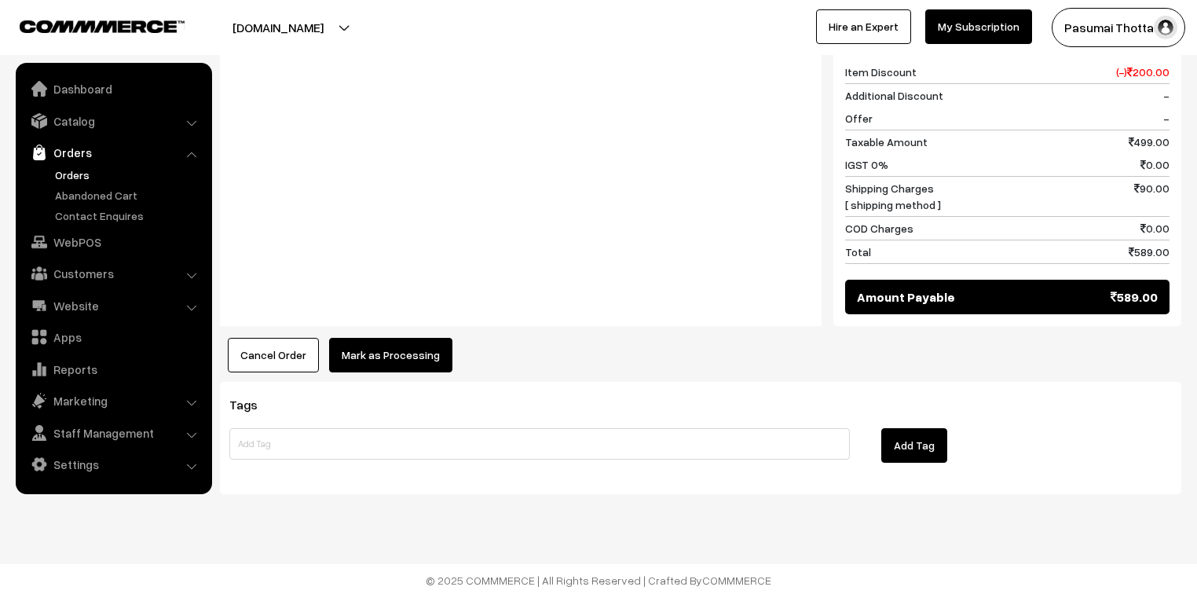
click at [332, 360] on button "Mark as Processing" at bounding box center [390, 355] width 123 height 35
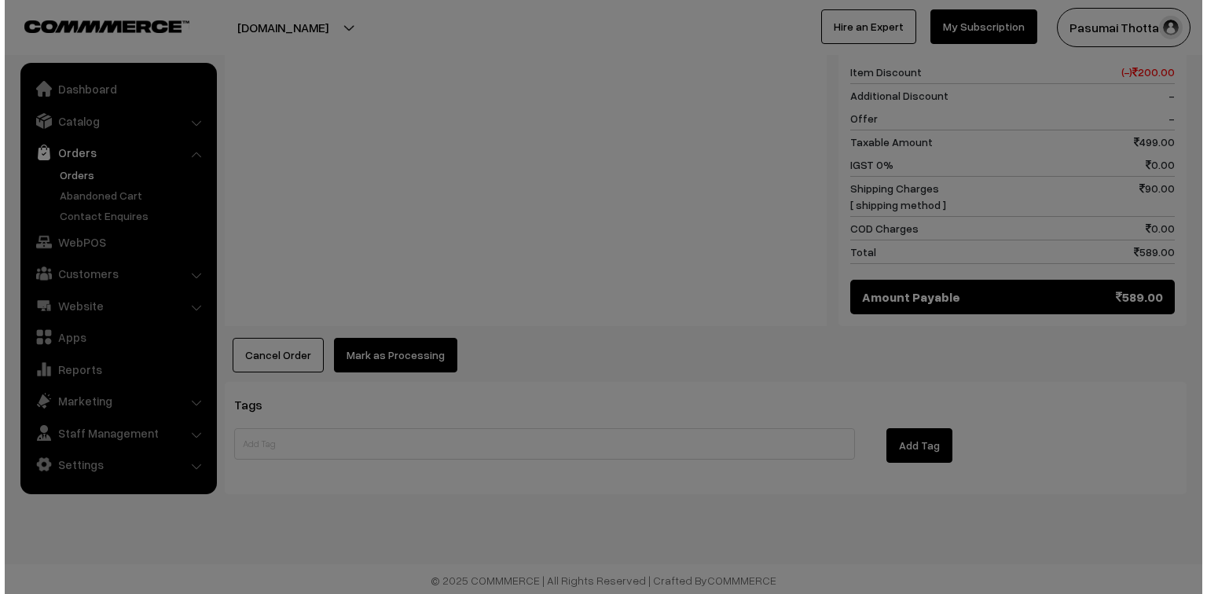
scroll to position [703, 0]
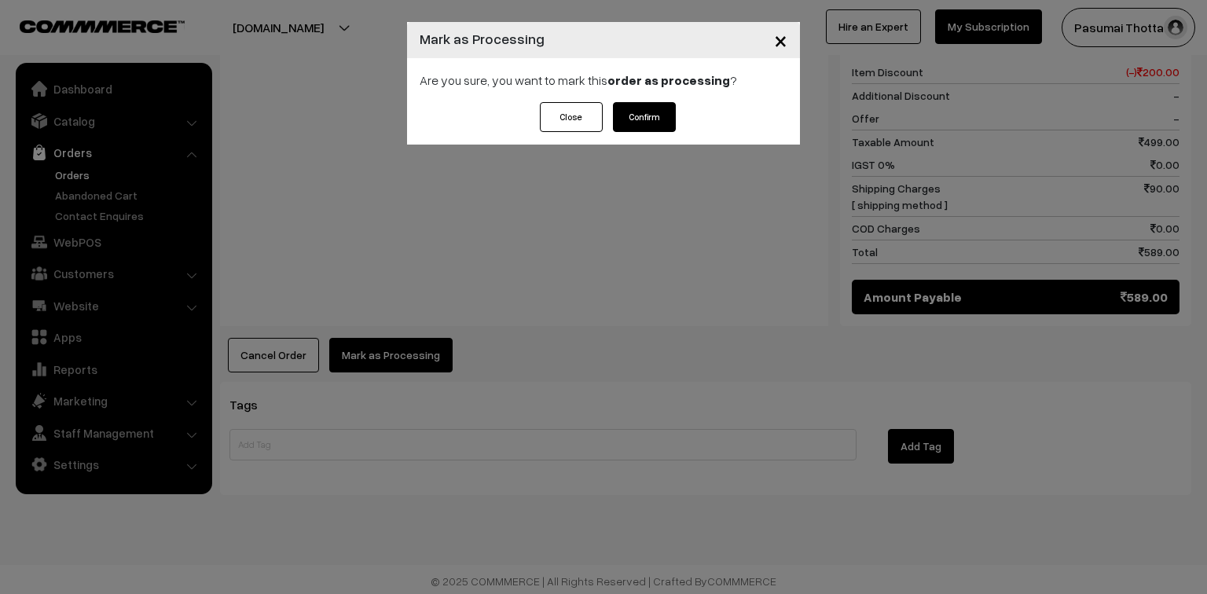
click at [650, 128] on button "Confirm" at bounding box center [644, 117] width 63 height 30
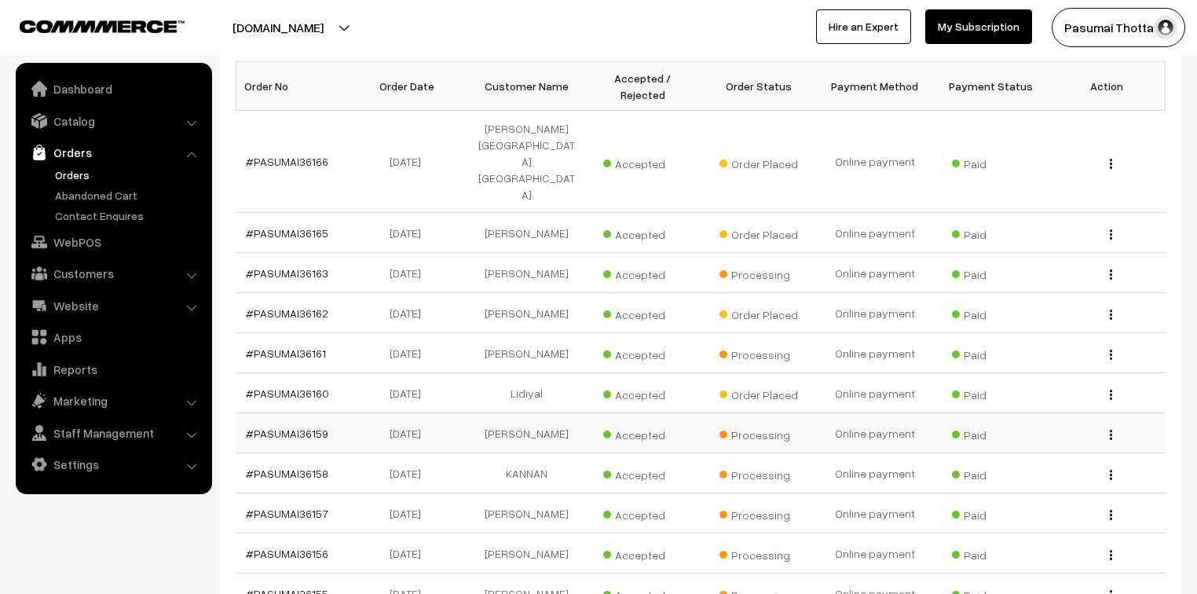
scroll to position [377, 0]
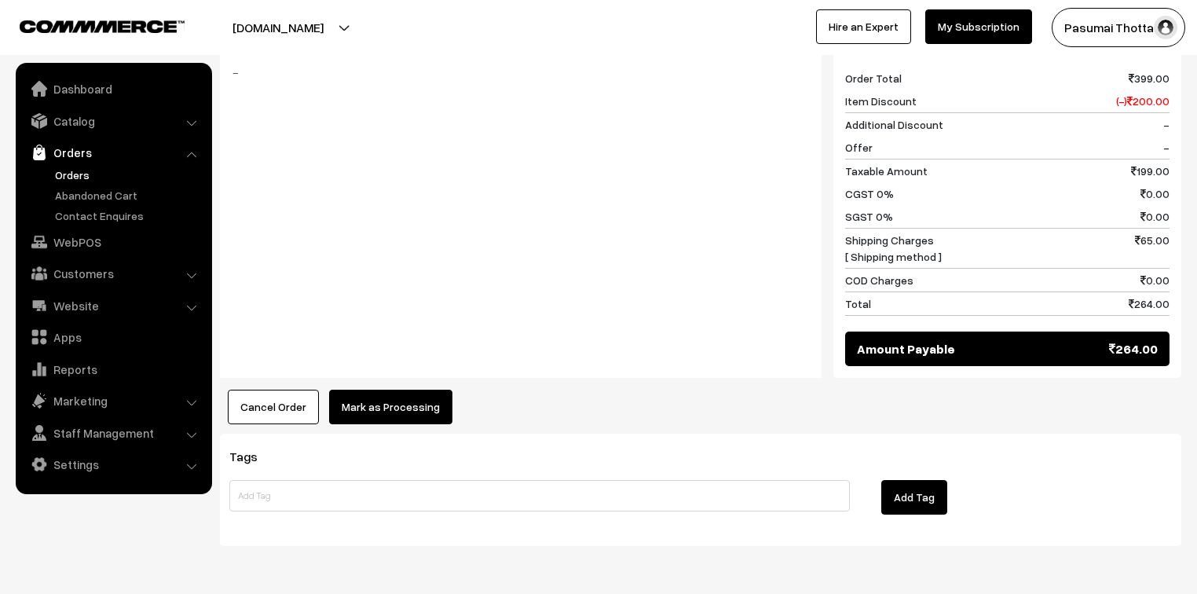
click at [365, 390] on button "Mark as Processing" at bounding box center [390, 407] width 123 height 35
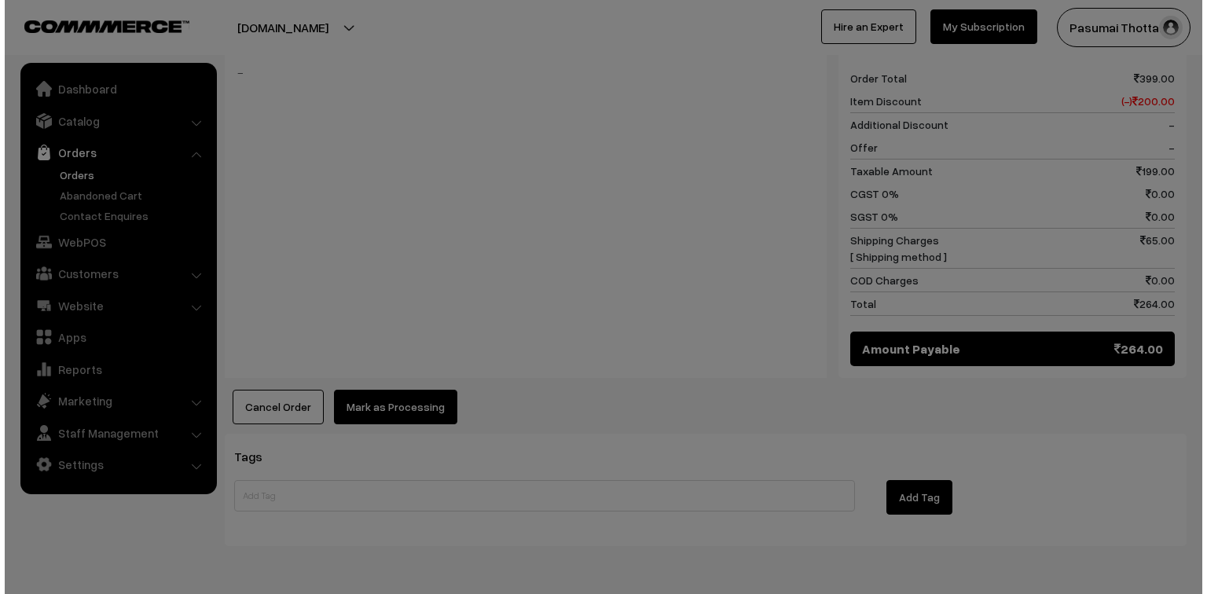
scroll to position [675, 0]
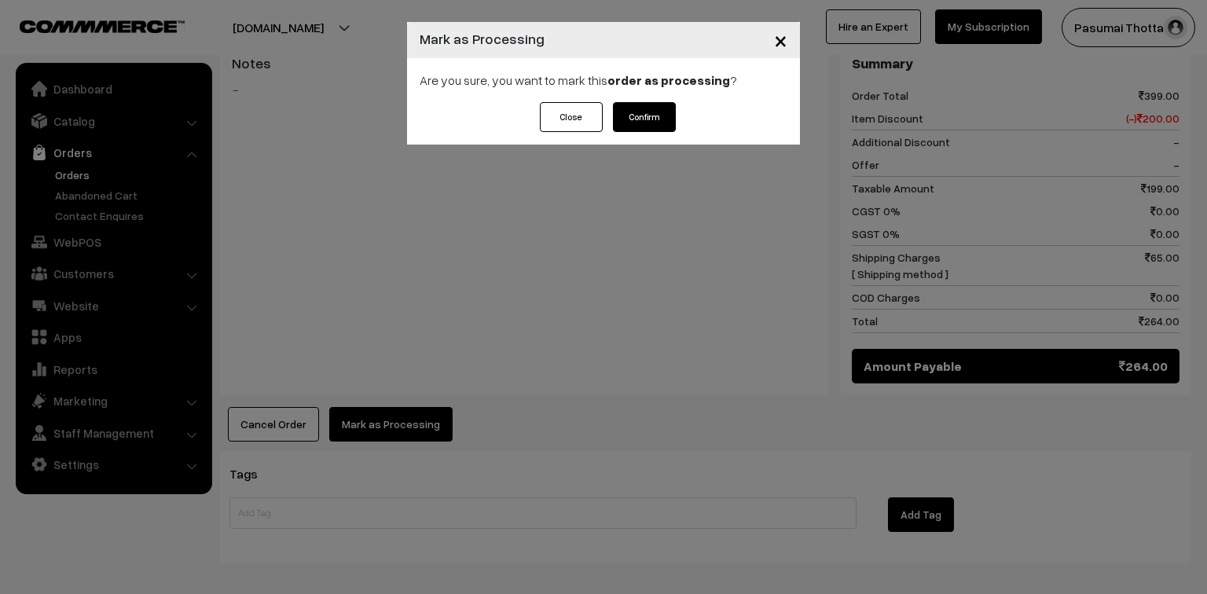
click at [624, 116] on button "Confirm" at bounding box center [644, 117] width 63 height 30
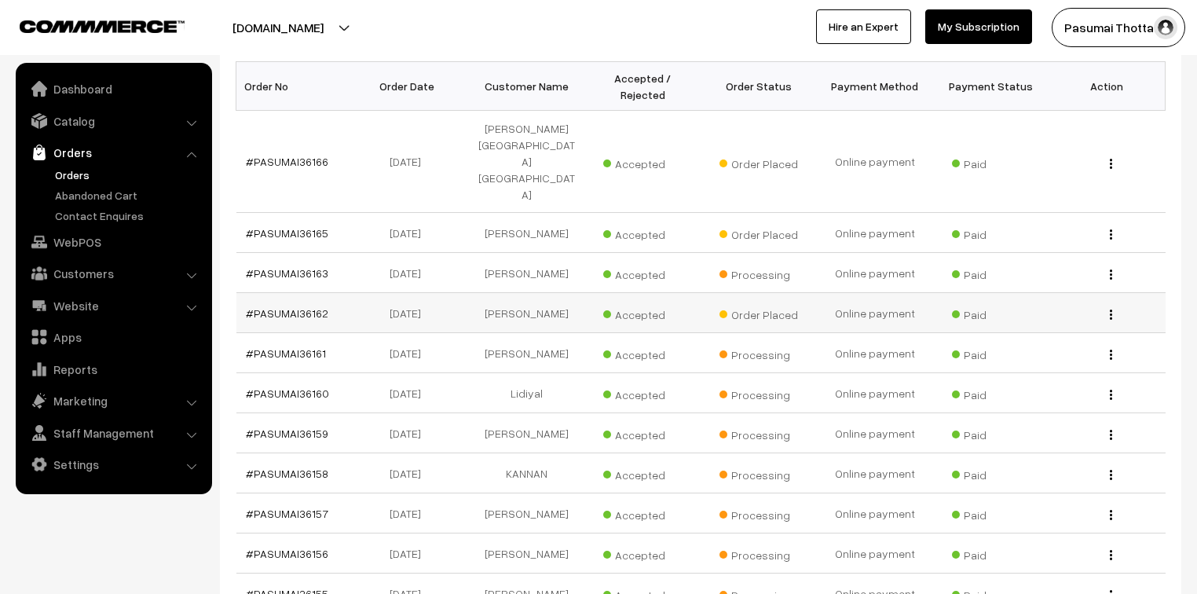
scroll to position [314, 0]
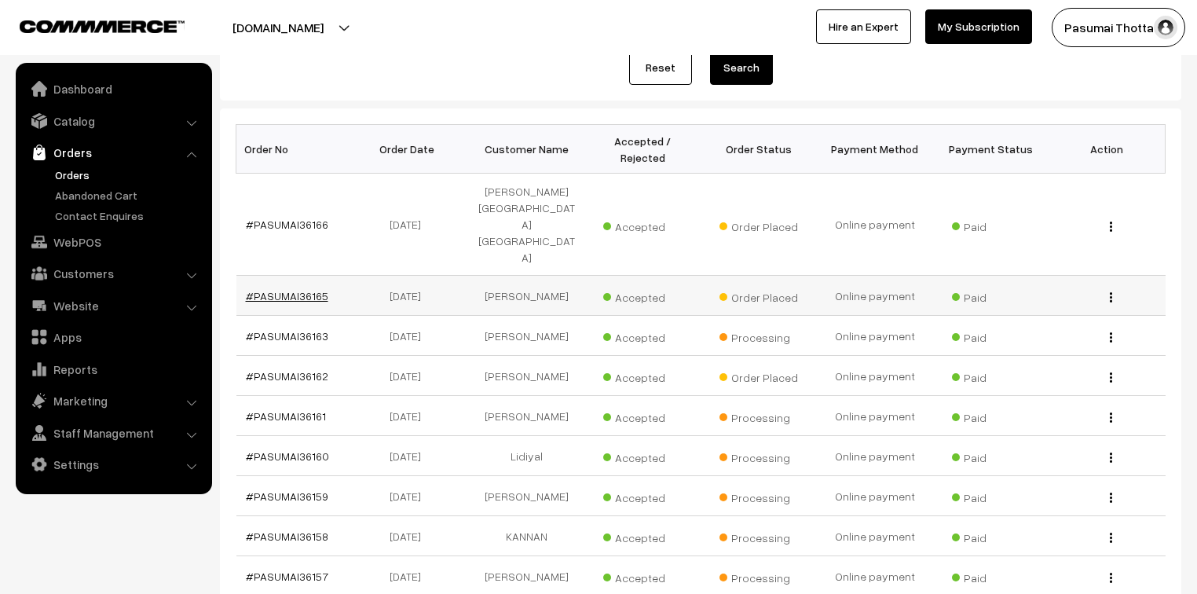
drag, startPoint x: 313, startPoint y: 236, endPoint x: 297, endPoint y: 229, distance: 17.2
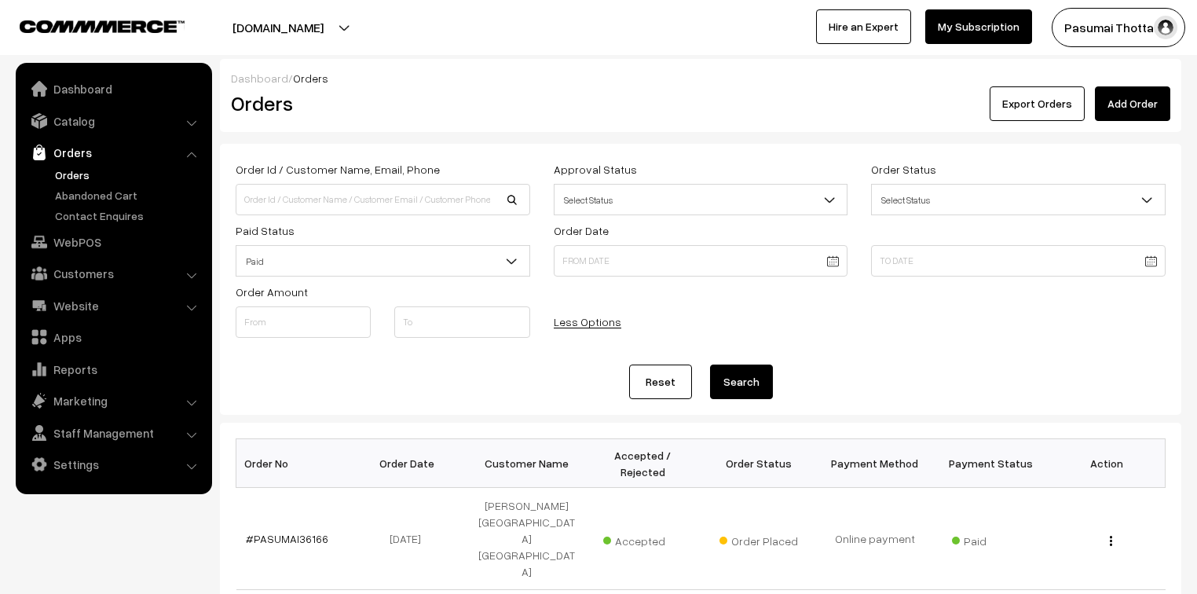
scroll to position [0, 0]
click at [346, 198] on input at bounding box center [383, 199] width 295 height 31
type input "9150885476"
click at [710, 365] on button "Search" at bounding box center [741, 382] width 63 height 35
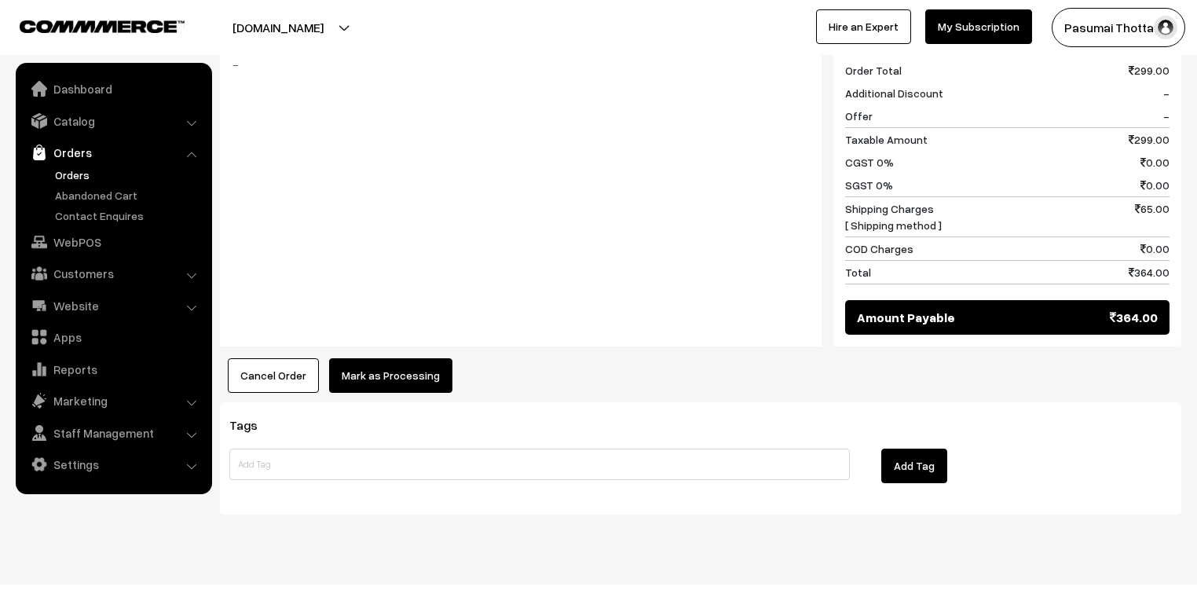
click at [404, 358] on button "Mark as Processing" at bounding box center [390, 375] width 123 height 35
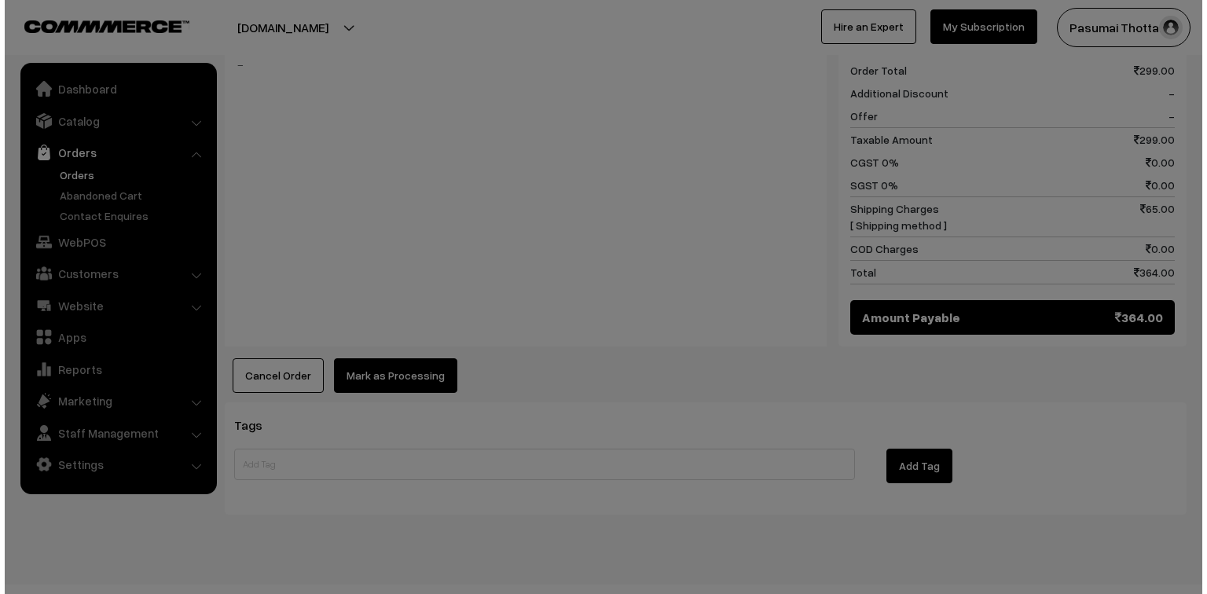
scroll to position [682, 0]
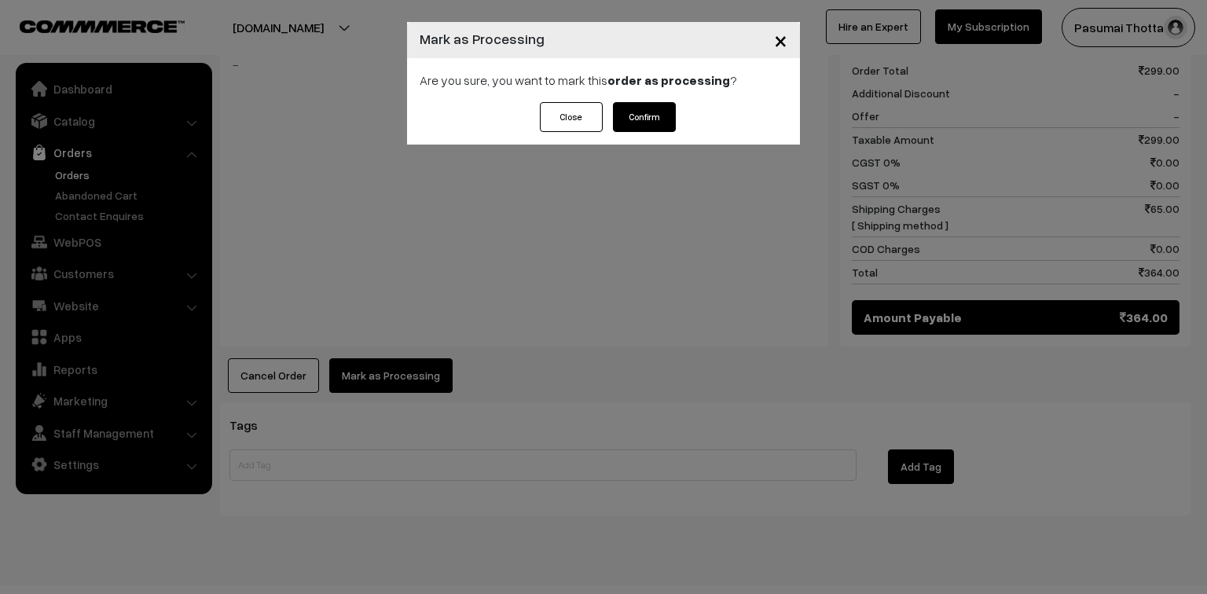
click at [646, 116] on button "Confirm" at bounding box center [644, 117] width 63 height 30
click at [778, 47] on span "×" at bounding box center [780, 39] width 13 height 29
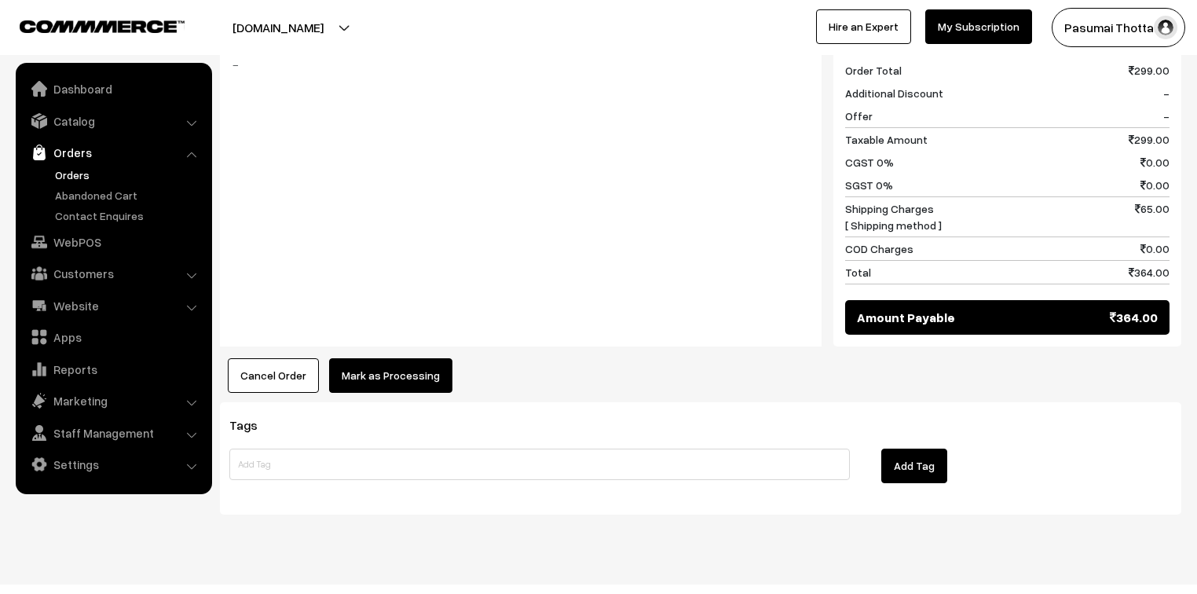
click at [418, 358] on button "Mark as Processing" at bounding box center [390, 375] width 123 height 35
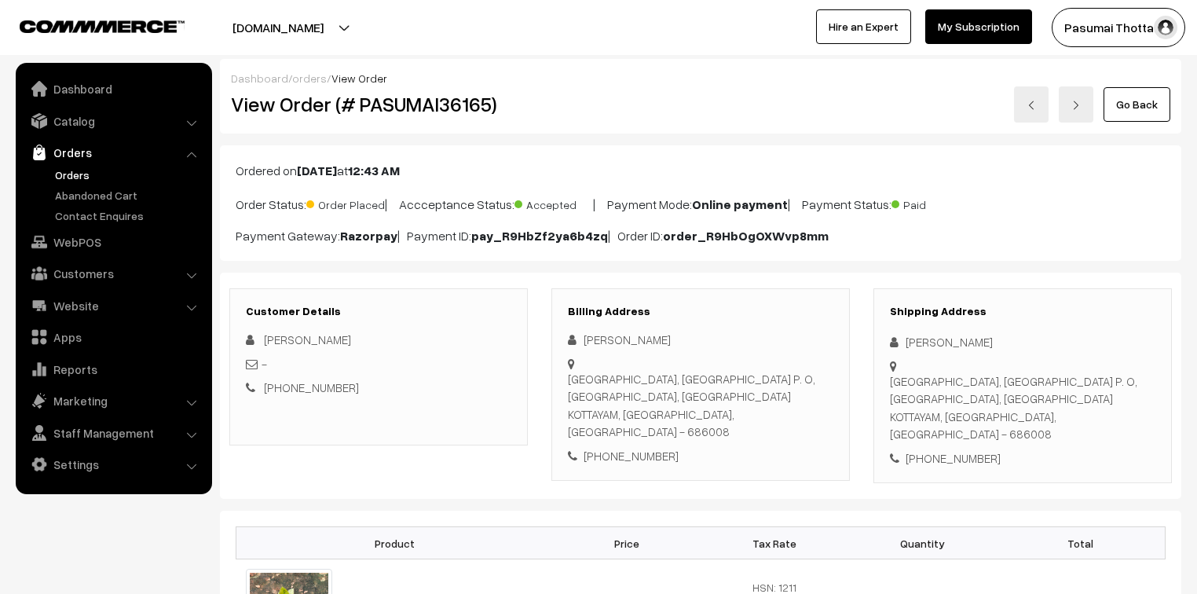
scroll to position [189, 0]
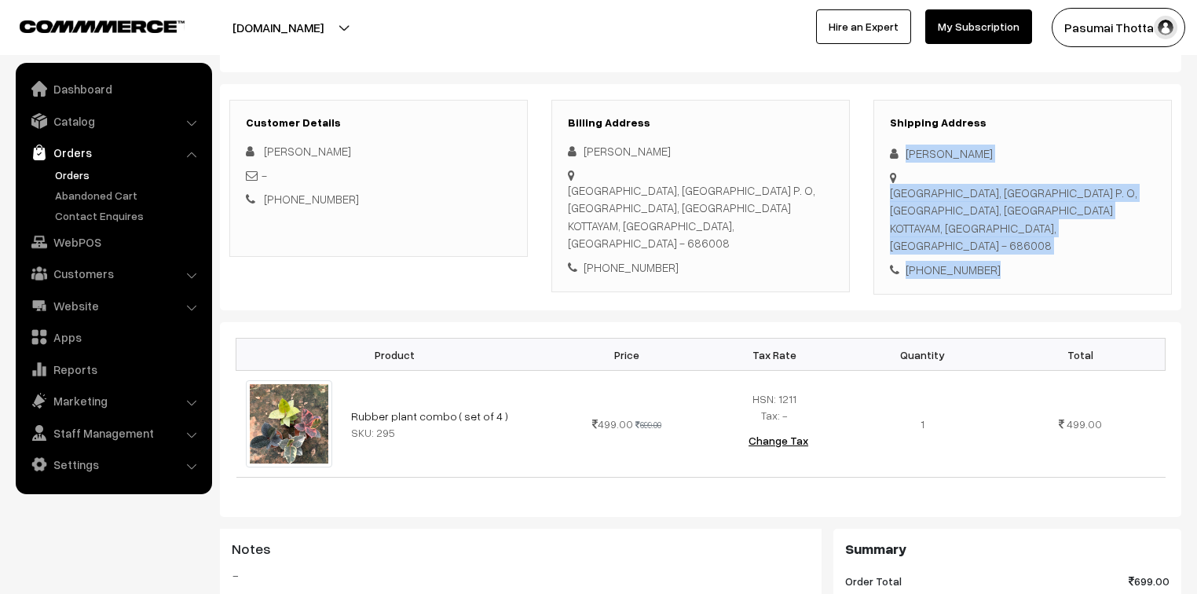
drag, startPoint x: 900, startPoint y: 154, endPoint x: 1018, endPoint y: 239, distance: 145.2
click at [1018, 239] on div "Shipping Address [PERSON_NAME] [GEOGRAPHIC_DATA], [GEOGRAPHIC_DATA], [GEOGRAPHI…" at bounding box center [1023, 198] width 299 height 196
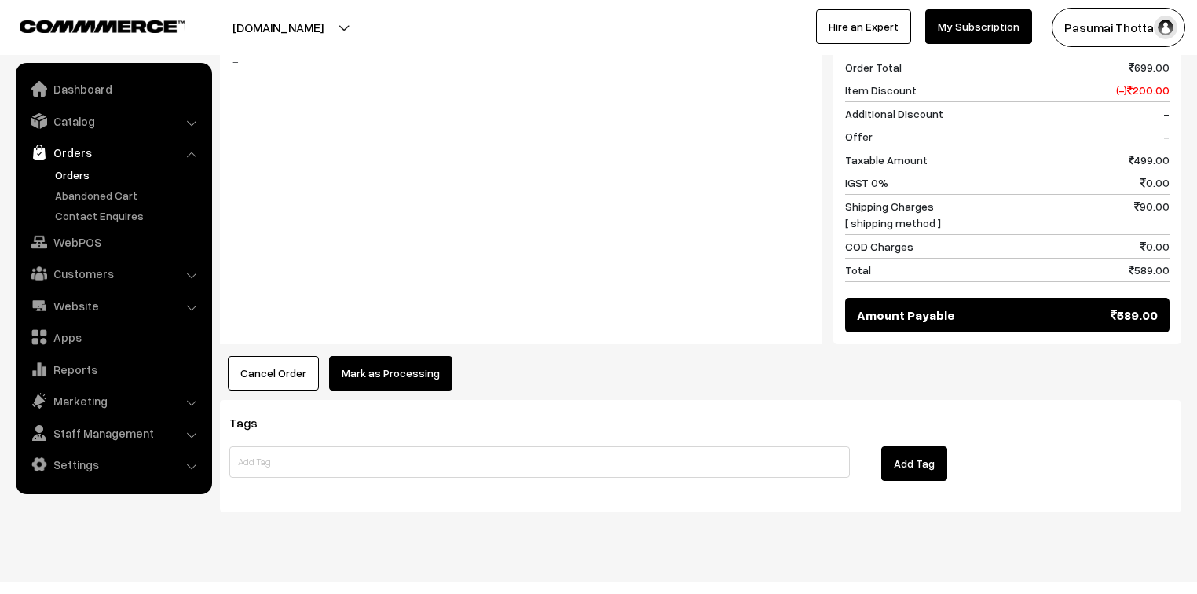
click at [420, 361] on button "Mark as Processing" at bounding box center [390, 373] width 123 height 35
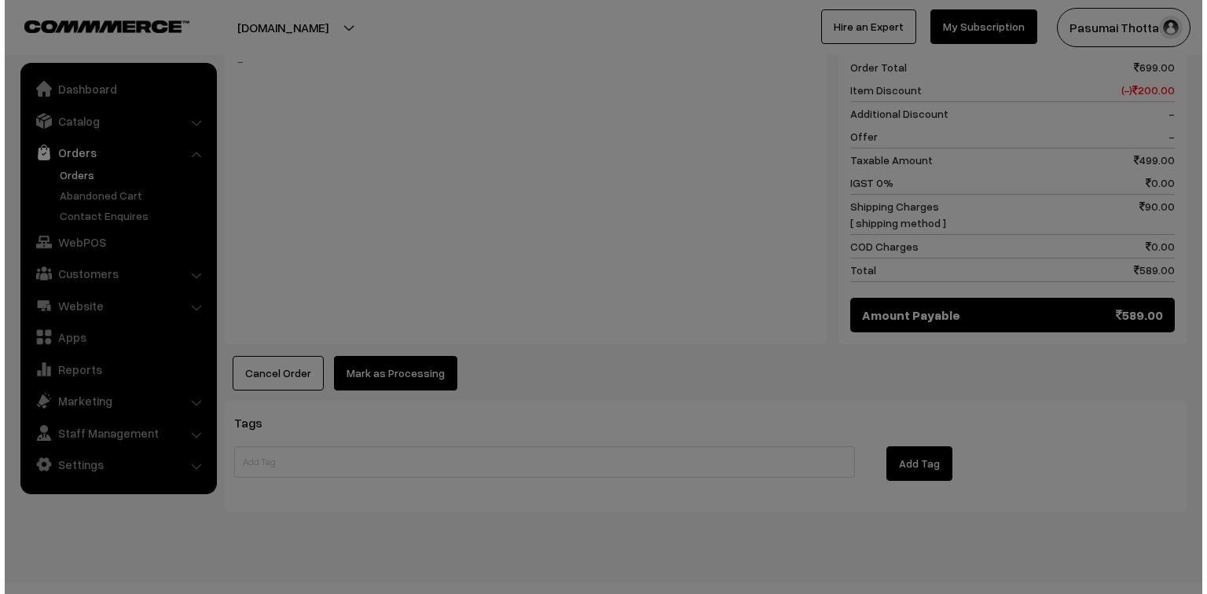
scroll to position [703, 0]
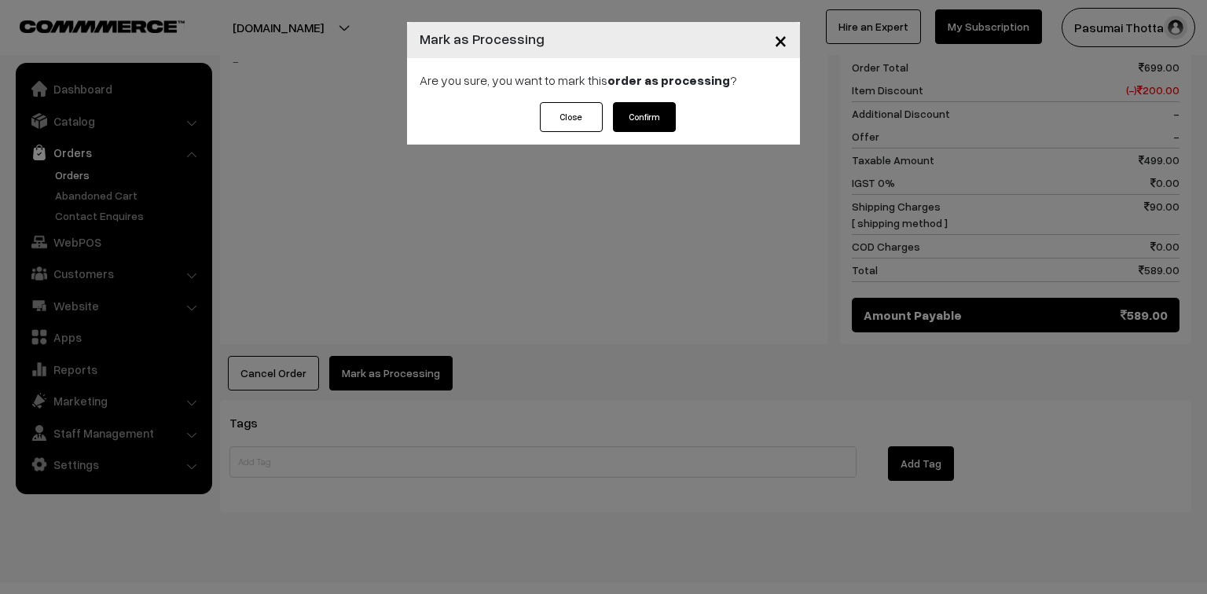
click at [619, 106] on button "Confirm" at bounding box center [644, 117] width 63 height 30
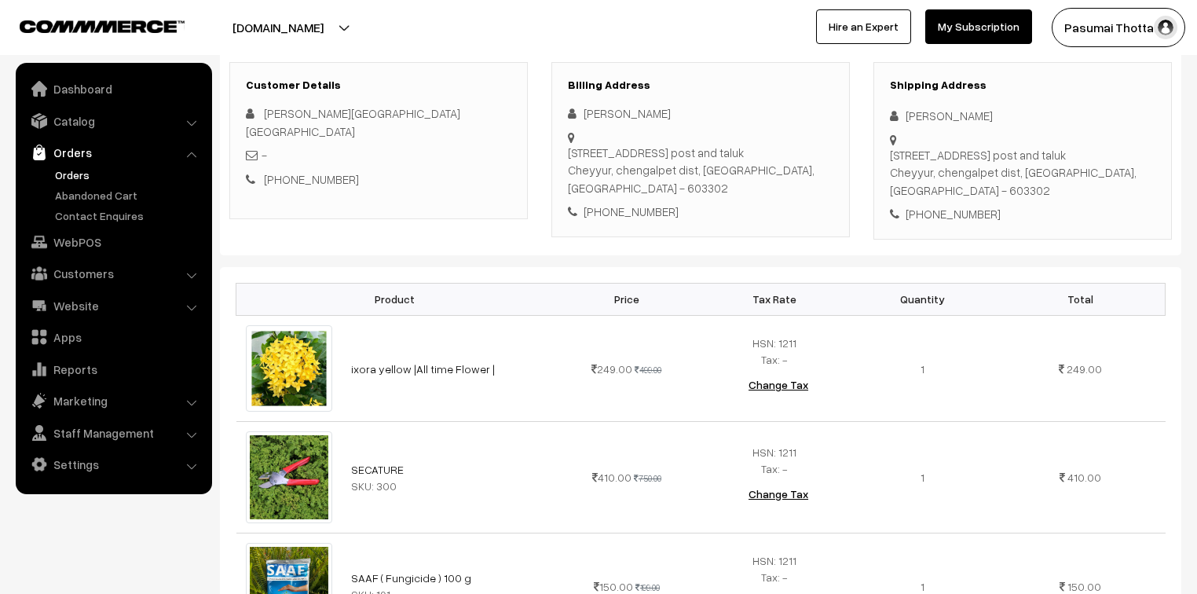
scroll to position [63, 0]
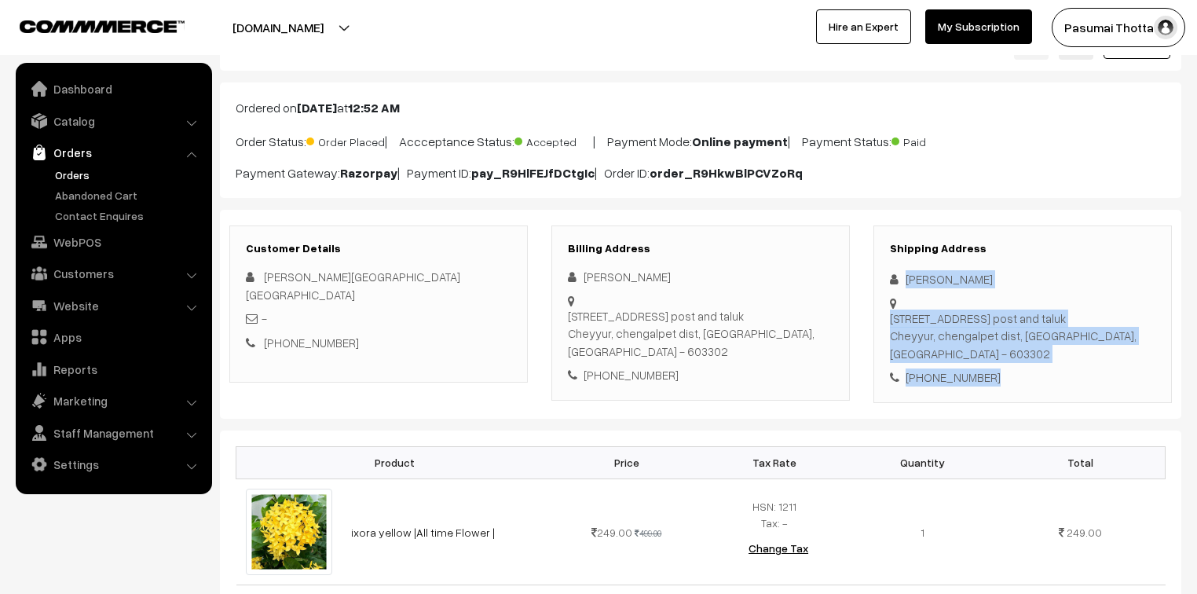
drag, startPoint x: 904, startPoint y: 280, endPoint x: 1012, endPoint y: 354, distance: 130.5
click at [1012, 354] on div "Shipping Address Suganya Rajan No 27,Sannathi street, Cheyyur post and taluk Ch…" at bounding box center [1023, 314] width 299 height 178
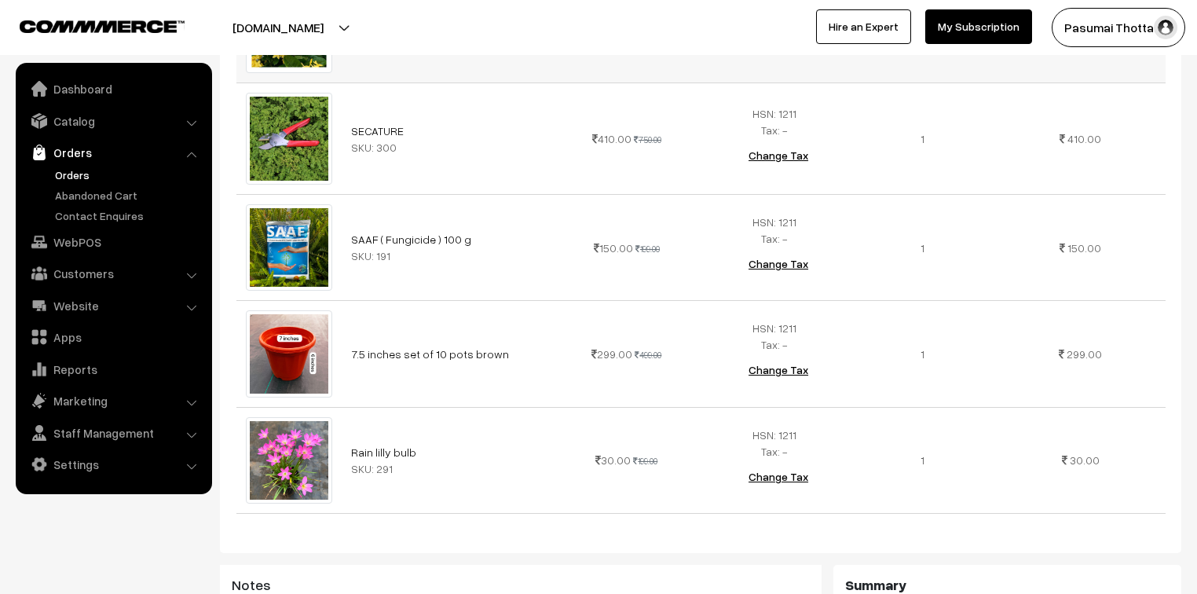
scroll to position [566, 0]
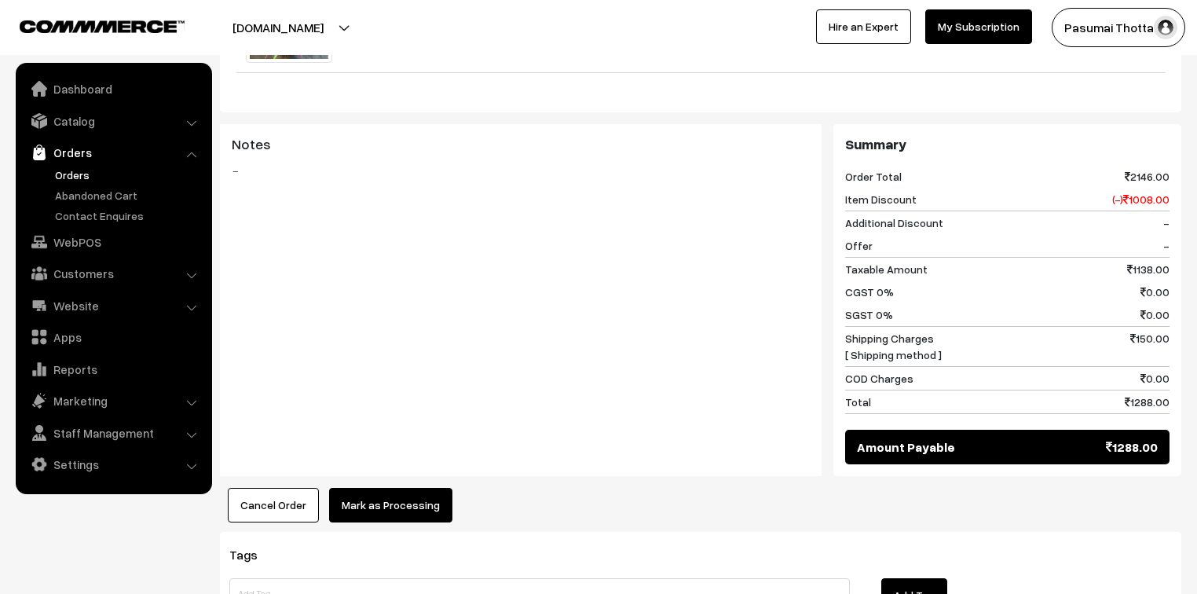
click at [416, 488] on button "Mark as Processing" at bounding box center [390, 505] width 123 height 35
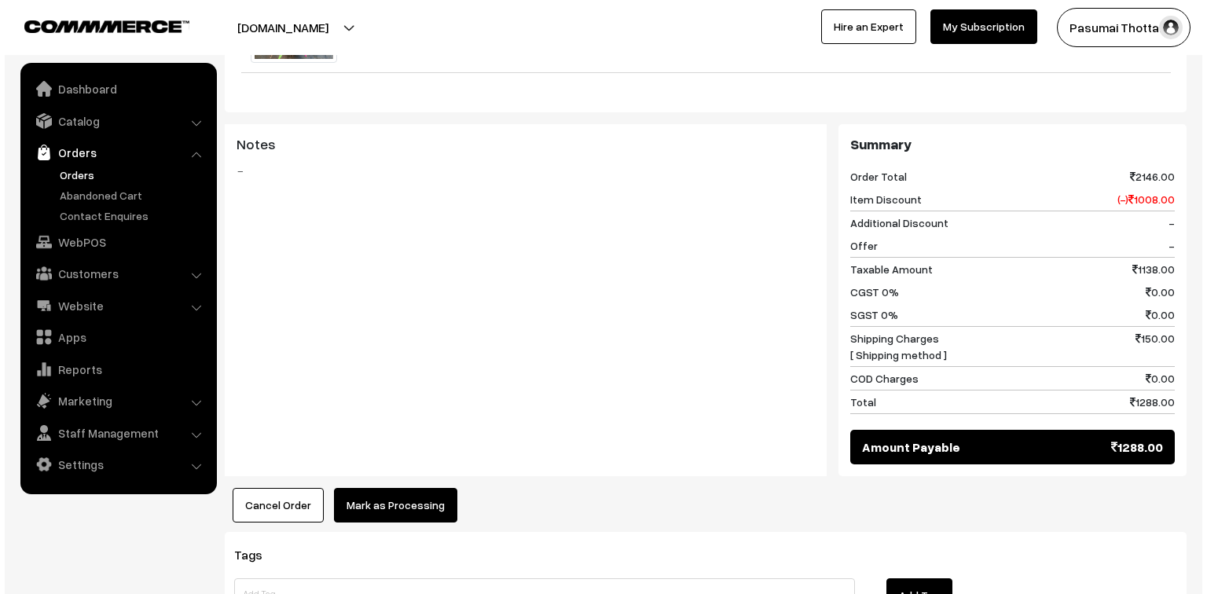
scroll to position [1009, 0]
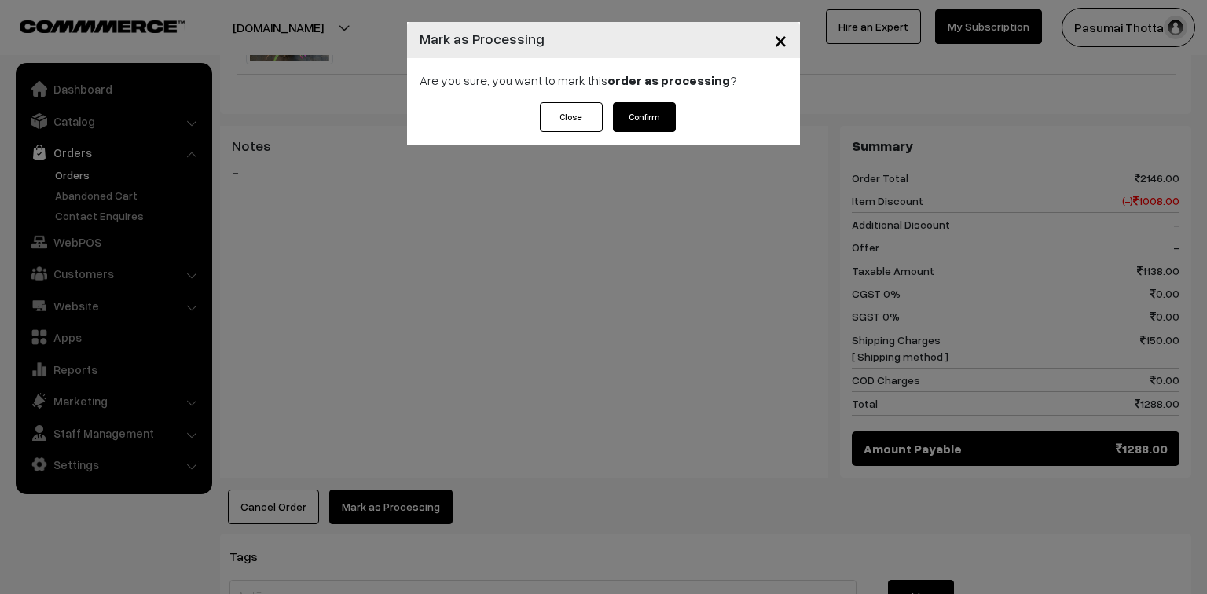
click at [622, 114] on button "Confirm" at bounding box center [644, 117] width 63 height 30
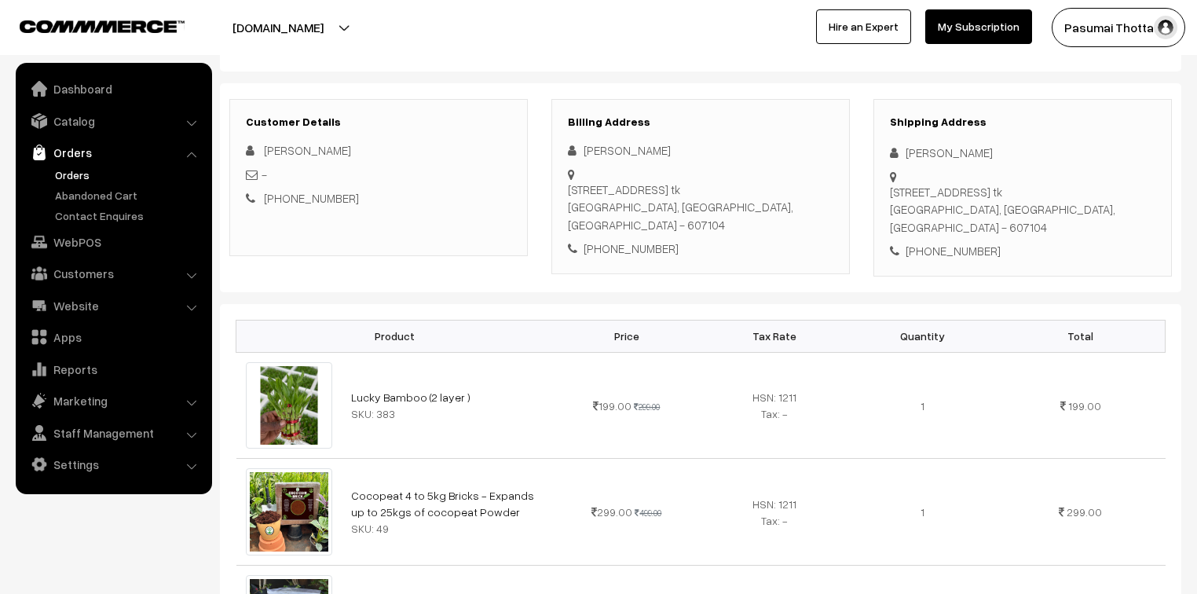
scroll to position [189, 0]
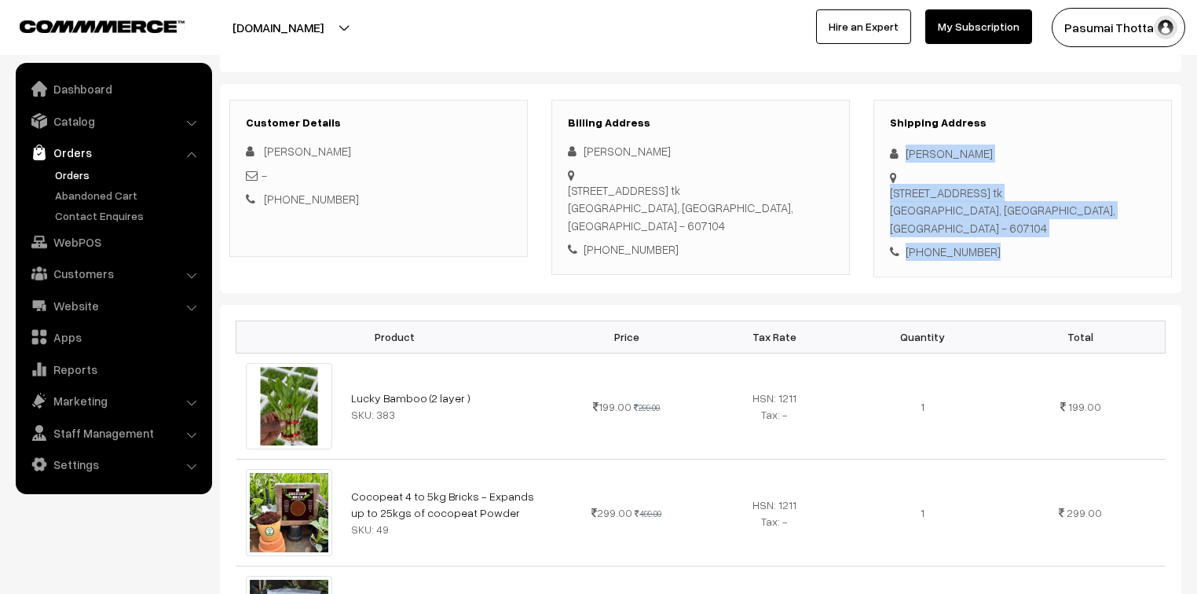
drag, startPoint x: 905, startPoint y: 150, endPoint x: 1013, endPoint y: 254, distance: 150.0
click at [1013, 254] on div "Shipping Address Harini Murugan 10/11,mariyamman kovil st,lashmipuram, Melpatta…" at bounding box center [1023, 189] width 299 height 178
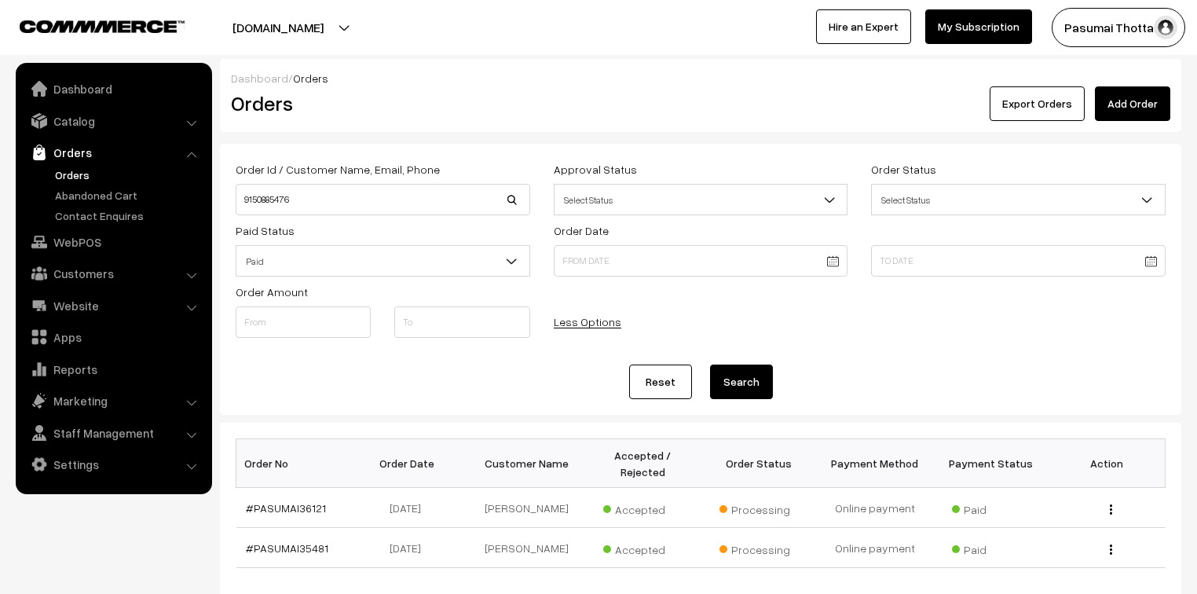
click at [72, 170] on link "Orders" at bounding box center [129, 175] width 156 height 16
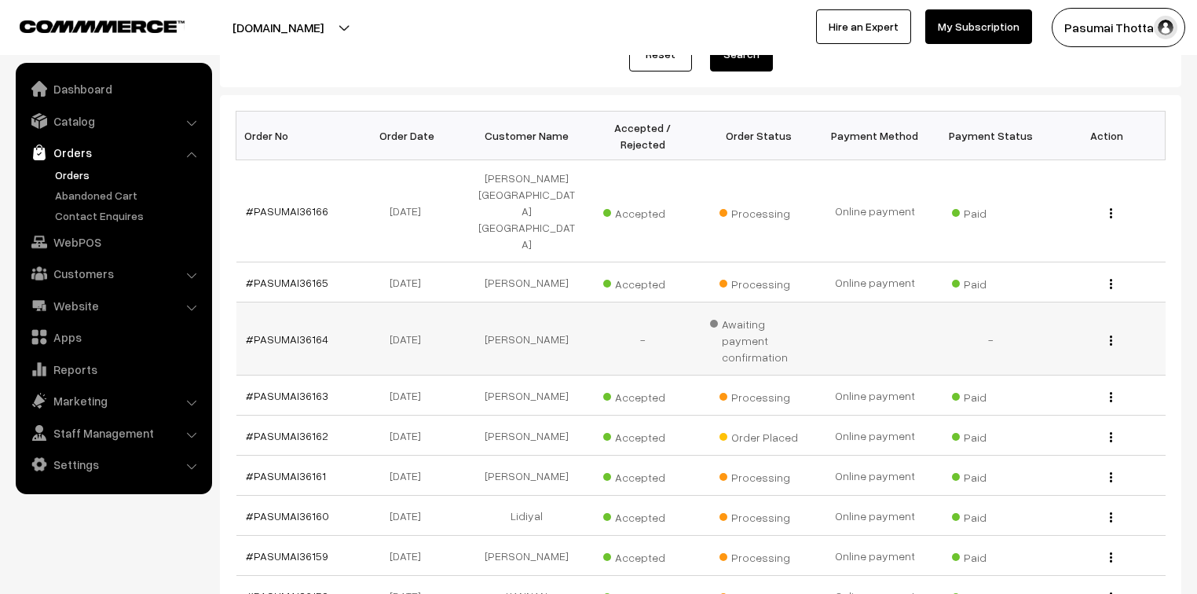
scroll to position [189, 0]
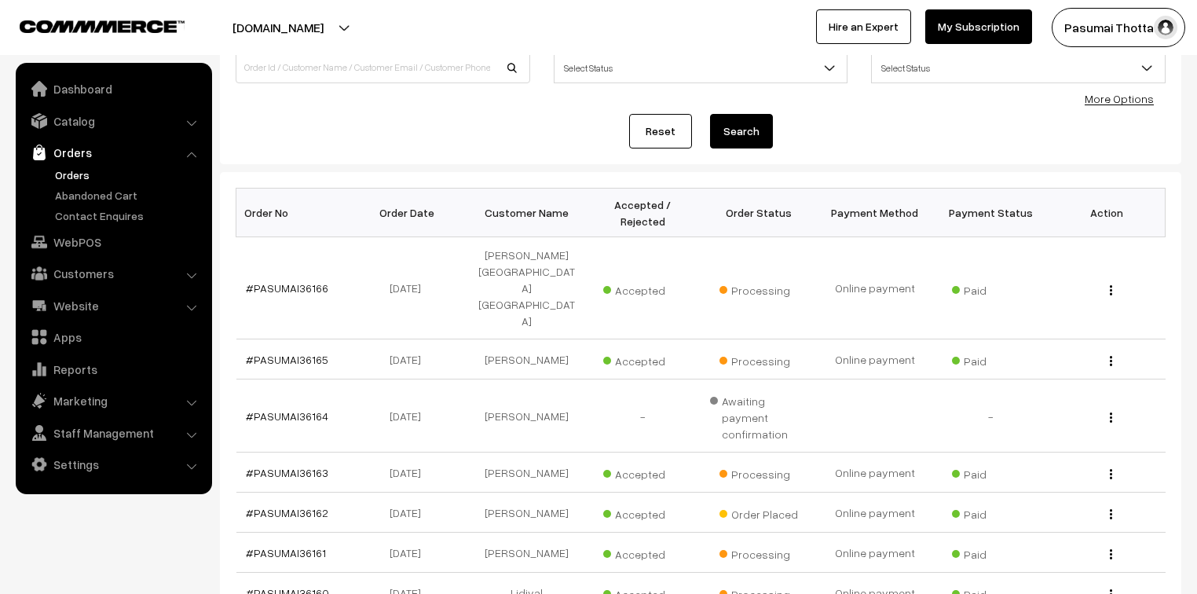
scroll to position [63, 0]
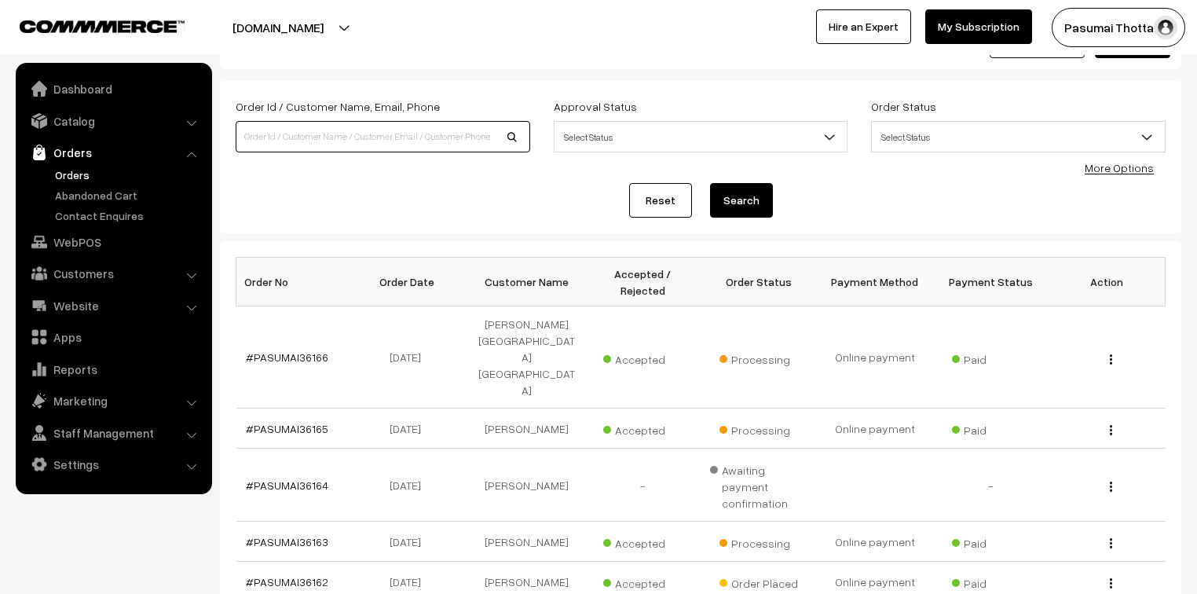
click at [339, 137] on input at bounding box center [383, 136] width 295 height 31
type input "9965555175"
click at [710, 183] on button "Search" at bounding box center [741, 200] width 63 height 35
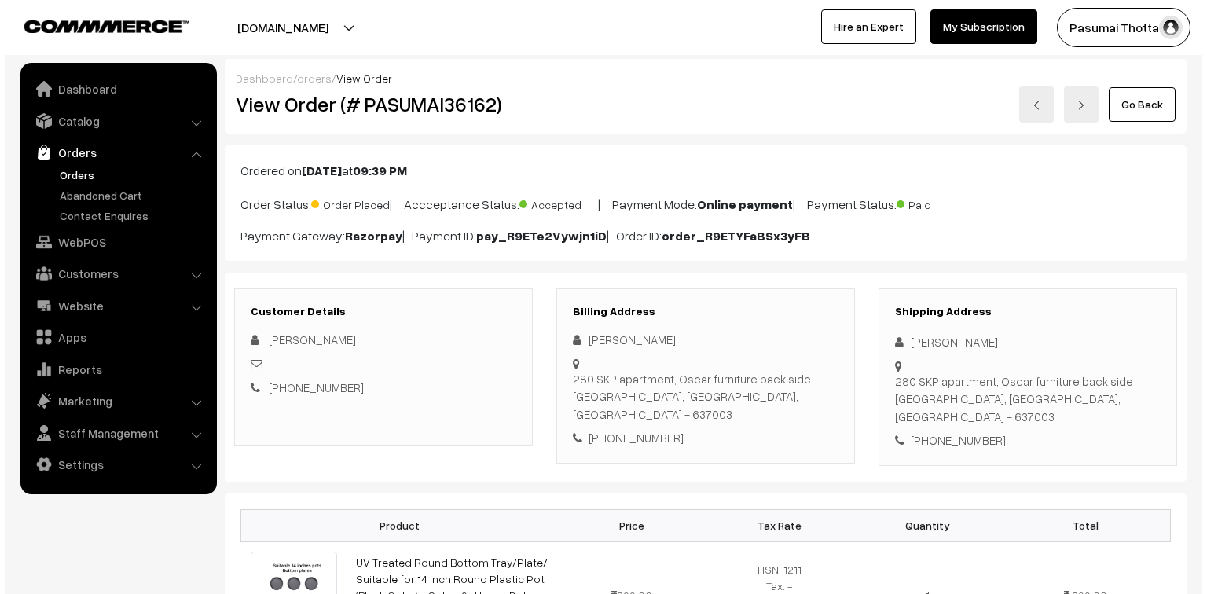
scroll to position [566, 0]
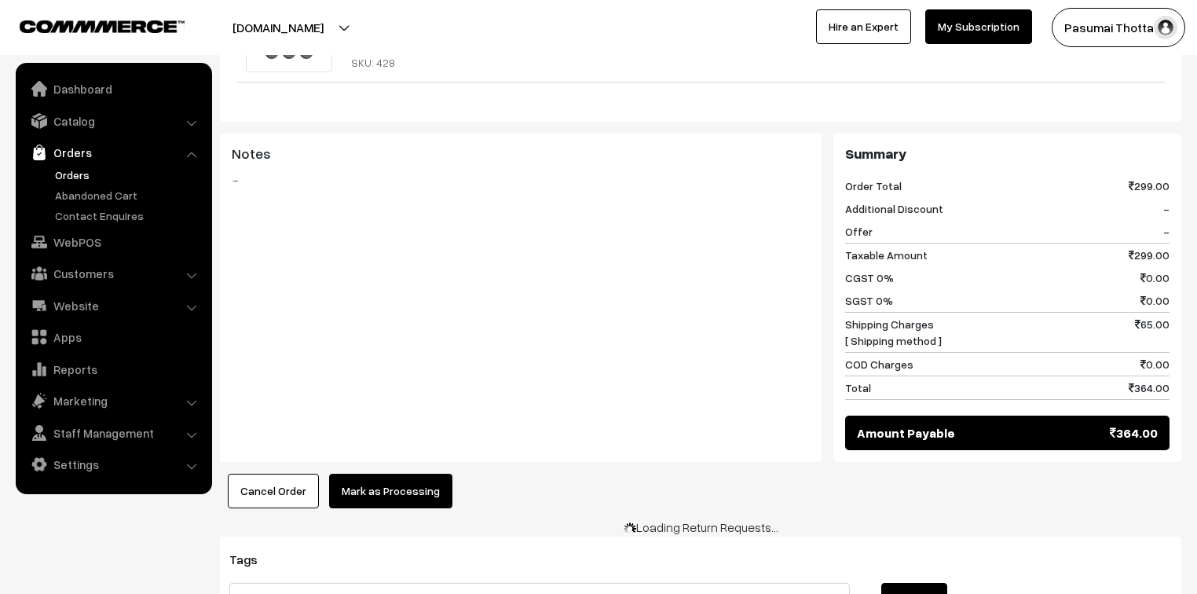
click at [372, 474] on button "Mark as Processing" at bounding box center [390, 491] width 123 height 35
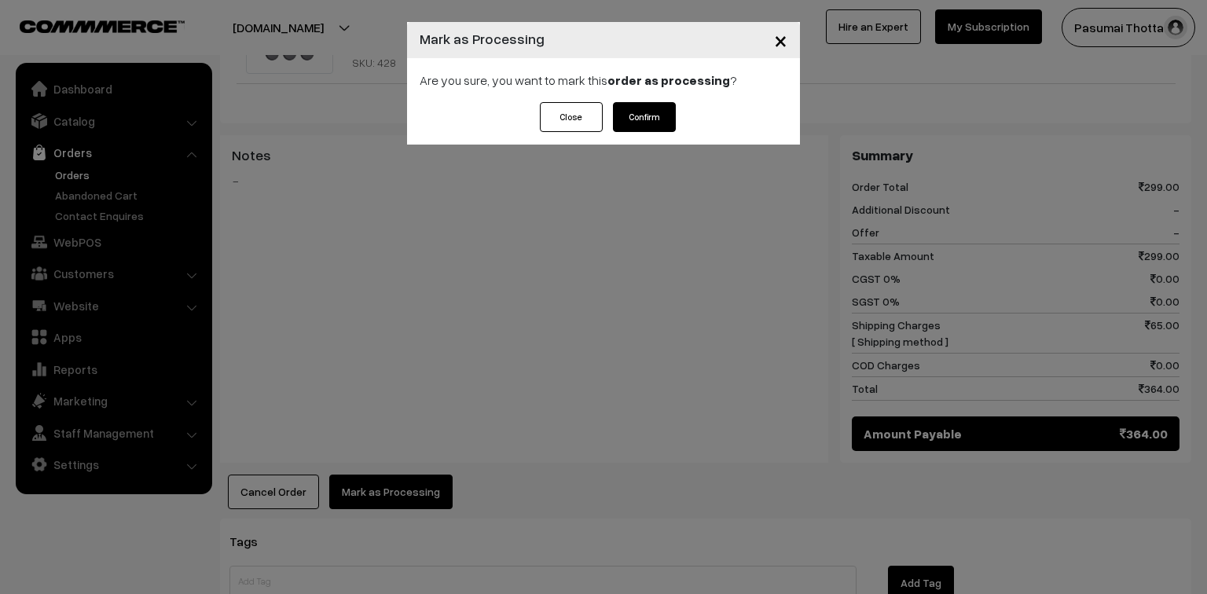
drag, startPoint x: 660, startPoint y: 132, endPoint x: 659, endPoint y: 120, distance: 11.8
click at [659, 120] on div "Close Confirm" at bounding box center [603, 123] width 393 height 42
click at [659, 120] on button "Confirm" at bounding box center [644, 117] width 63 height 30
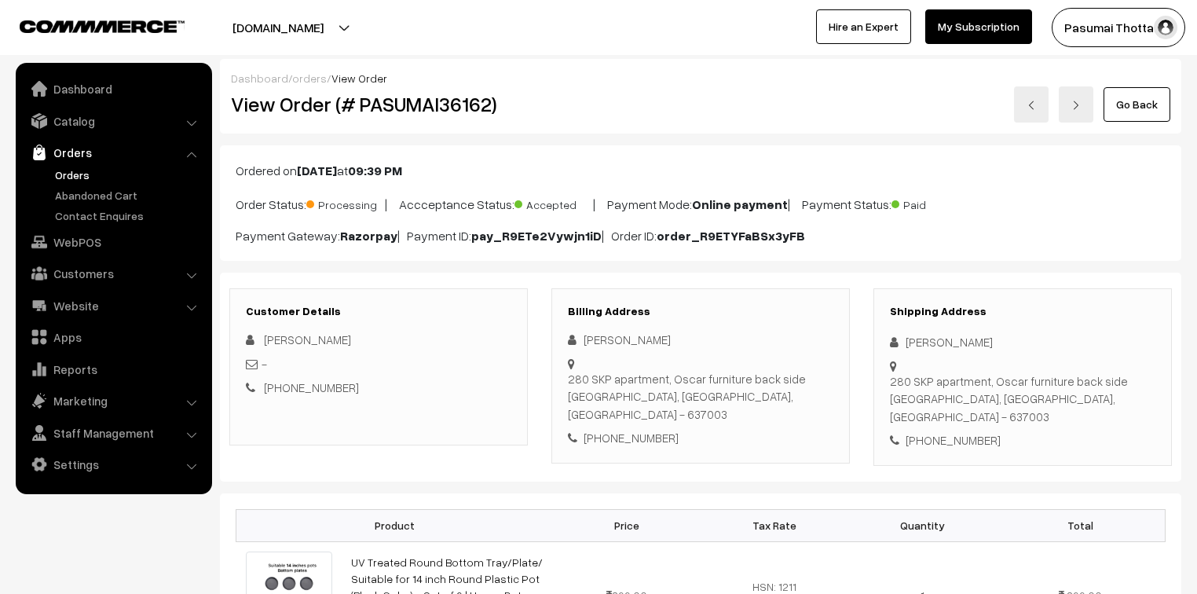
click at [488, 310] on h3 "Customer Details" at bounding box center [379, 311] width 266 height 13
click at [503, 242] on b "pay_R9ETe2Vywjn1iD" at bounding box center [536, 236] width 130 height 16
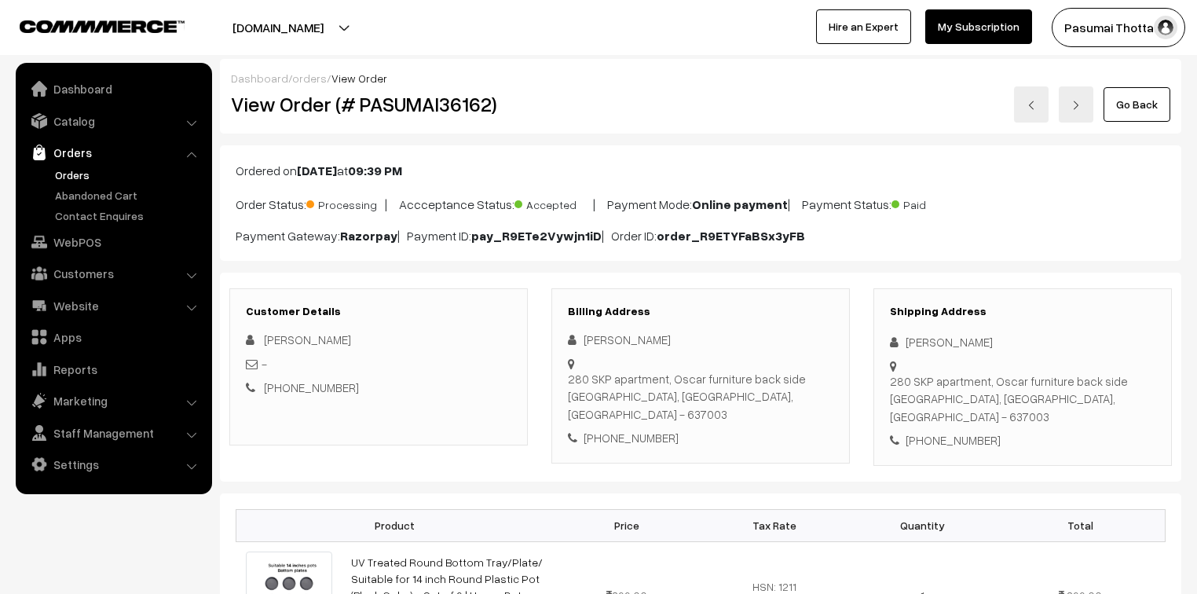
click at [503, 242] on b "pay_R9ETe2Vywjn1iD" at bounding box center [536, 236] width 130 height 16
click at [73, 178] on link "Orders" at bounding box center [129, 175] width 156 height 16
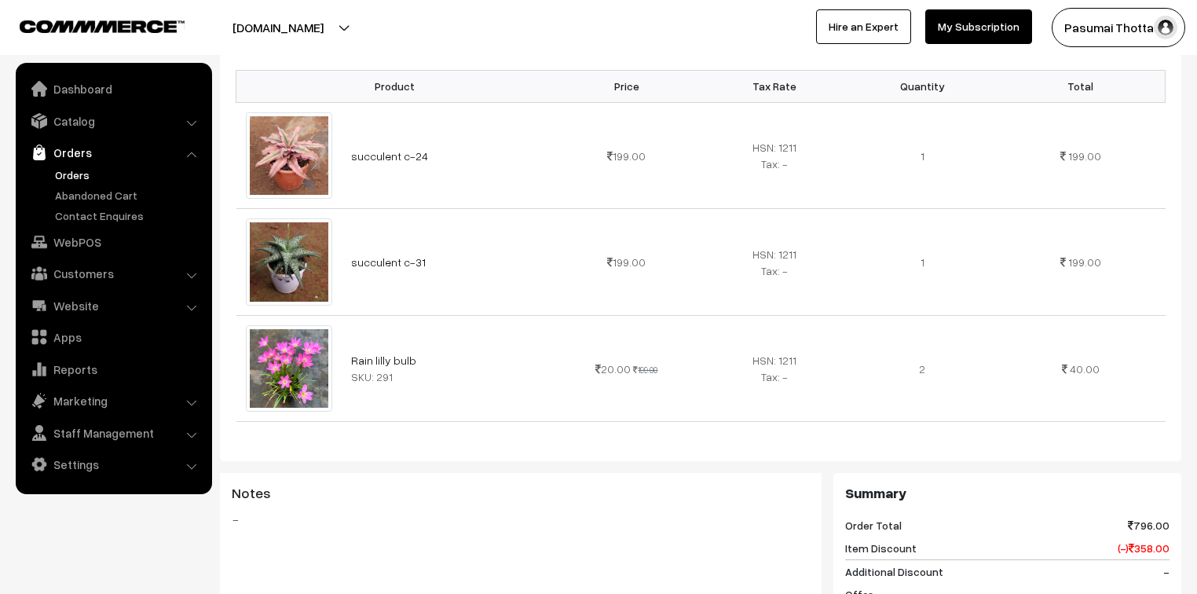
scroll to position [440, 0]
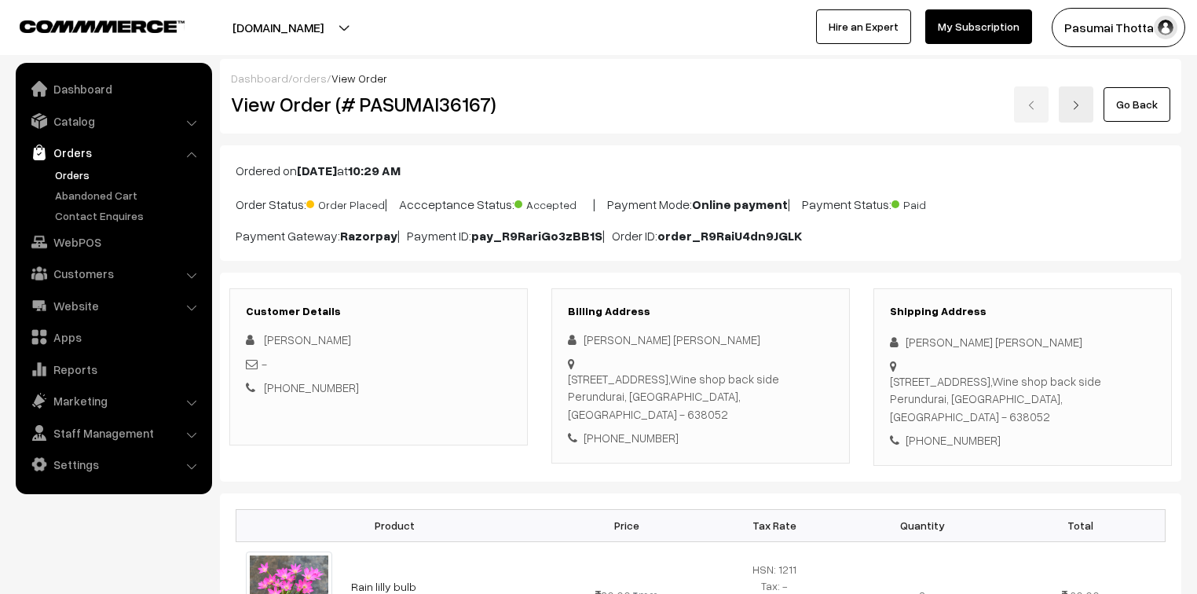
scroll to position [126, 0]
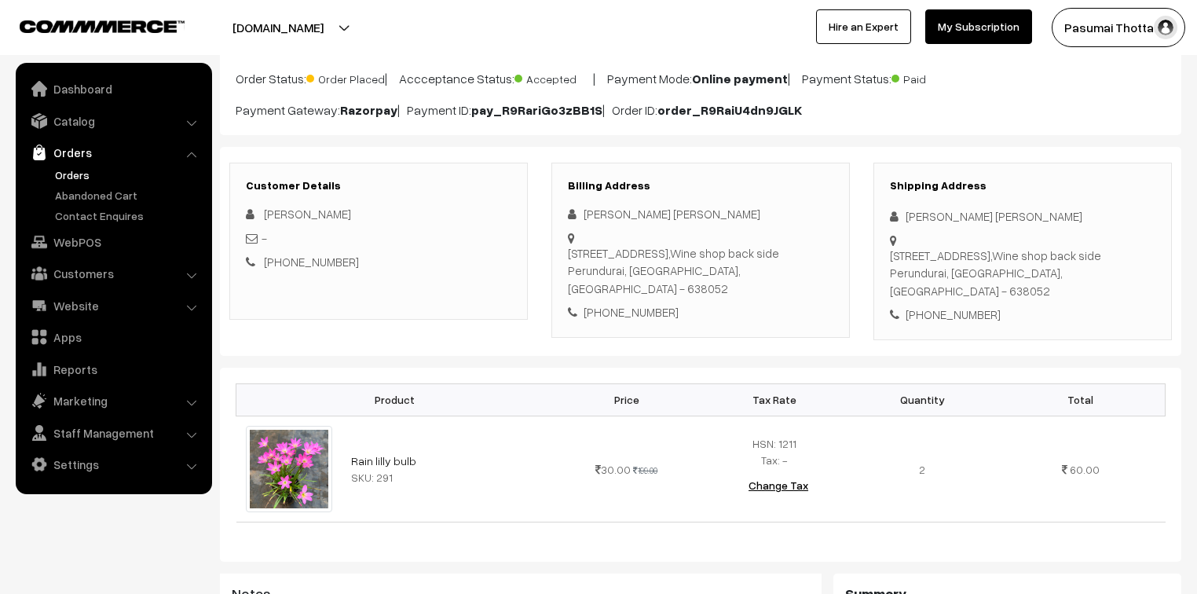
click at [460, 368] on div "Product Price Tax Rate Quantity Total Rain lilly bulb SKU: 291 30.00" at bounding box center [701, 465] width 962 height 195
click at [456, 368] on div "Product Price Tax Rate Quantity Total Rain lilly bulb SKU: 291 30.00" at bounding box center [701, 465] width 962 height 195
click at [452, 368] on div "Product Price Tax Rate Quantity Total Rain lilly bulb SKU: 291 30.00" at bounding box center [701, 465] width 962 height 195
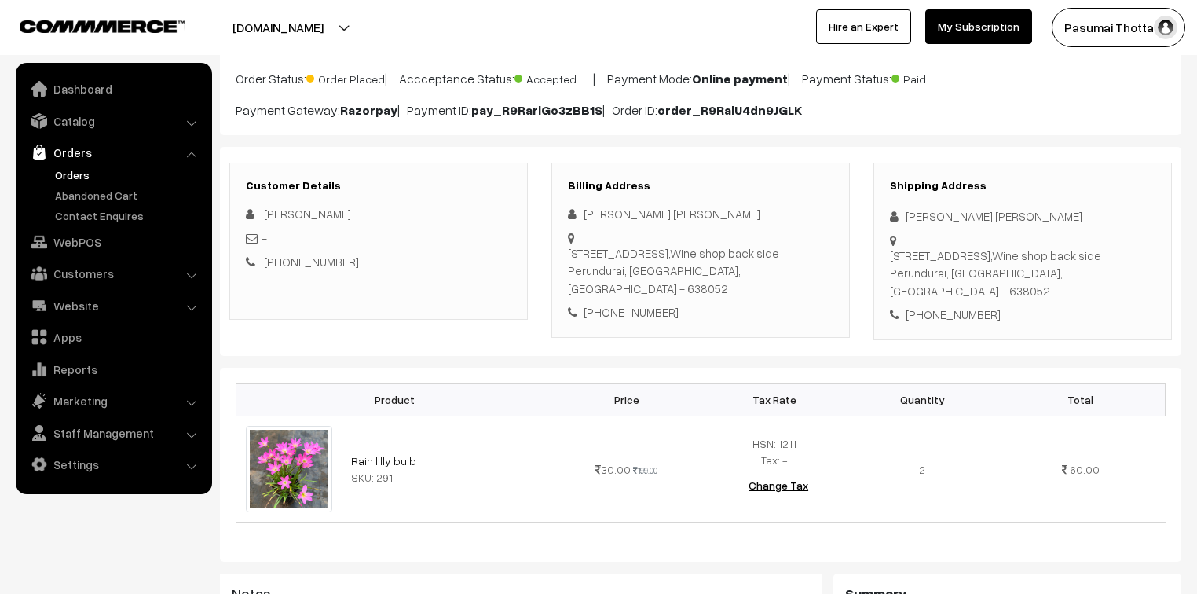
click at [451, 368] on div "Product Price Tax Rate Quantity Total Rain lilly bulb SKU: 291 30.00" at bounding box center [701, 465] width 962 height 195
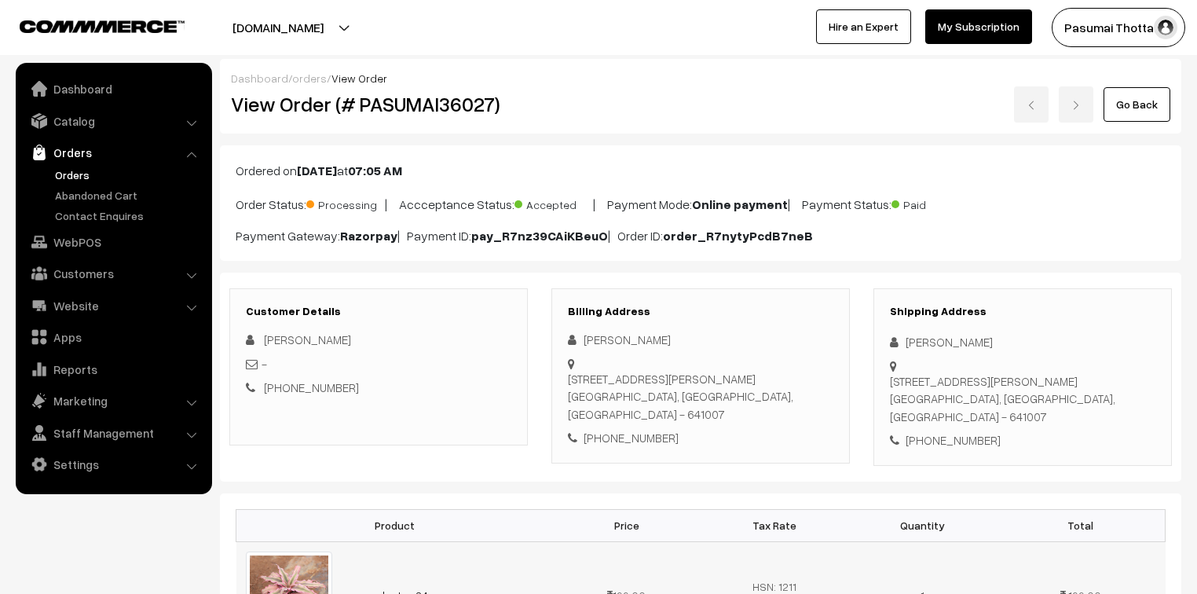
scroll to position [440, 0]
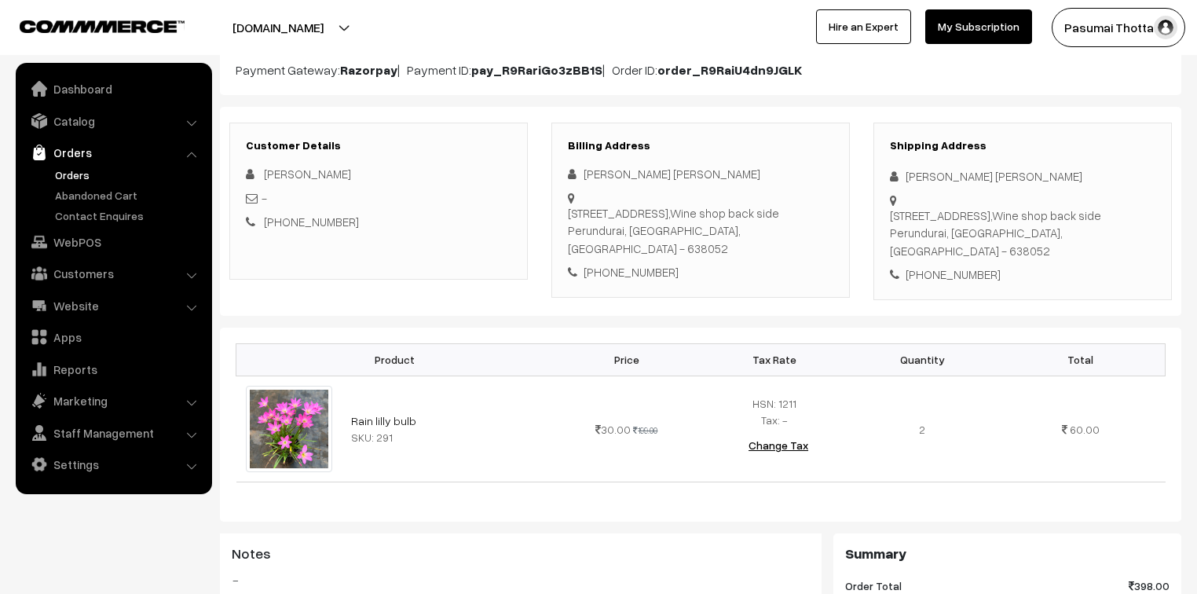
scroll to position [126, 0]
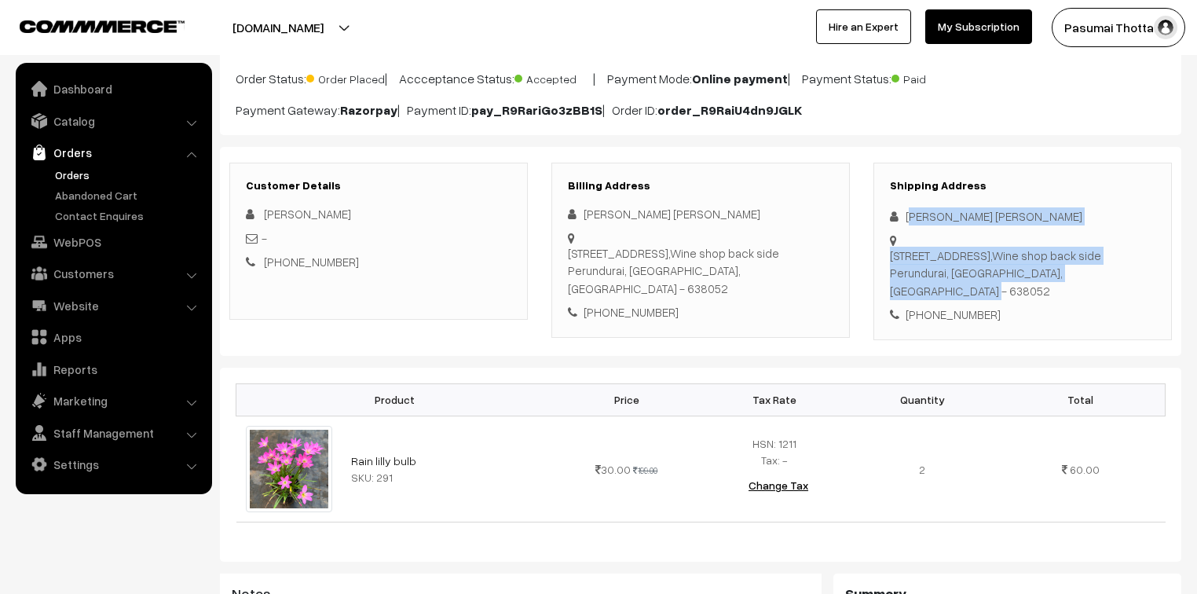
drag, startPoint x: 909, startPoint y: 217, endPoint x: 982, endPoint y: 273, distance: 92.4
click at [980, 273] on div "Shipping Address Nanthu Nanthu 13/343, ingur West, SIPCOT Road,Wine shop back s…" at bounding box center [1023, 252] width 299 height 178
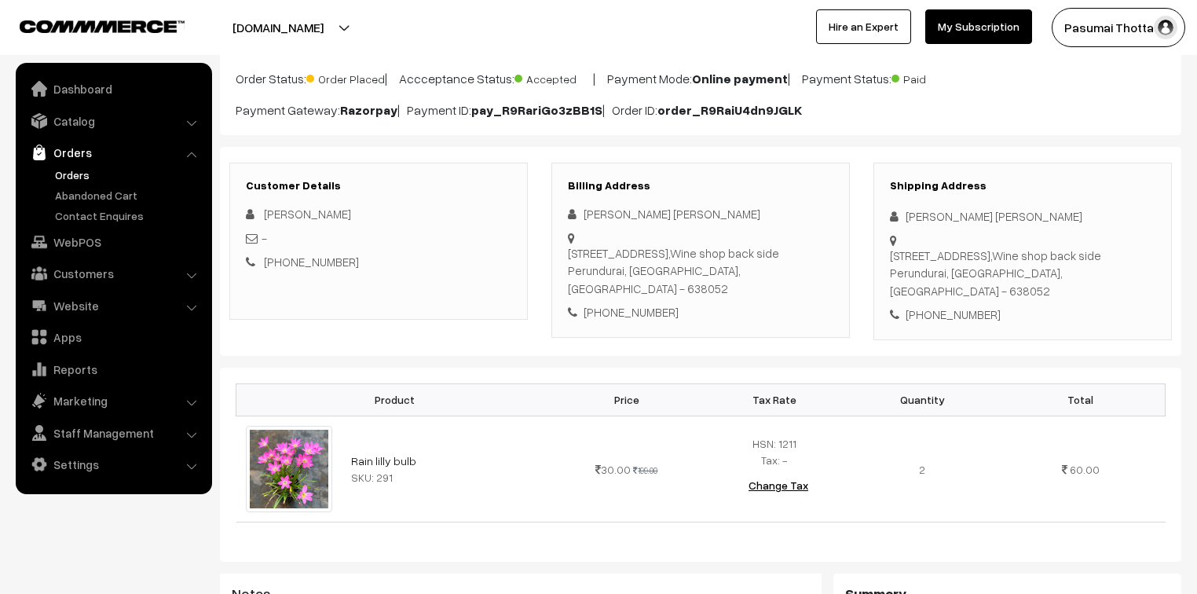
click at [1023, 306] on div "+91 8870100163" at bounding box center [1023, 315] width 266 height 18
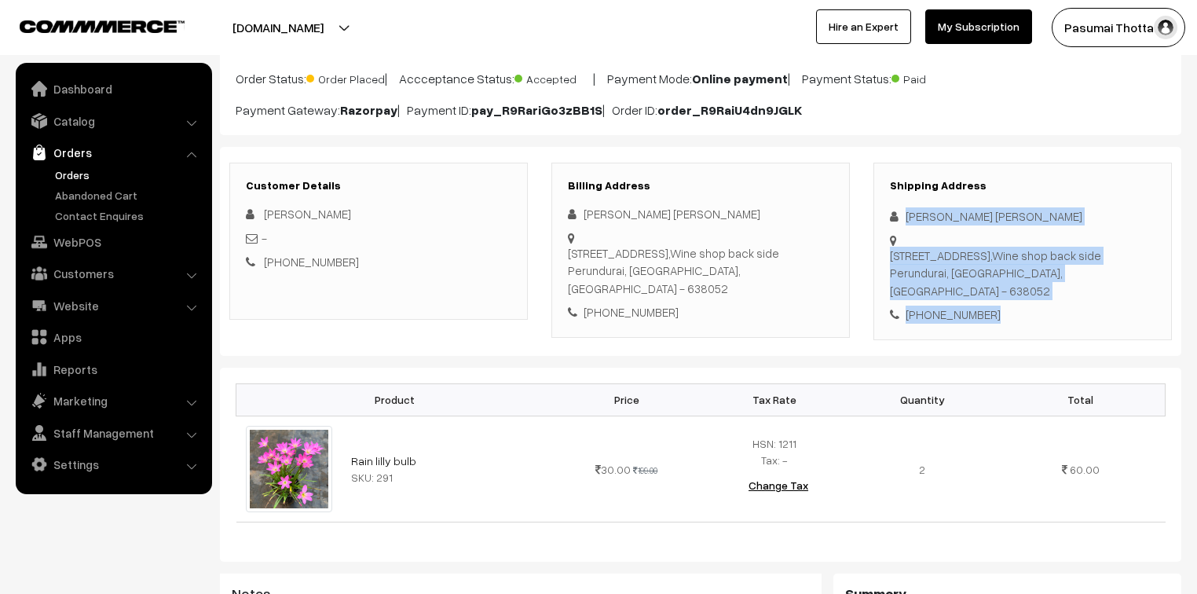
drag, startPoint x: 905, startPoint y: 217, endPoint x: 1020, endPoint y: 302, distance: 143.8
click at [1020, 302] on div "Shipping Address Nanthu Nanthu 13/343, ingur West, SIPCOT Road,Wine shop back s…" at bounding box center [1023, 252] width 299 height 178
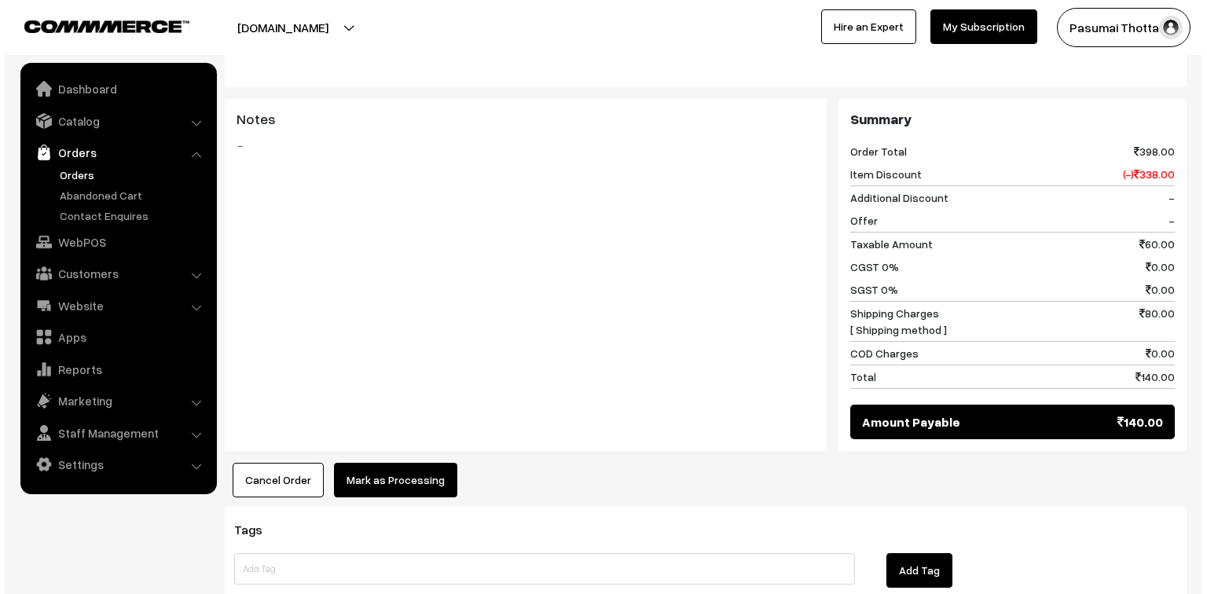
scroll to position [628, 0]
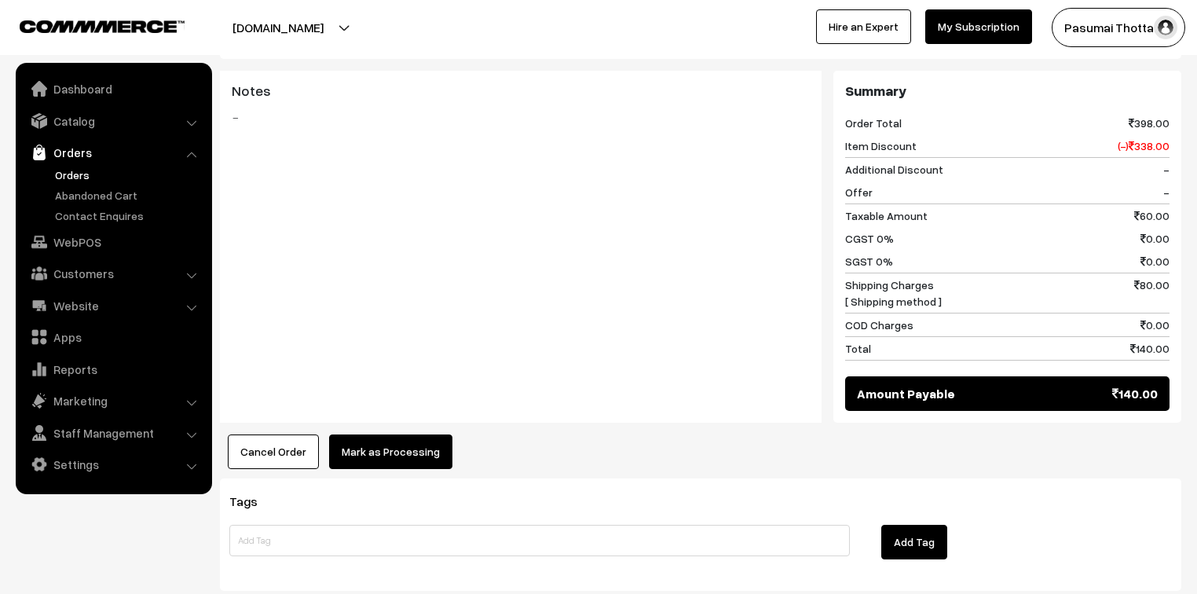
click at [417, 439] on button "Mark as Processing" at bounding box center [390, 451] width 123 height 35
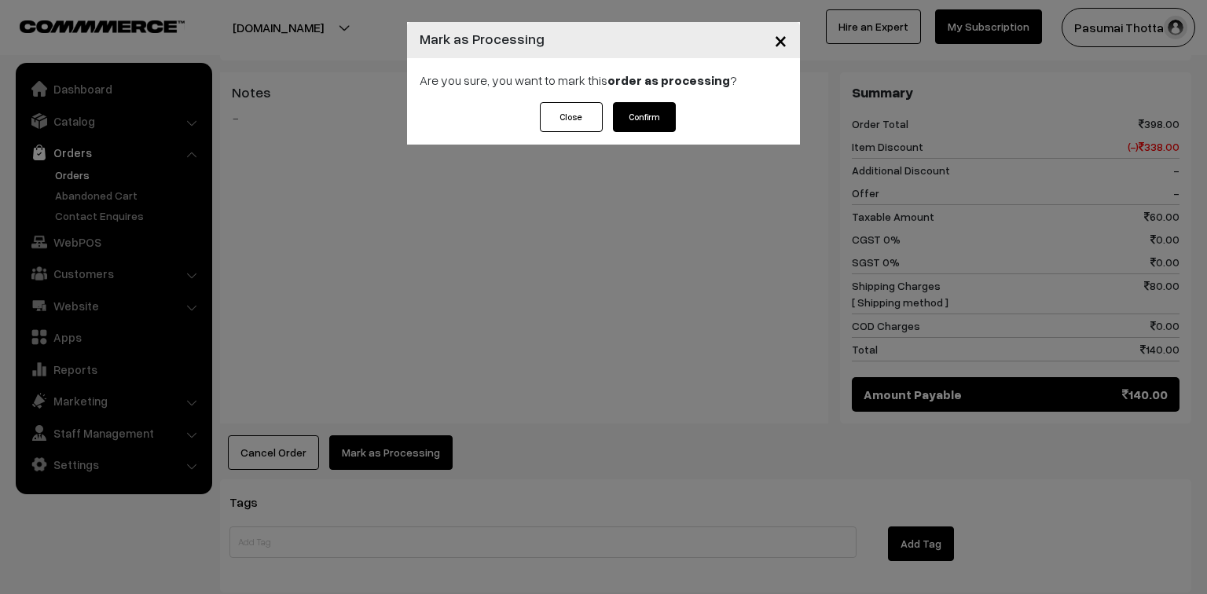
drag, startPoint x: 632, startPoint y: 101, endPoint x: 632, endPoint y: 119, distance: 18.1
click at [632, 108] on div "× Mark as Processing Are you sure, you want to mark this order as processing ? …" at bounding box center [603, 83] width 393 height 123
click at [633, 126] on button "Confirm" at bounding box center [644, 117] width 63 height 30
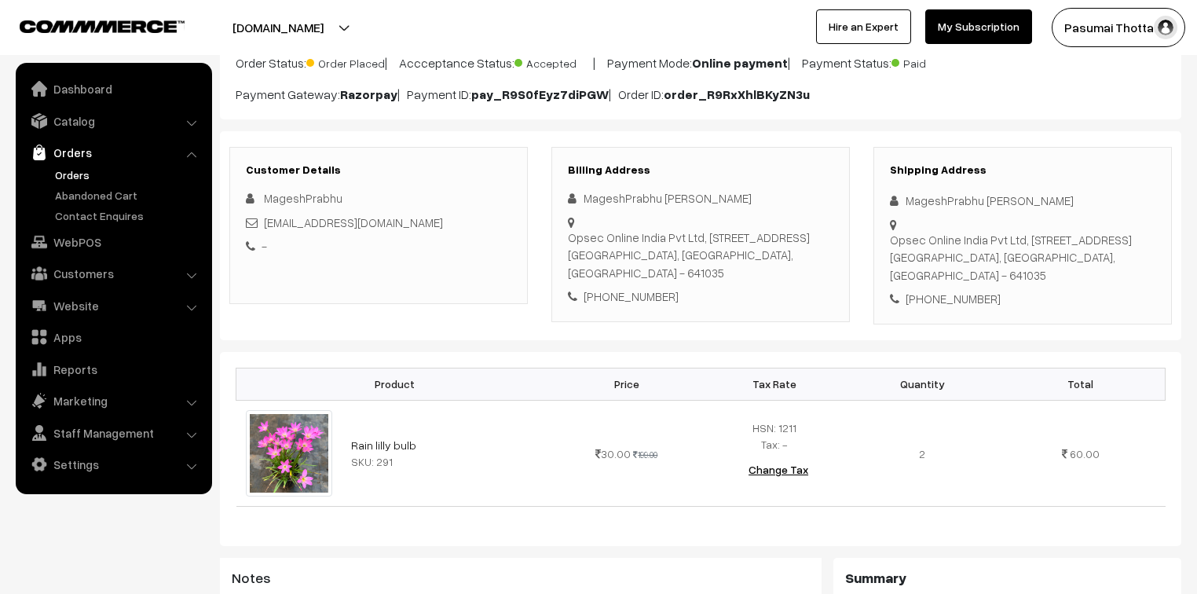
scroll to position [126, 0]
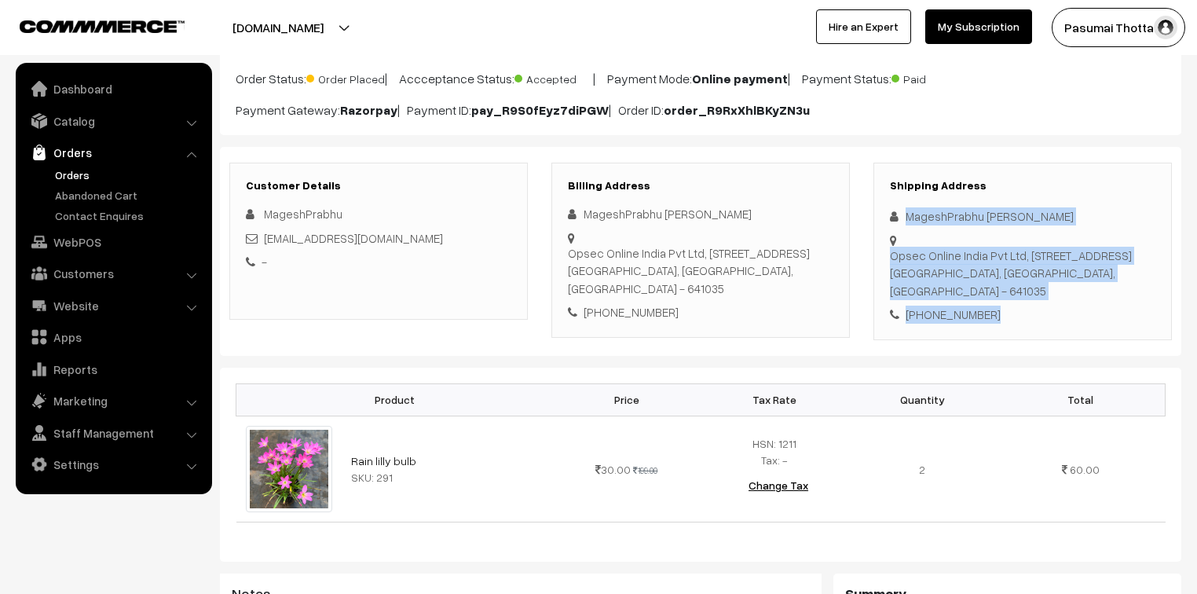
drag, startPoint x: 908, startPoint y: 221, endPoint x: 1025, endPoint y: 341, distance: 167.8
click at [1025, 340] on div "Shipping Address MageshPrabhu [PERSON_NAME] Opsec Online India Pvt Ltd, [STREET…" at bounding box center [1023, 252] width 299 height 178
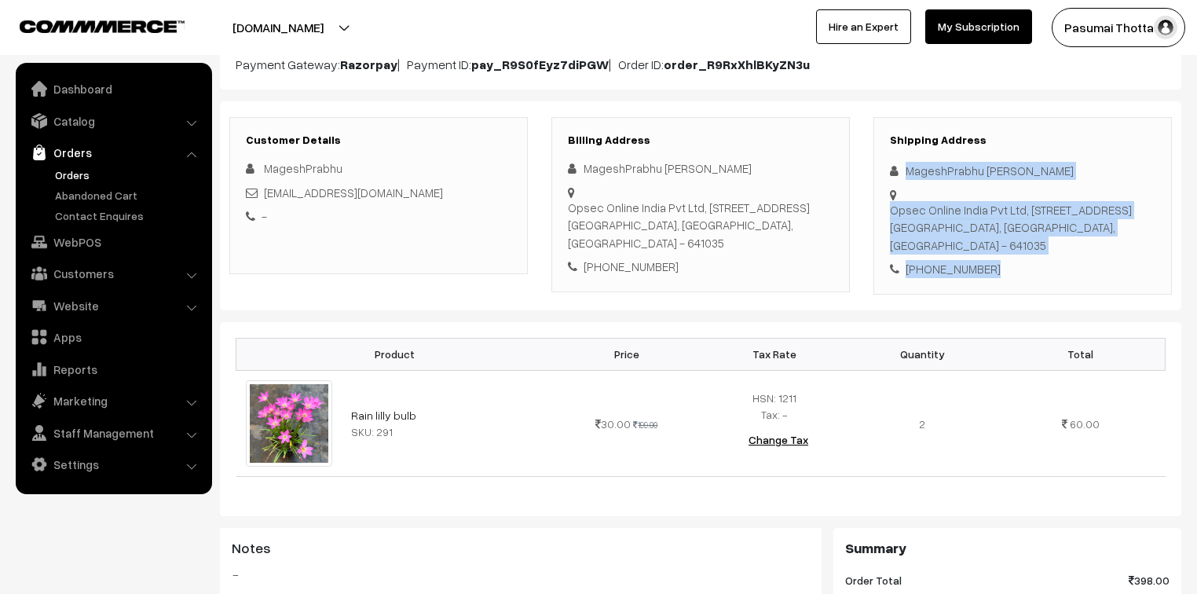
scroll to position [251, 0]
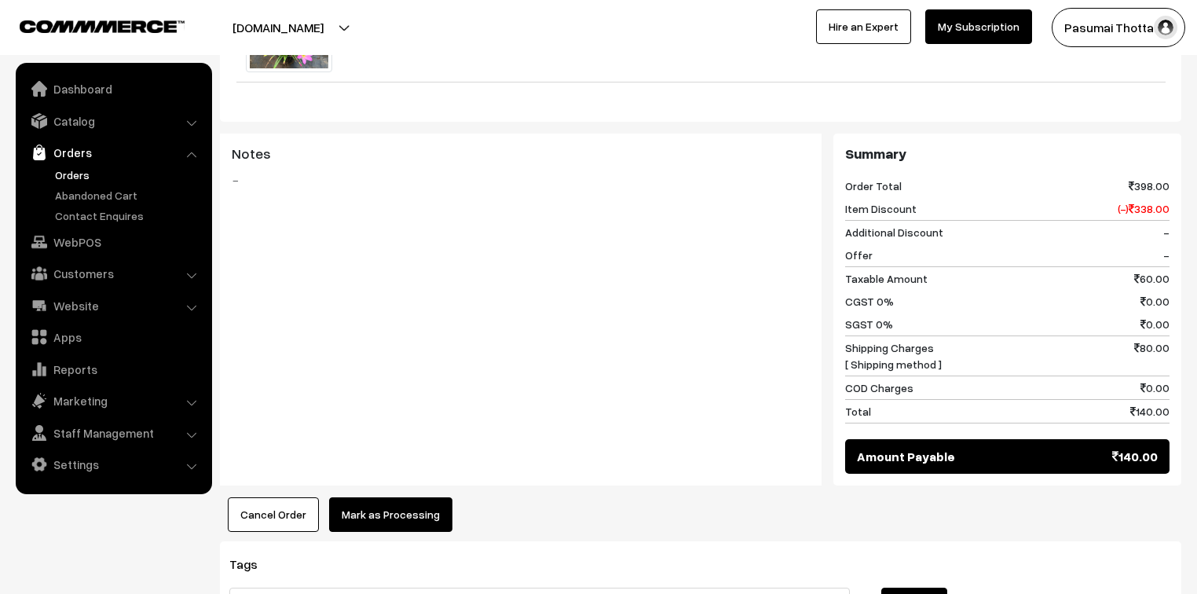
click at [407, 526] on button "Mark as Processing" at bounding box center [390, 514] width 123 height 35
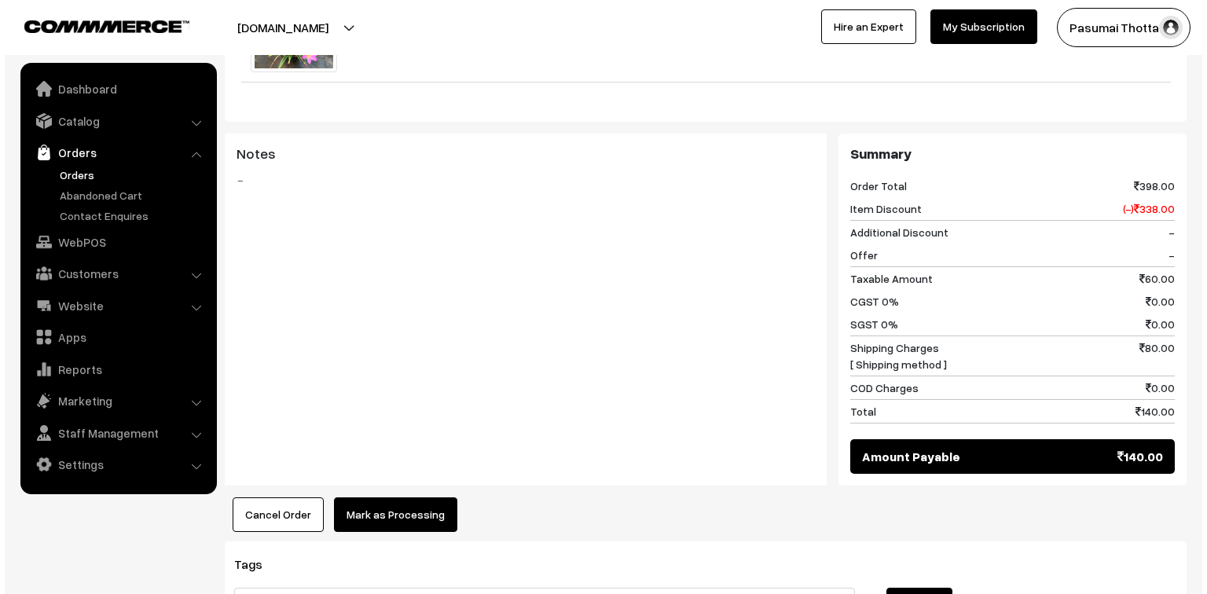
scroll to position [548, 0]
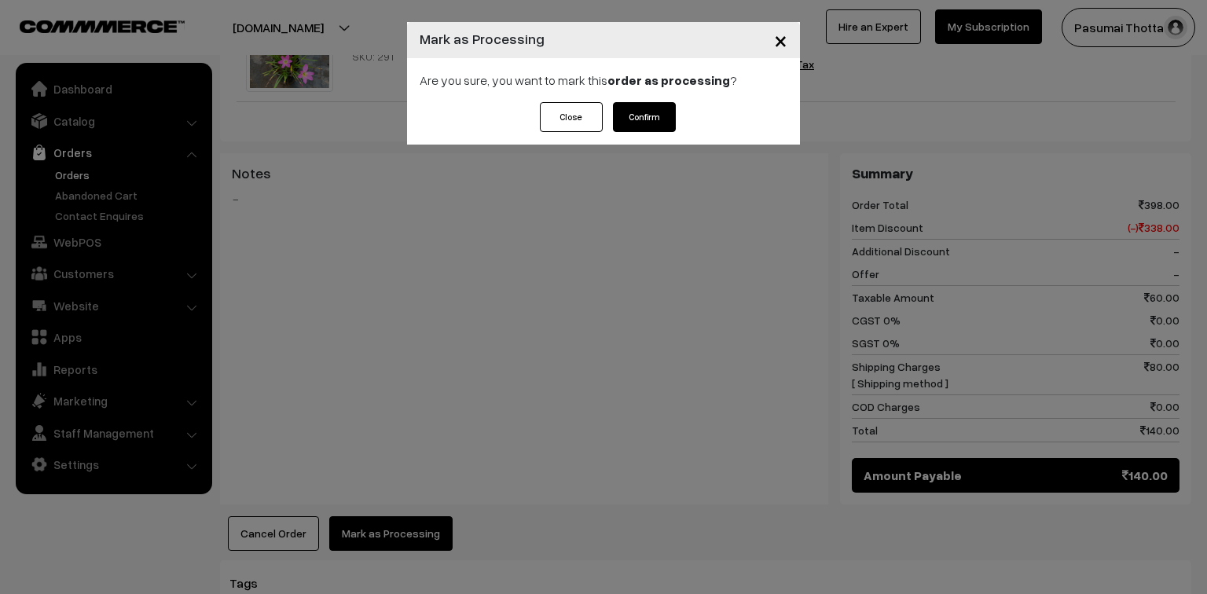
click at [652, 116] on button "Confirm" at bounding box center [644, 117] width 63 height 30
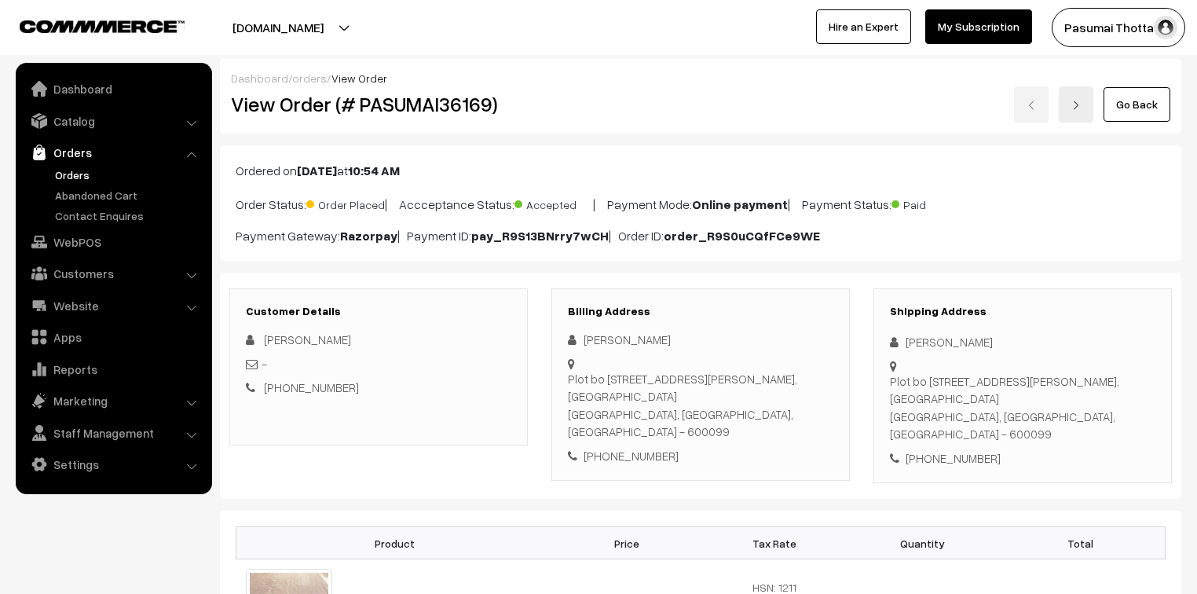
scroll to position [189, 0]
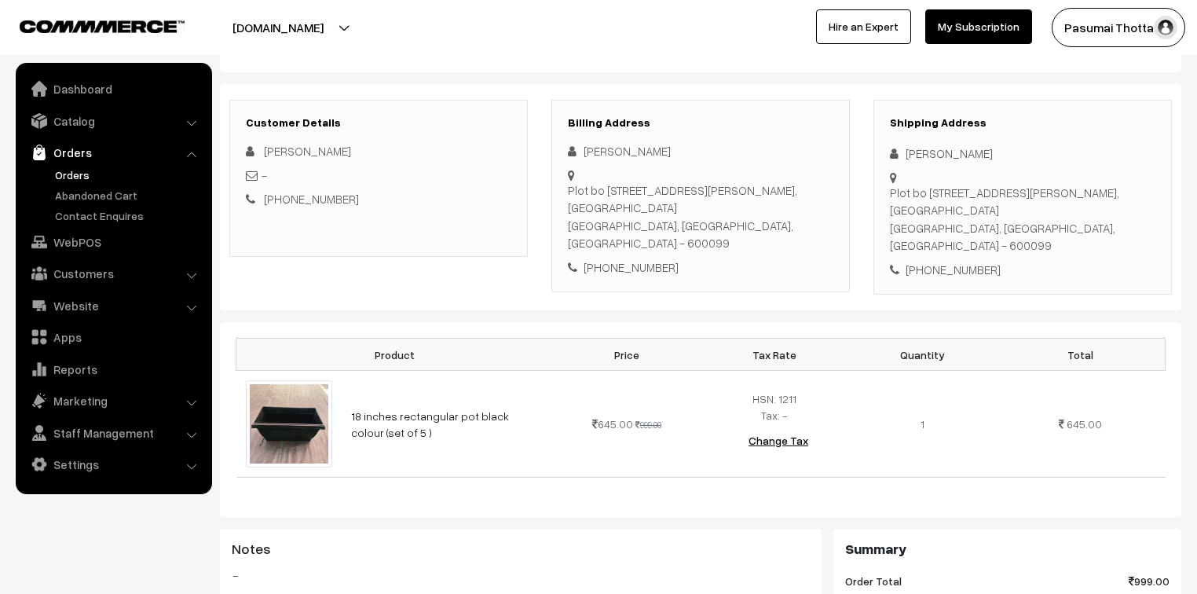
click at [798, 258] on div "[PHONE_NUMBER]" at bounding box center [701, 267] width 266 height 18
click at [798, 258] on div "+91 9884916955" at bounding box center [701, 267] width 266 height 18
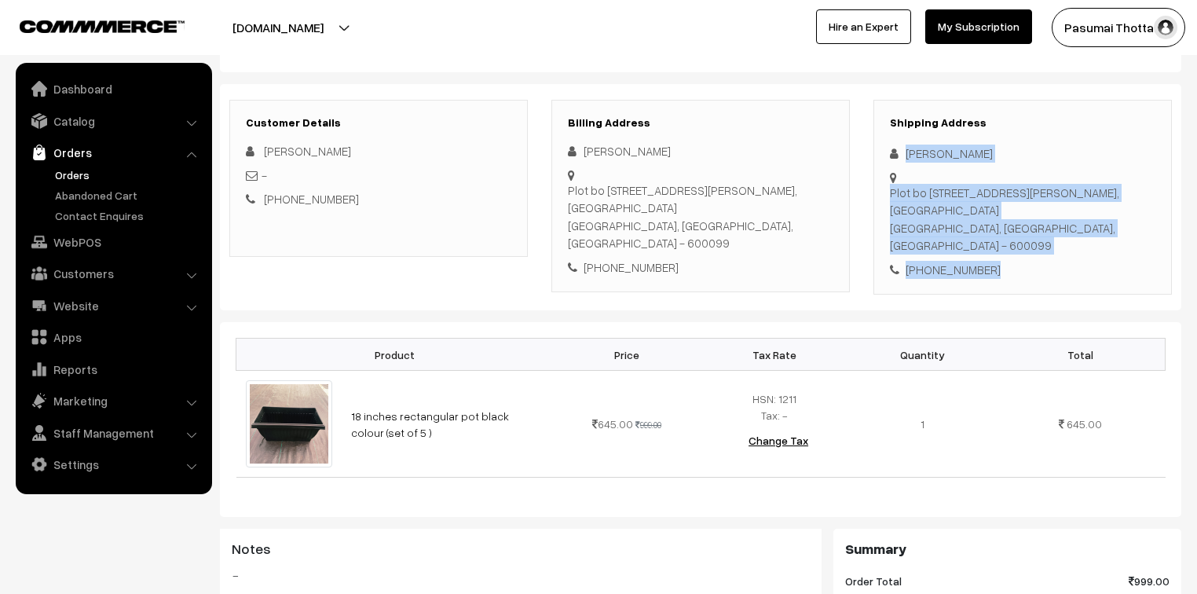
drag, startPoint x: 906, startPoint y: 158, endPoint x: 1001, endPoint y: 251, distance: 133.3
click at [1001, 251] on div "Shipping Address Rajeswari Chopra Plot bo 30 north, Sri Venkateshwara Nagar, 2n…" at bounding box center [1023, 198] width 299 height 196
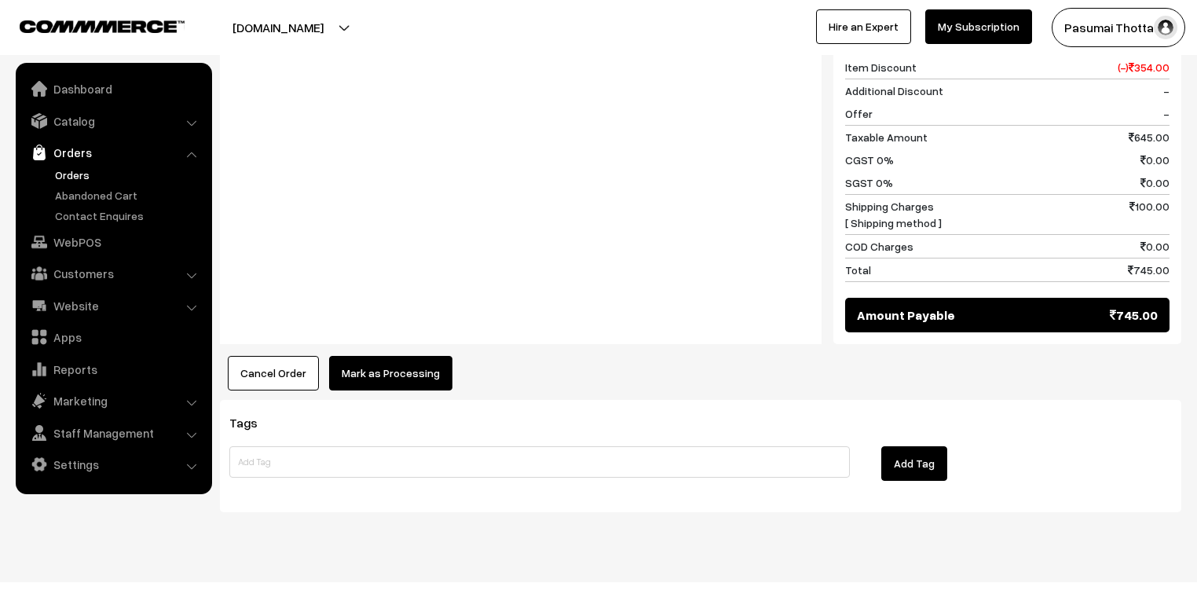
click at [361, 363] on button "Mark as Processing" at bounding box center [390, 373] width 123 height 35
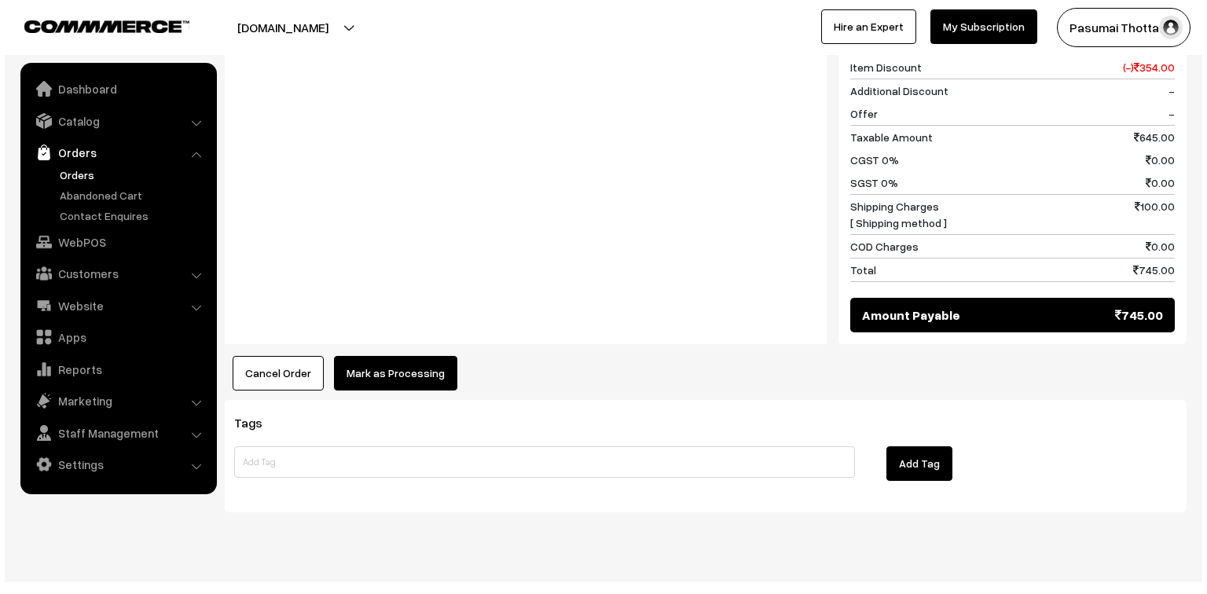
scroll to position [726, 0]
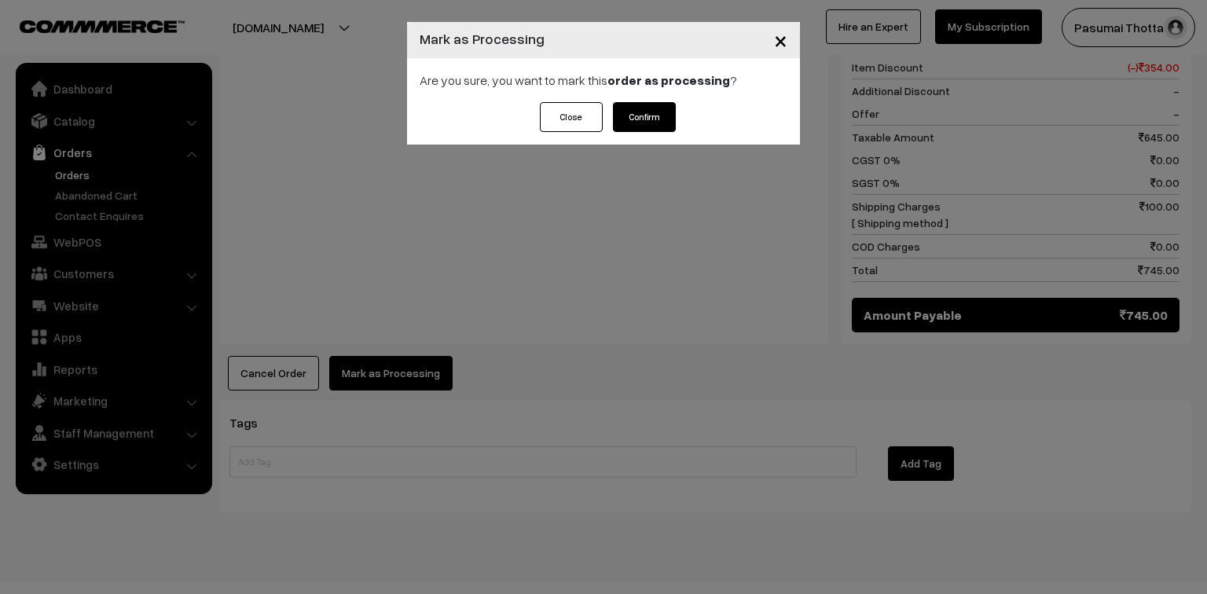
click at [643, 119] on button "Confirm" at bounding box center [644, 117] width 63 height 30
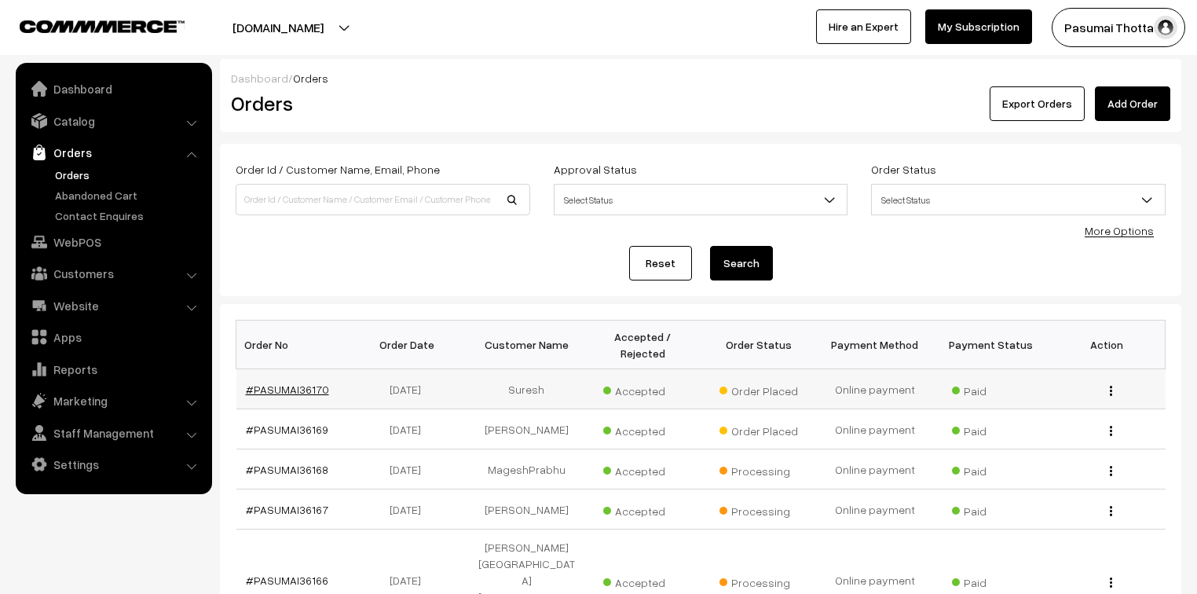
drag, startPoint x: 299, startPoint y: 379, endPoint x: 291, endPoint y: 371, distance: 11.7
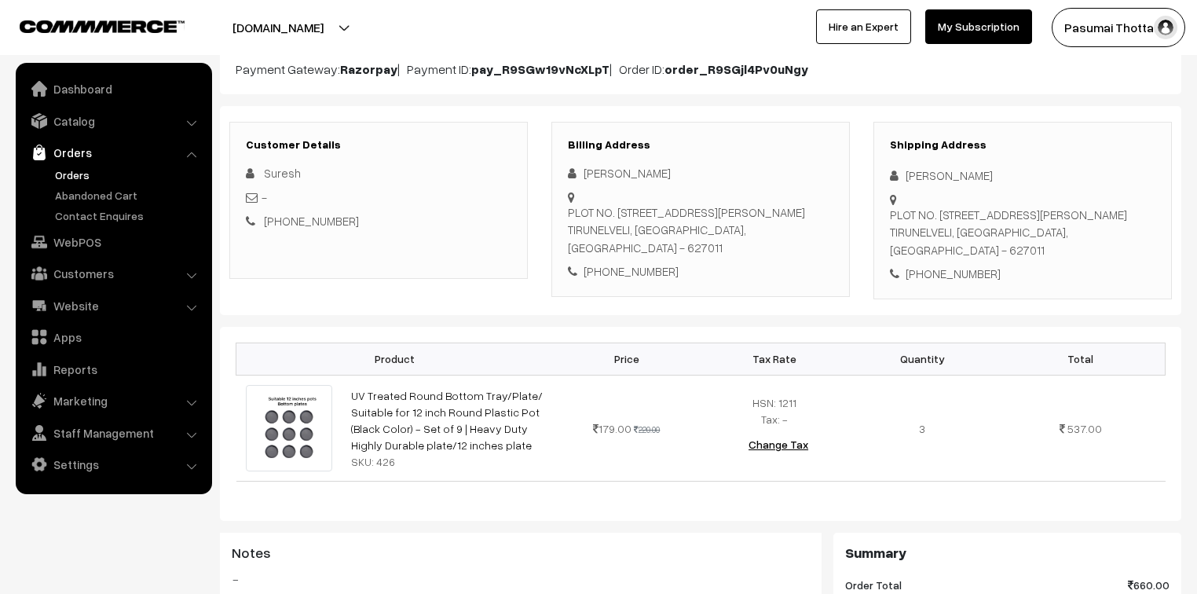
scroll to position [189, 0]
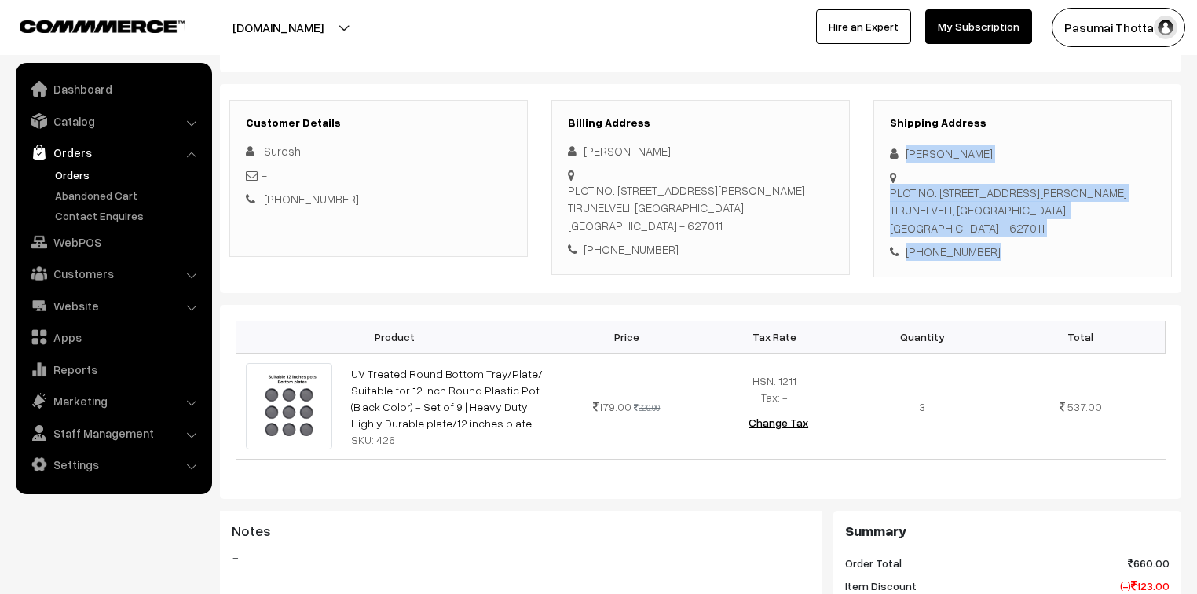
drag, startPoint x: 905, startPoint y: 156, endPoint x: 1006, endPoint y: 244, distance: 134.1
click at [1006, 244] on div "Shipping Address [PERSON_NAME] PLOT NO. [STREET_ADDRESS][PERSON_NAME] [PHONE_NU…" at bounding box center [1023, 189] width 299 height 178
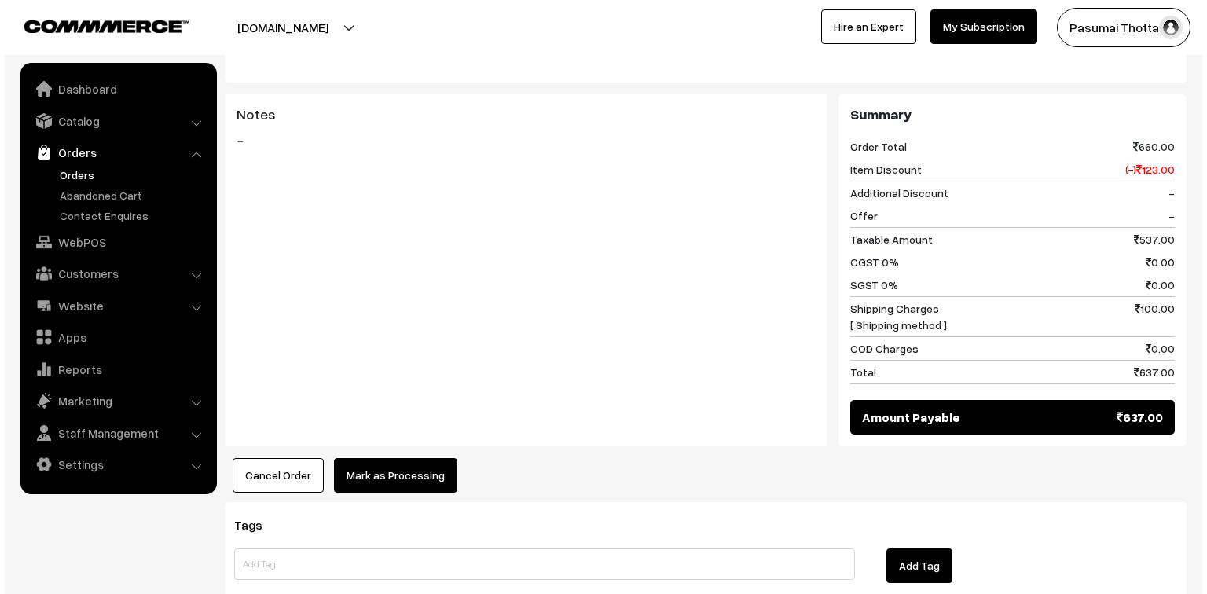
scroll to position [628, 0]
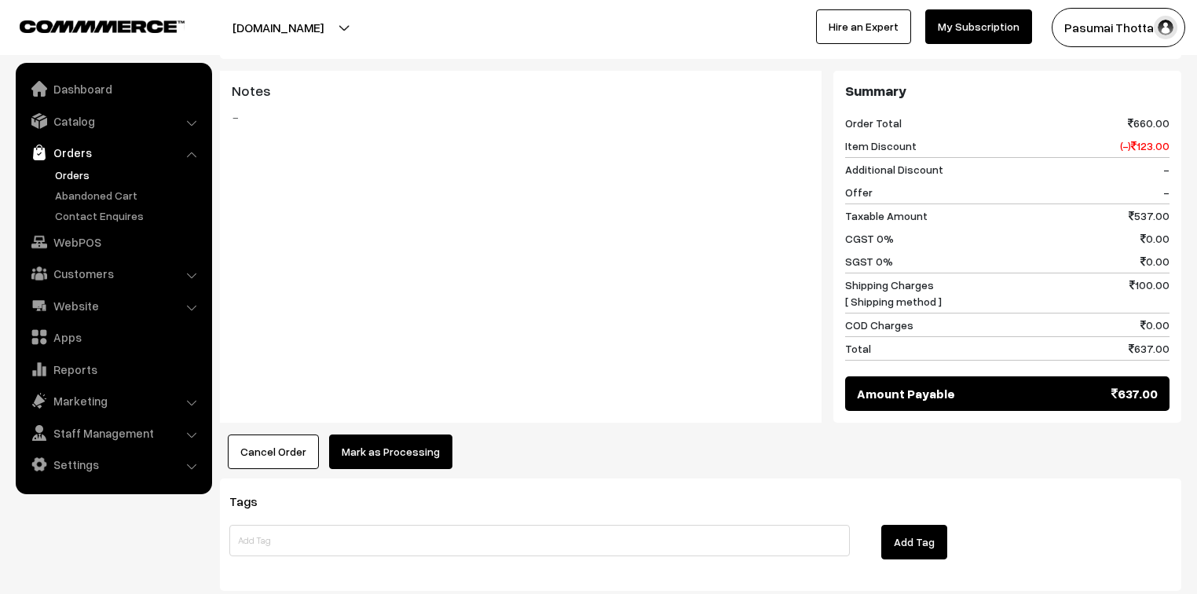
click at [414, 436] on button "Mark as Processing" at bounding box center [390, 451] width 123 height 35
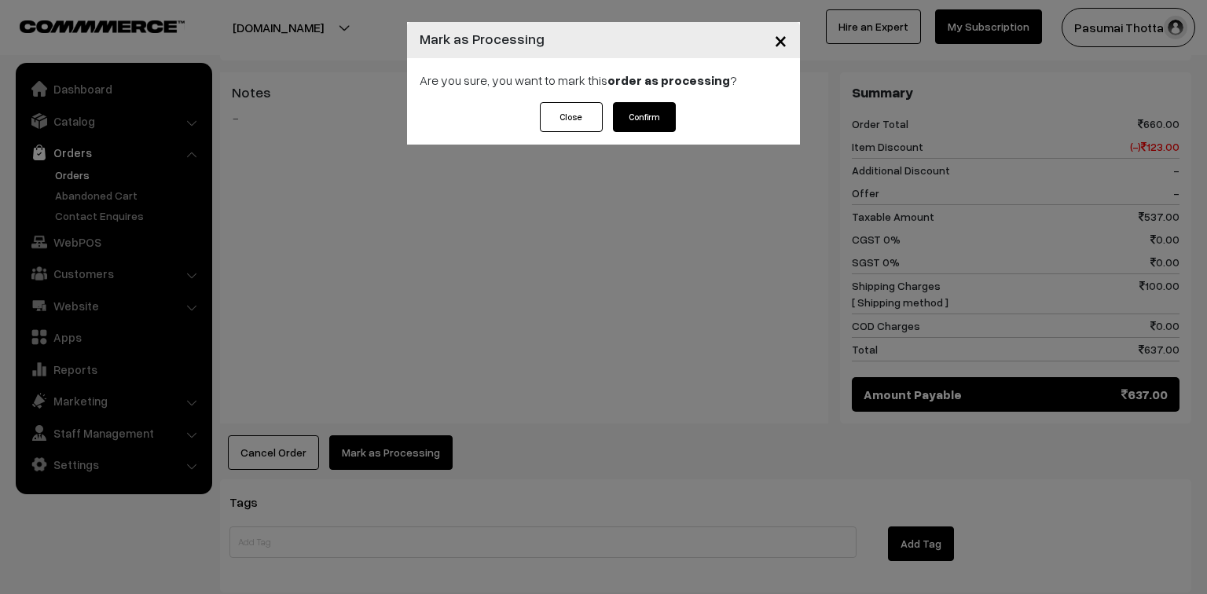
click at [632, 102] on button "Confirm" at bounding box center [644, 117] width 63 height 30
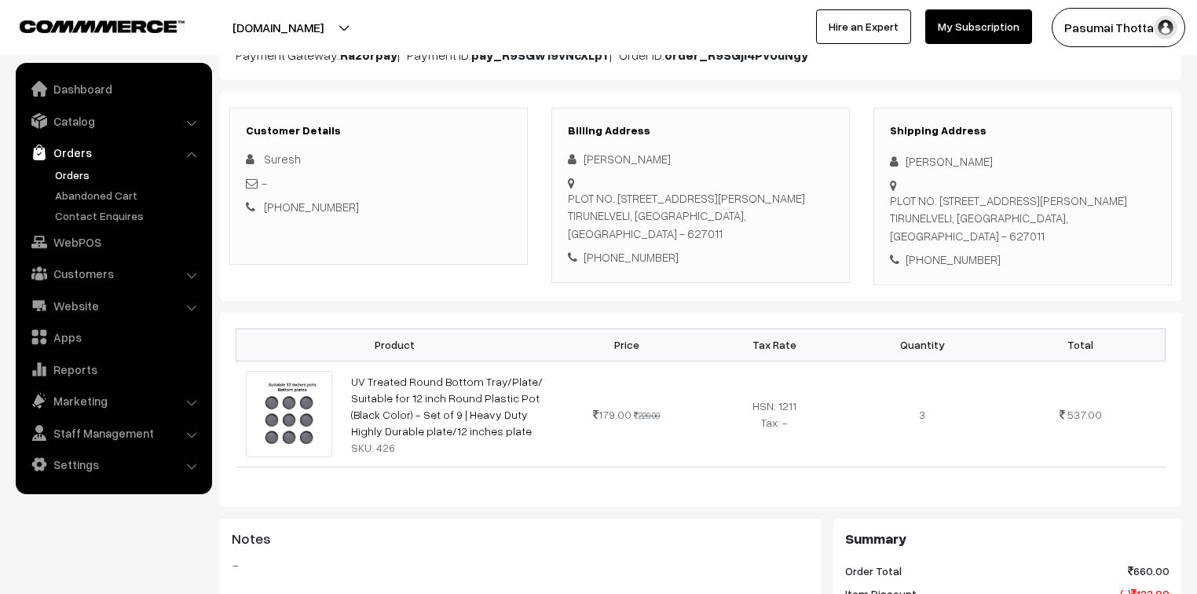
scroll to position [251, 0]
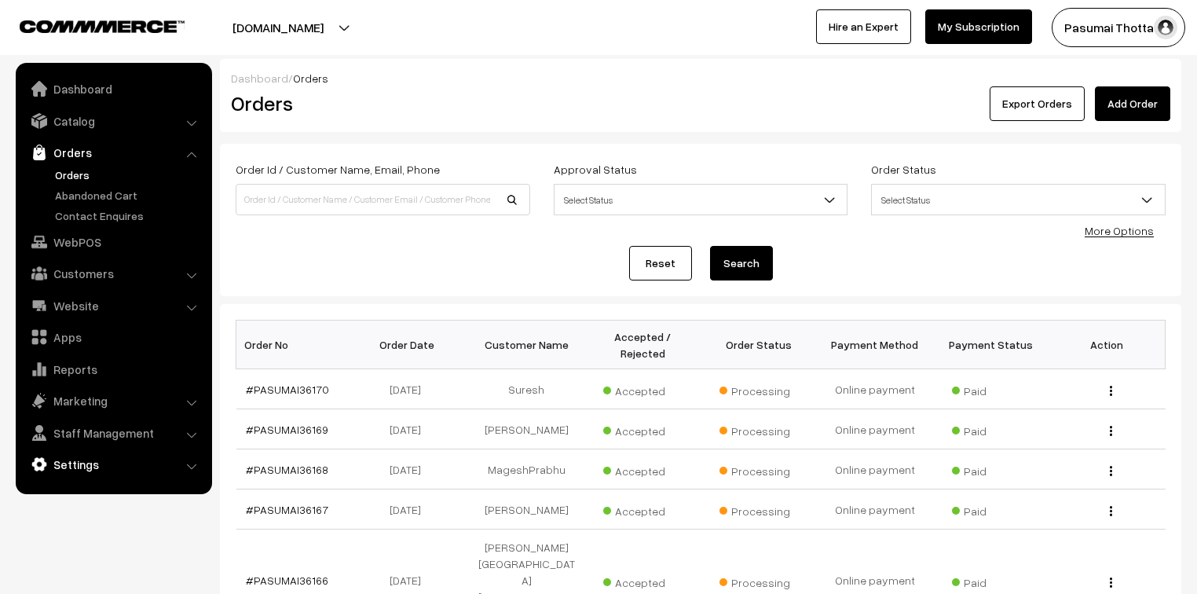
drag, startPoint x: 20, startPoint y: 493, endPoint x: 52, endPoint y: 476, distance: 35.5
click at [44, 482] on nav "Dashboard Catalog" at bounding box center [106, 360] width 212 height 594
